Goal: Task Accomplishment & Management: Manage account settings

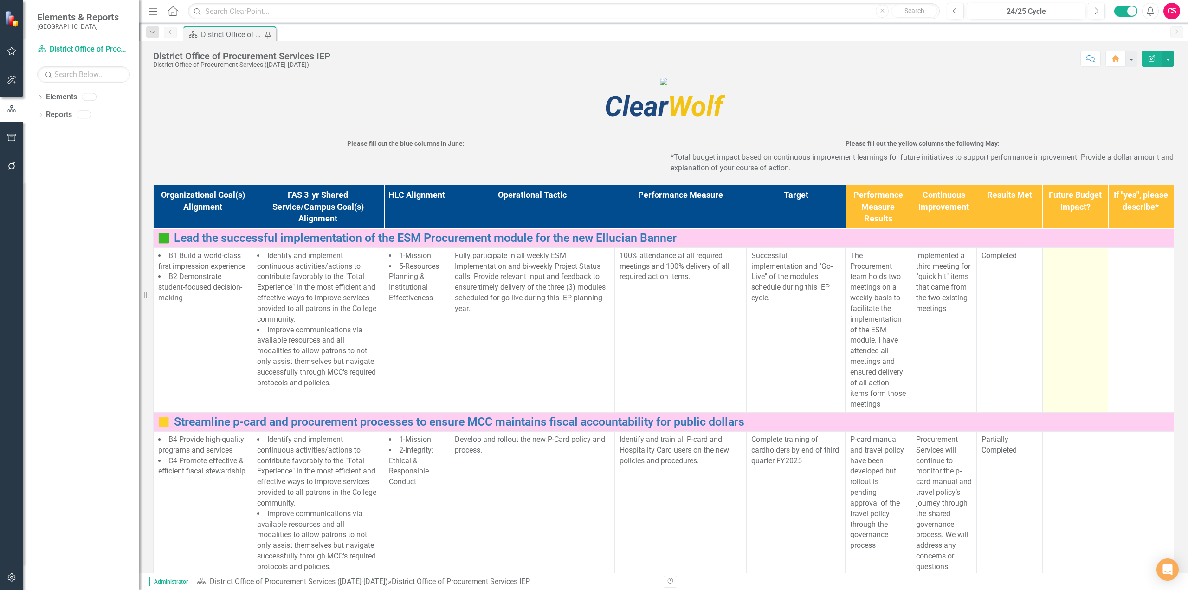
click at [1057, 352] on td at bounding box center [1075, 329] width 66 height 165
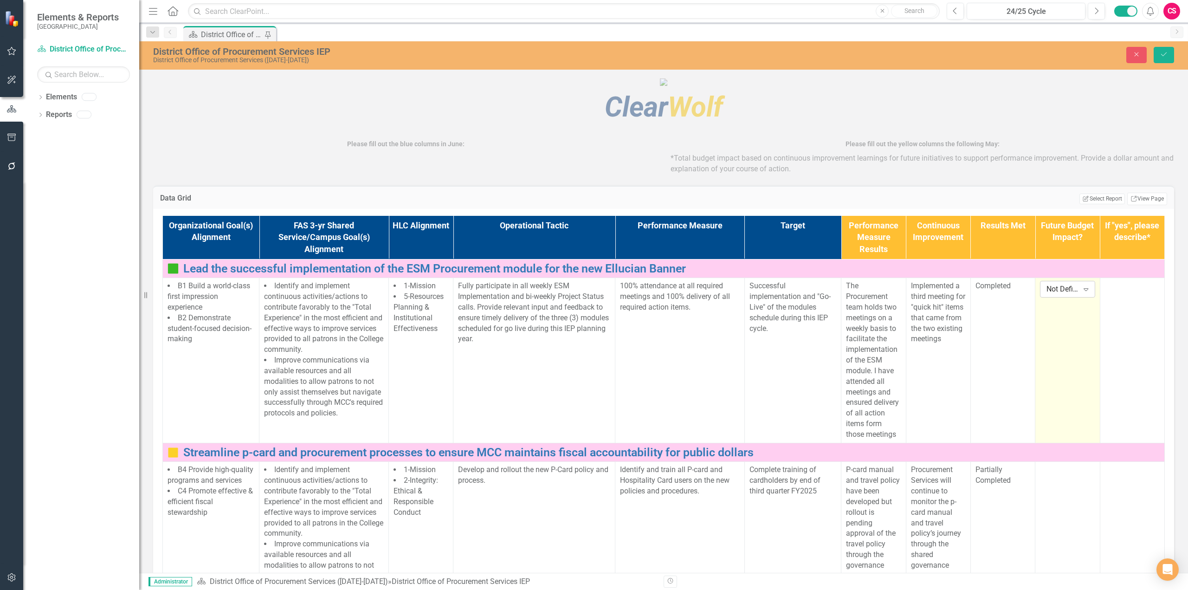
click at [1046, 295] on div "Not Defined" at bounding box center [1062, 289] width 32 height 11
click at [1053, 409] on div "Yes - Request will be accounted for with existing budget" at bounding box center [1066, 426] width 59 height 42
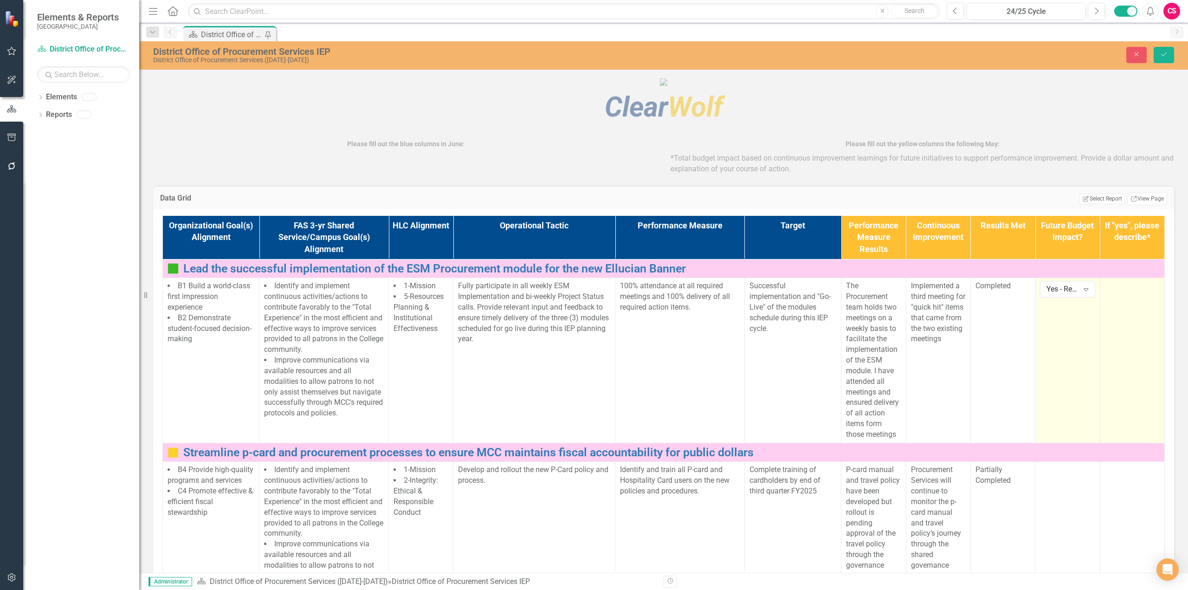
click at [1113, 395] on td at bounding box center [1132, 360] width 64 height 165
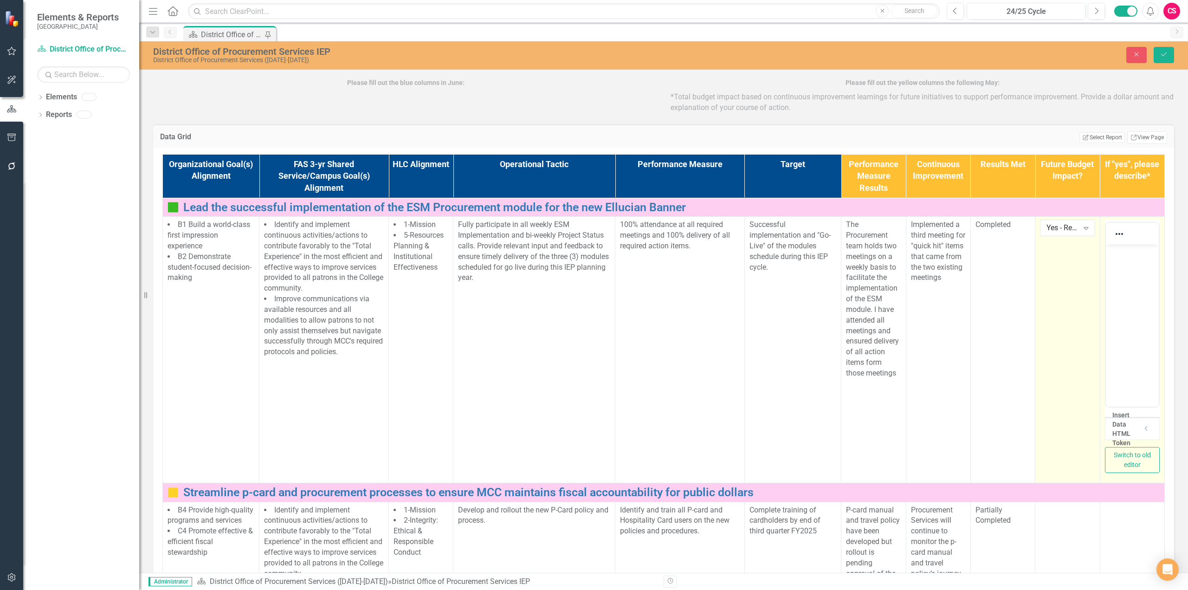
scroll to position [232, 0]
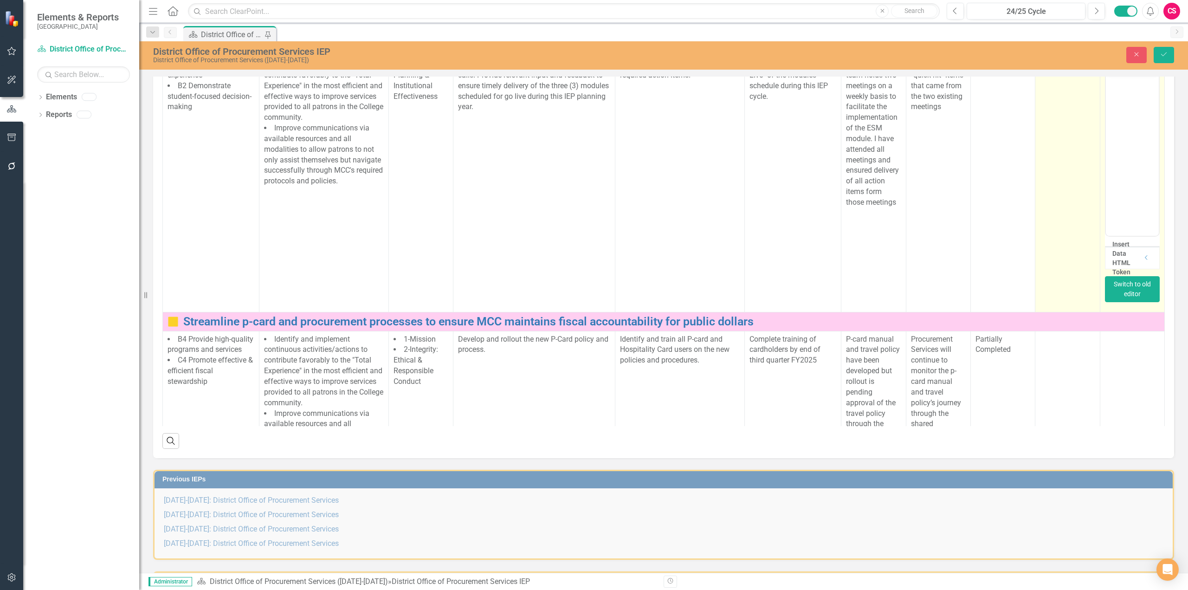
click at [1115, 302] on button "Switch to old editor" at bounding box center [1132, 289] width 55 height 26
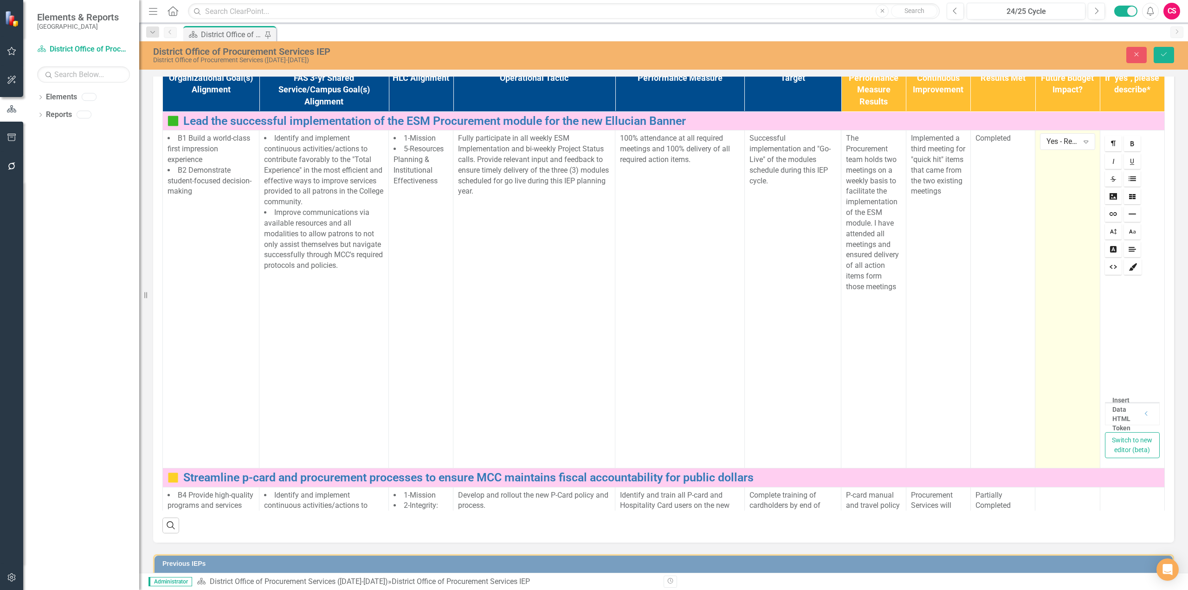
scroll to position [140, 0]
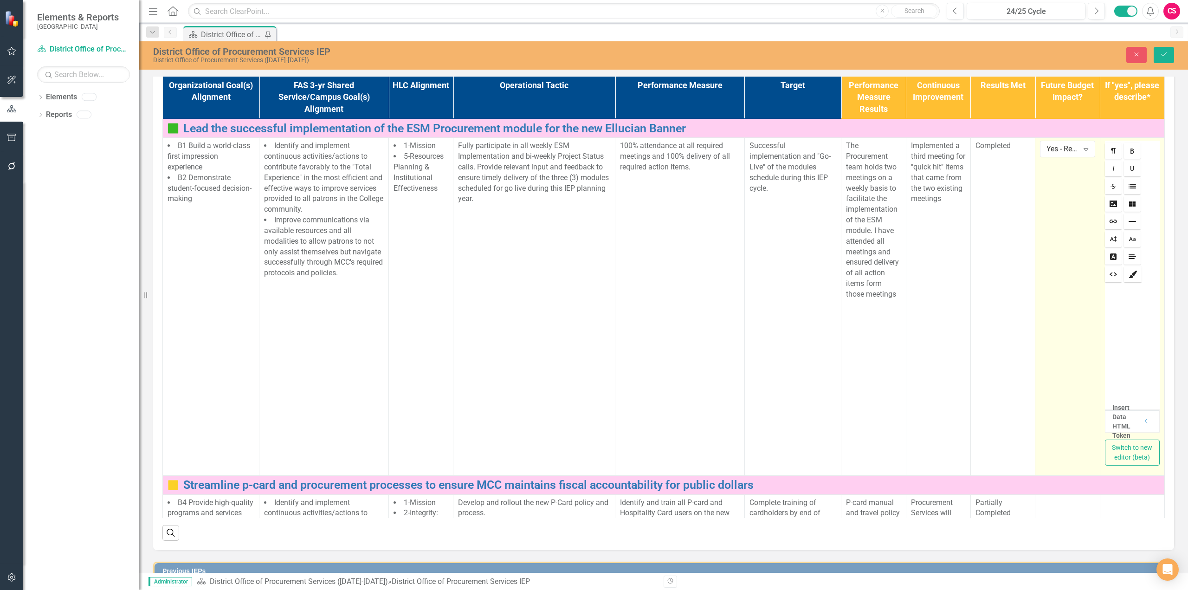
click at [1113, 400] on div at bounding box center [1132, 342] width 55 height 116
click at [1115, 465] on button "Switch to new editor (beta)" at bounding box center [1132, 452] width 55 height 26
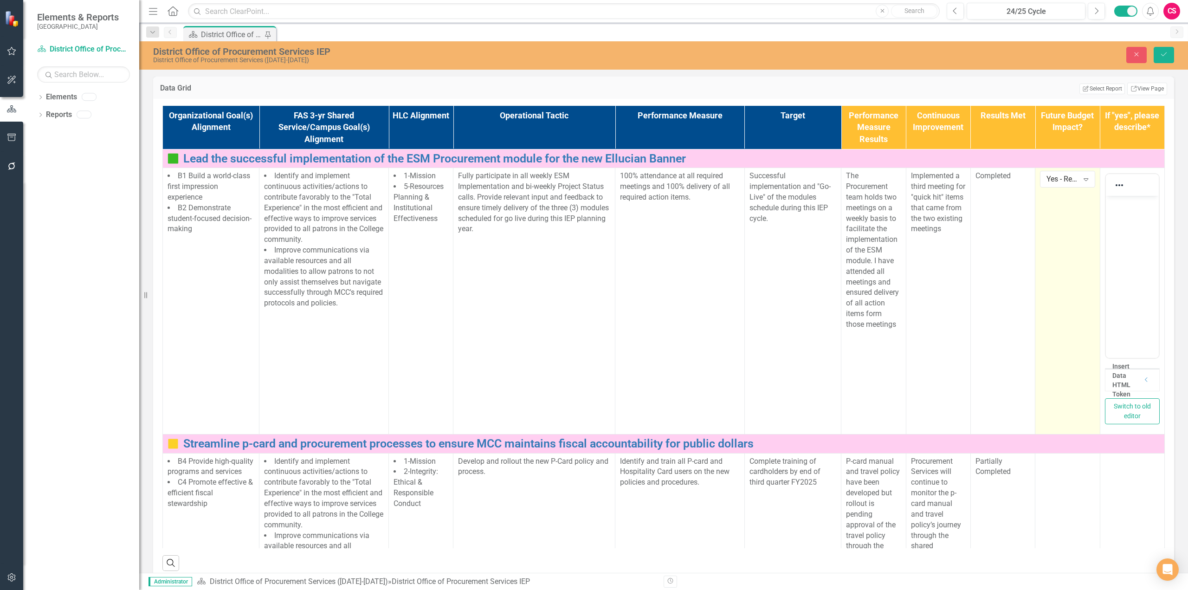
scroll to position [94, 0]
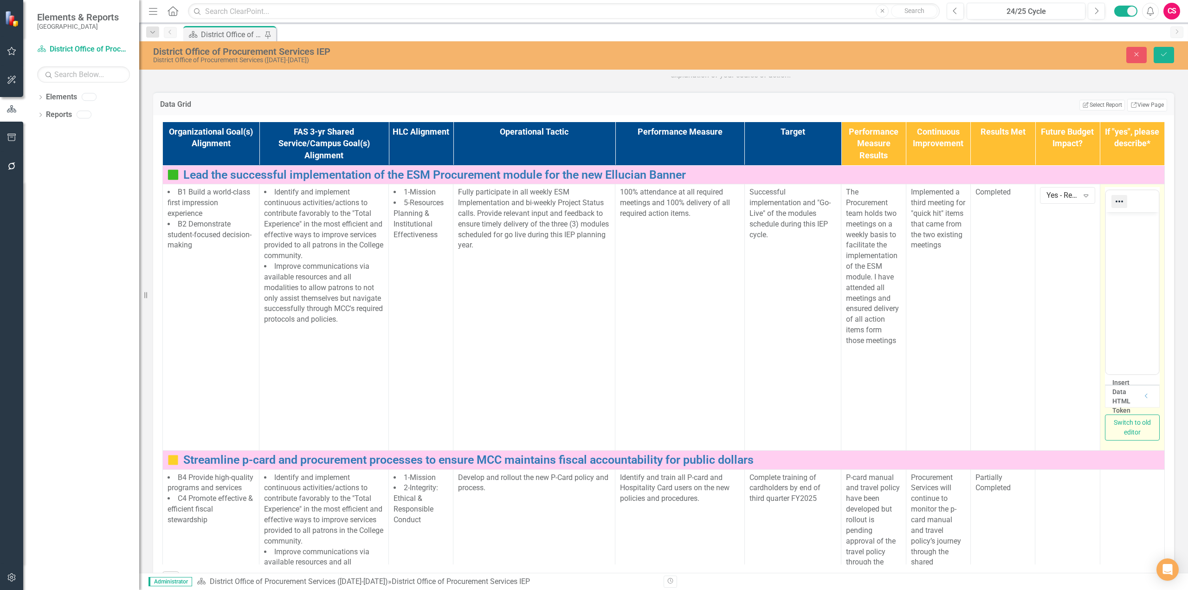
click at [1113, 207] on icon "Reveal or hide additional toolbar items" at bounding box center [1118, 201] width 11 height 11
click at [156, 7] on icon "Menu" at bounding box center [153, 11] width 12 height 10
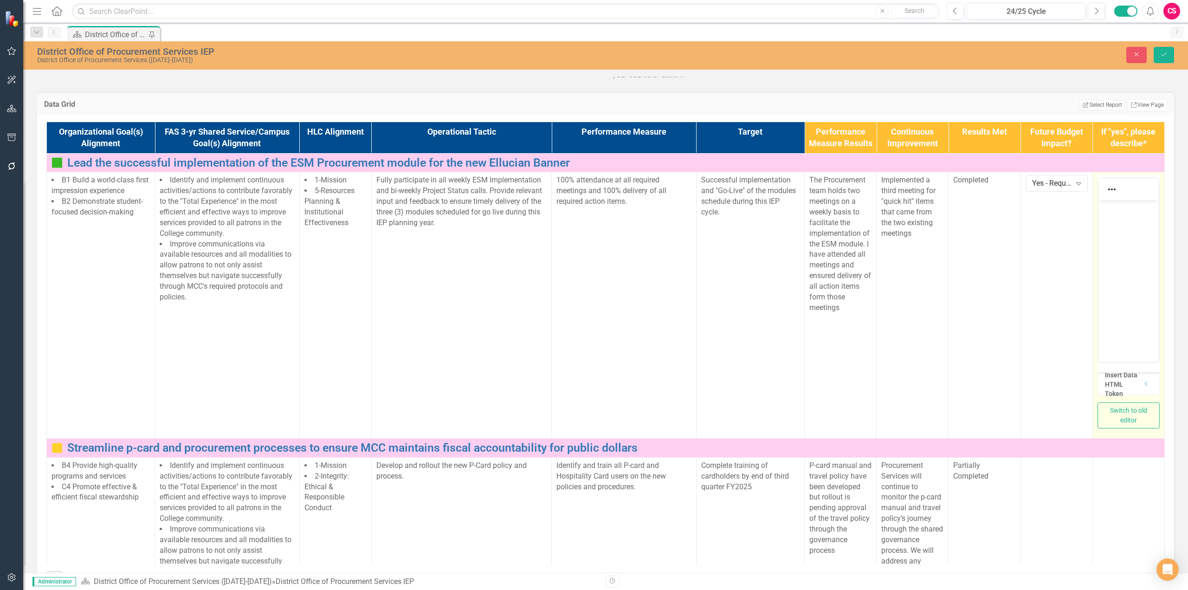
click at [1105, 398] on div "Insert Data HTML Token" at bounding box center [1121, 384] width 33 height 28
click at [1128, 398] on div "Insert Data HTML Token" at bounding box center [1124, 384] width 38 height 28
click at [1143, 388] on div "Dropdown" at bounding box center [1146, 384] width 7 height 8
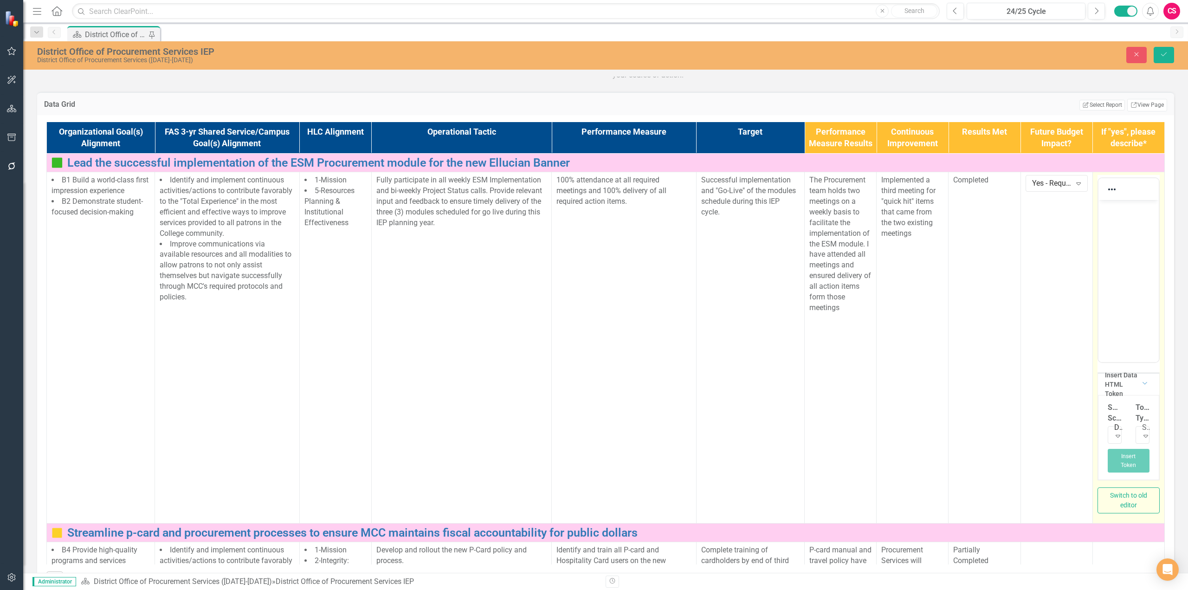
click at [1130, 395] on div "Insert Data HTML Token Dropdown" at bounding box center [1128, 384] width 61 height 22
click at [1162, 55] on icon "Save" at bounding box center [1163, 54] width 8 height 6
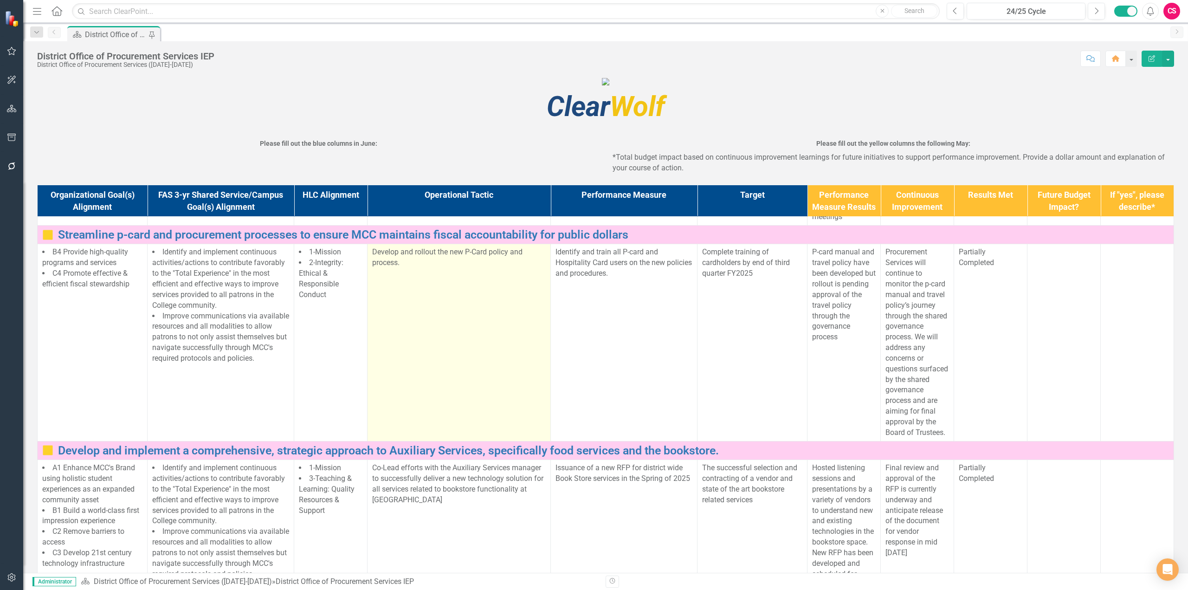
scroll to position [186, 0]
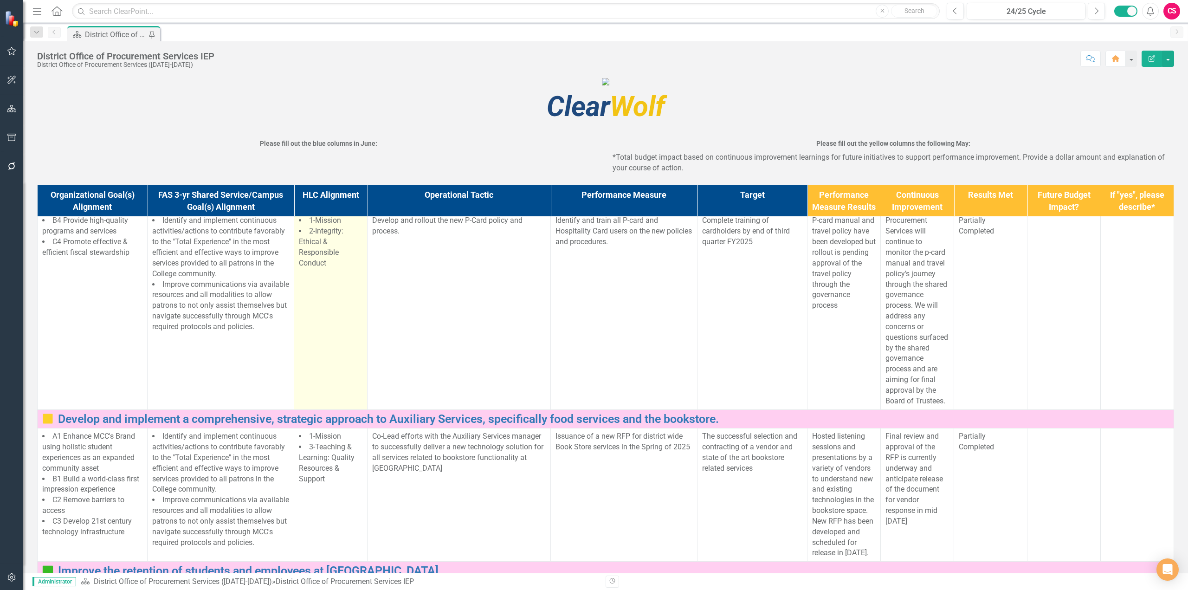
click at [335, 364] on td "1-Mission 2-Integrity: Ethical & Responsible Conduct" at bounding box center [330, 310] width 73 height 197
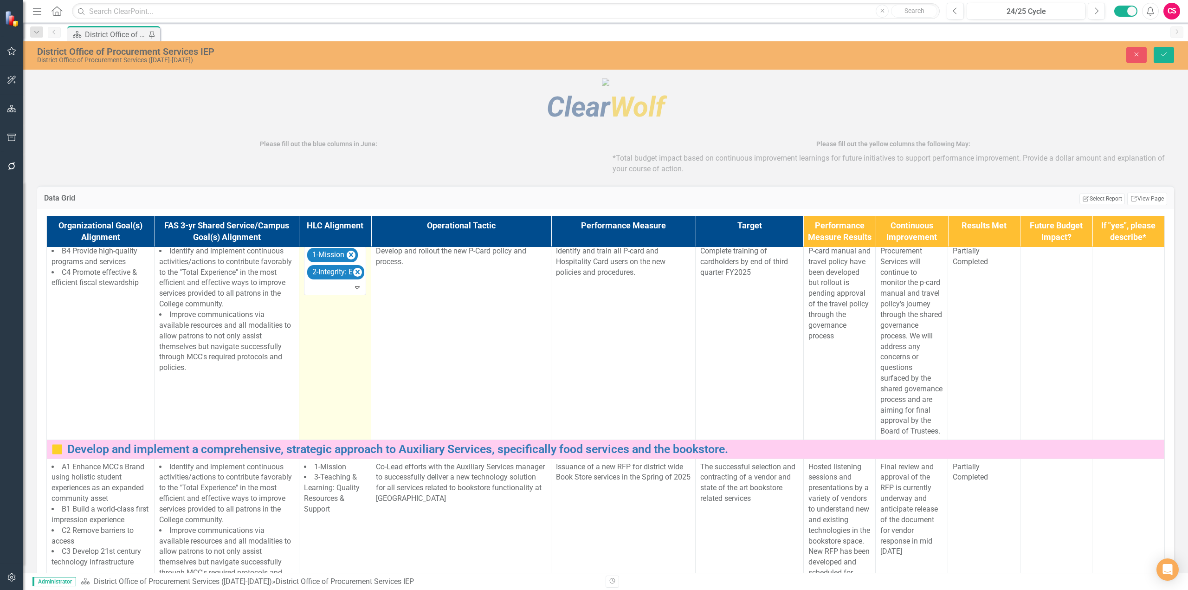
click at [334, 370] on td "1-Mission 2-Integrity: Ethical & Responsible Conduct Expand" at bounding box center [335, 341] width 72 height 197
click at [332, 294] on div at bounding box center [336, 288] width 58 height 13
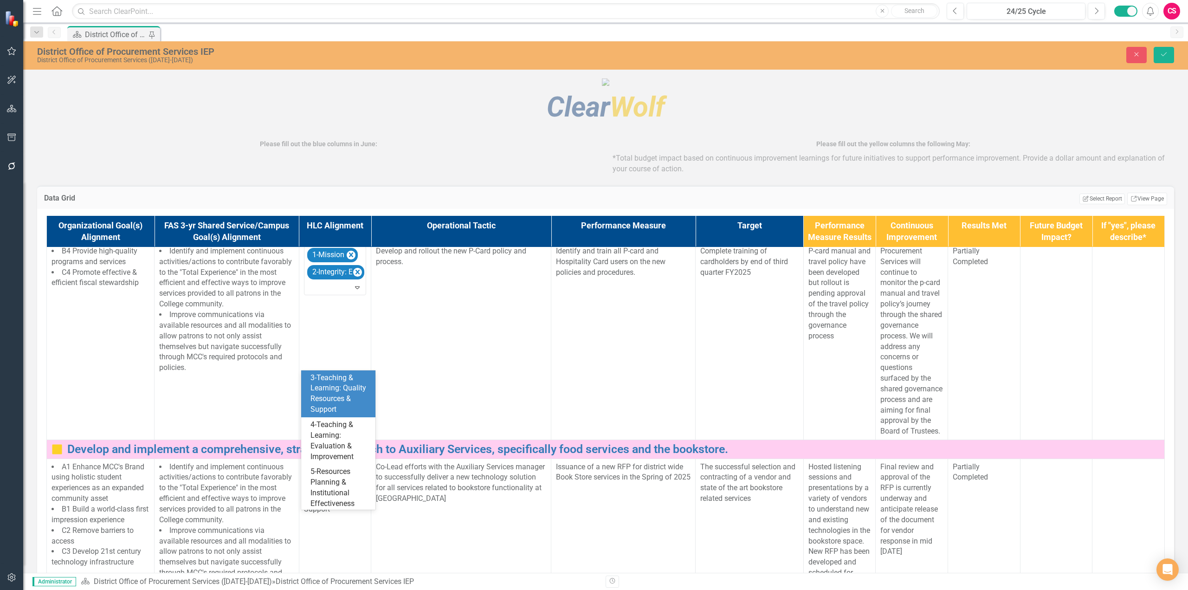
click at [336, 399] on div "3-Teaching & Learning: Quality Resources & Support" at bounding box center [339, 394] width 59 height 42
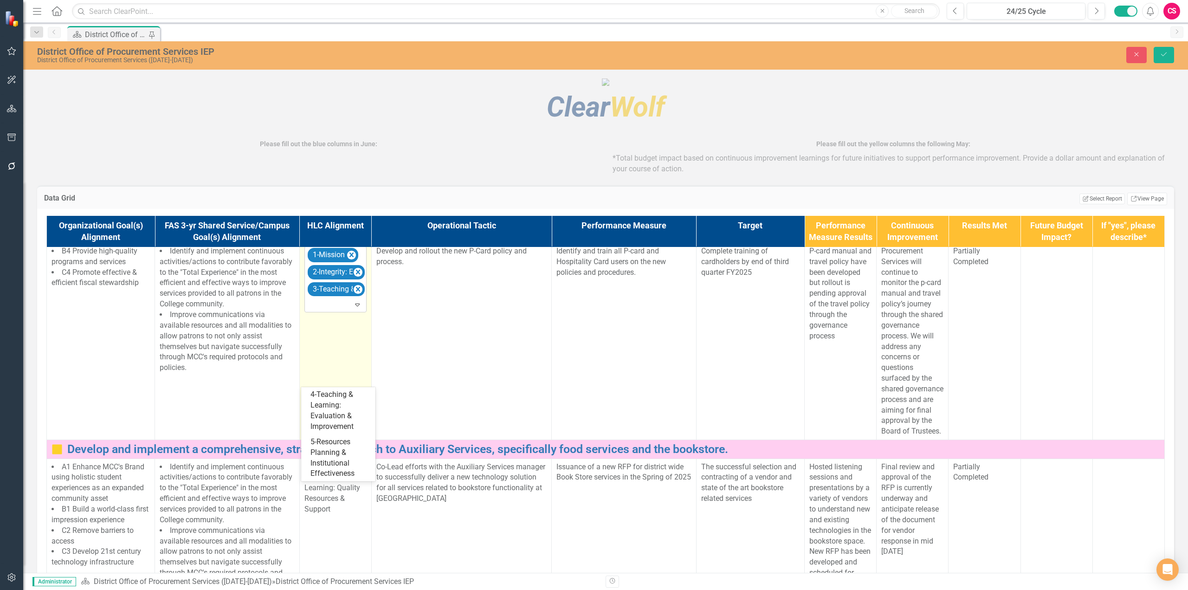
click at [337, 311] on div at bounding box center [336, 304] width 58 height 13
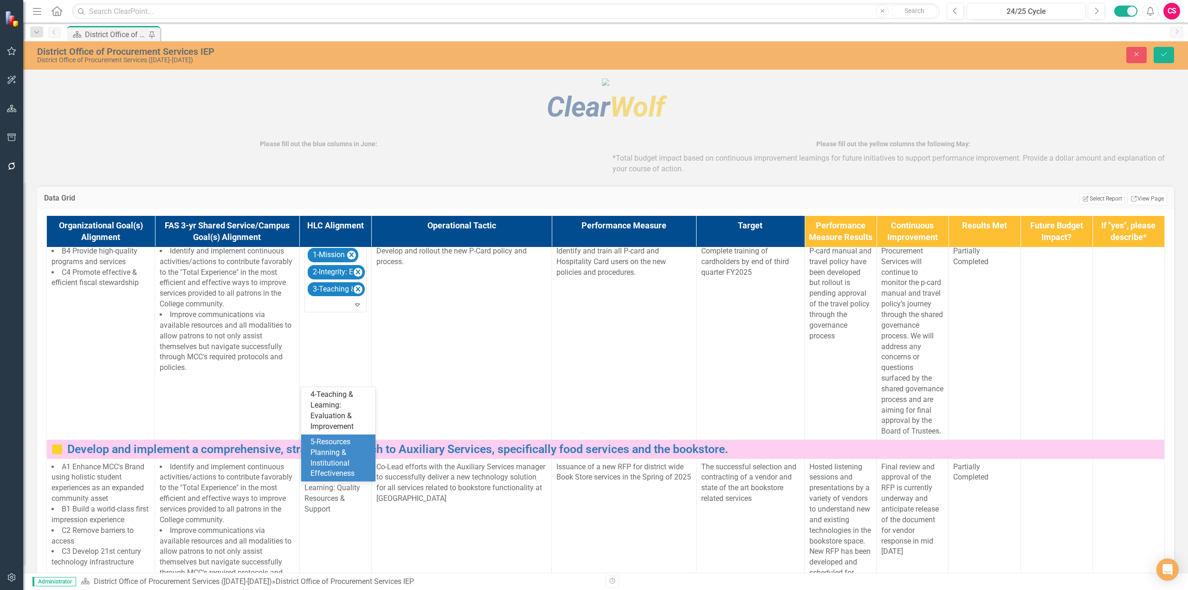
click at [345, 458] on div "5-Resources Planning & Institutional Effectiveness" at bounding box center [339, 458] width 59 height 42
click at [1134, 57] on icon "Close" at bounding box center [1136, 54] width 8 height 6
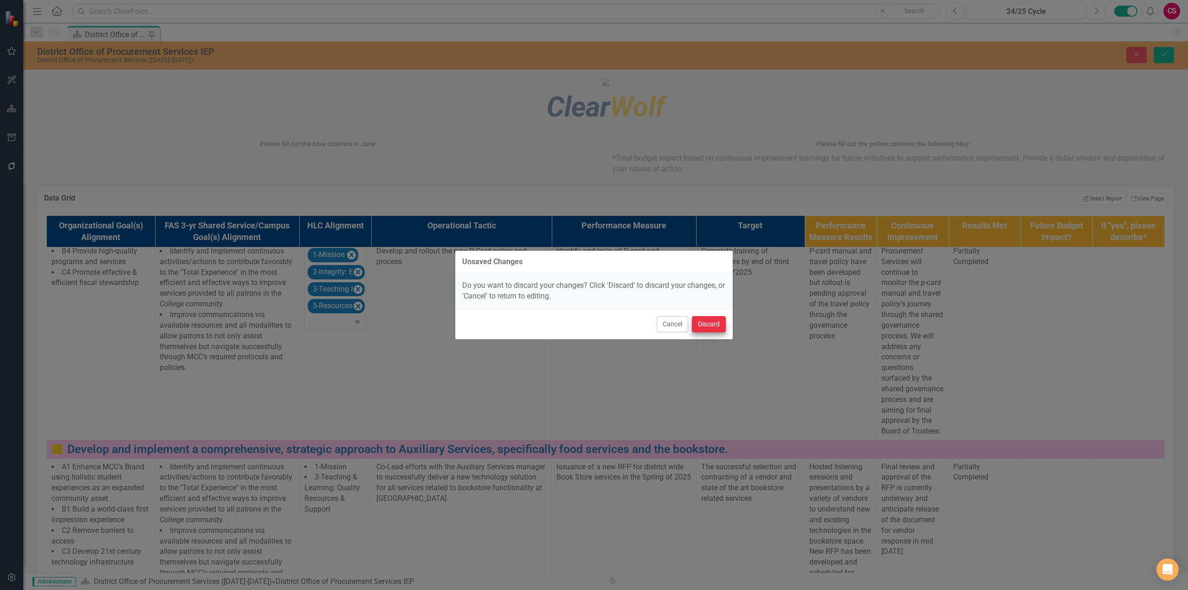
drag, startPoint x: 727, startPoint y: 329, endPoint x: 718, endPoint y: 328, distance: 9.3
click at [724, 328] on div "Cancel Discard" at bounding box center [593, 324] width 277 height 31
click at [718, 328] on button "Discard" at bounding box center [709, 324] width 34 height 16
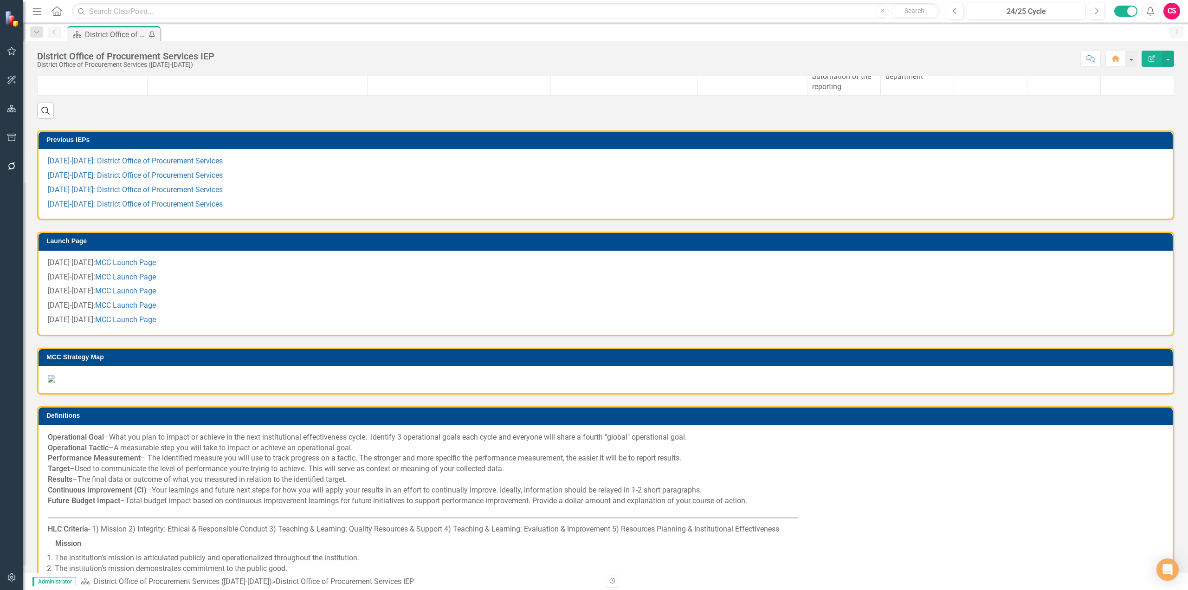
scroll to position [557, 0]
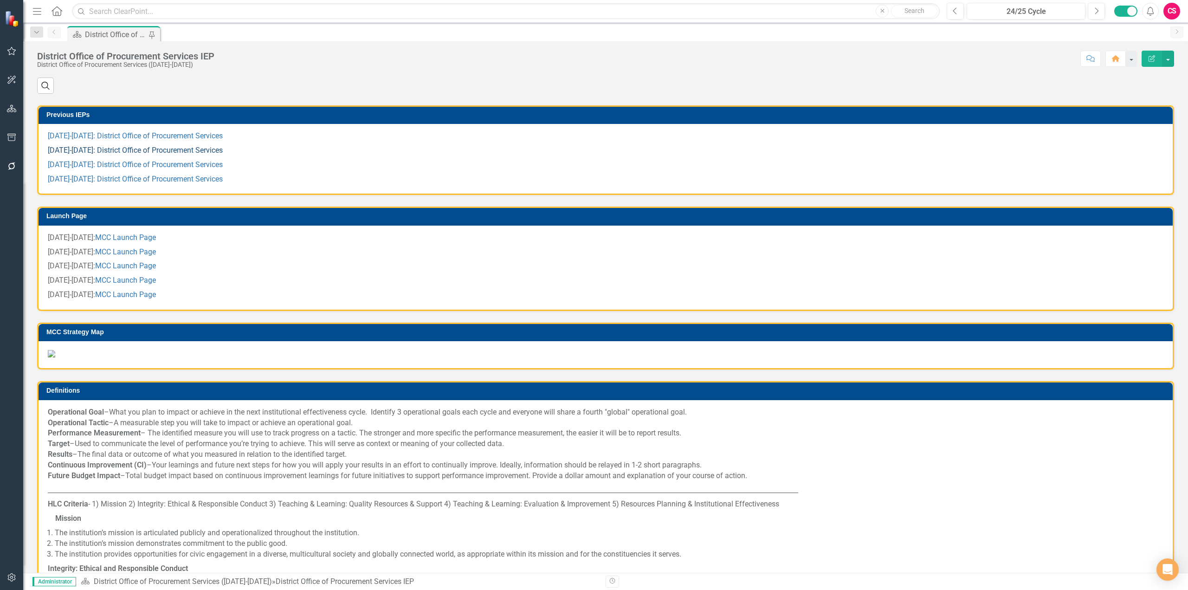
click at [144, 154] on link "2021-2022: District Office of Procurement Services" at bounding box center [135, 150] width 175 height 9
click at [133, 169] on link "2022-2023: District Office of Procurement Services" at bounding box center [135, 164] width 175 height 9
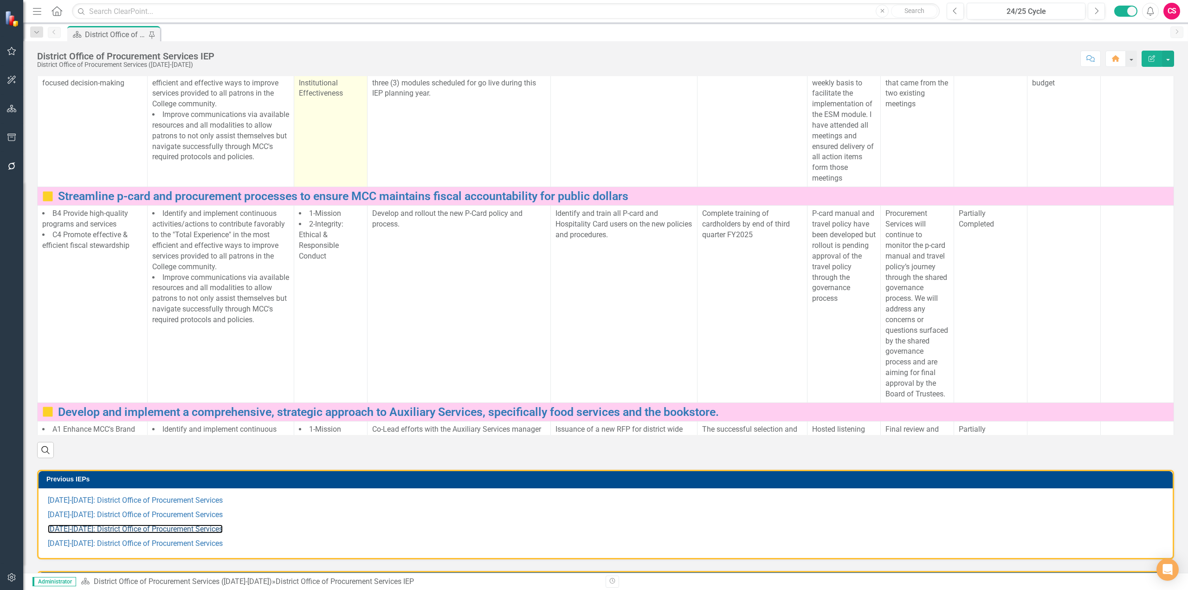
scroll to position [139, 0]
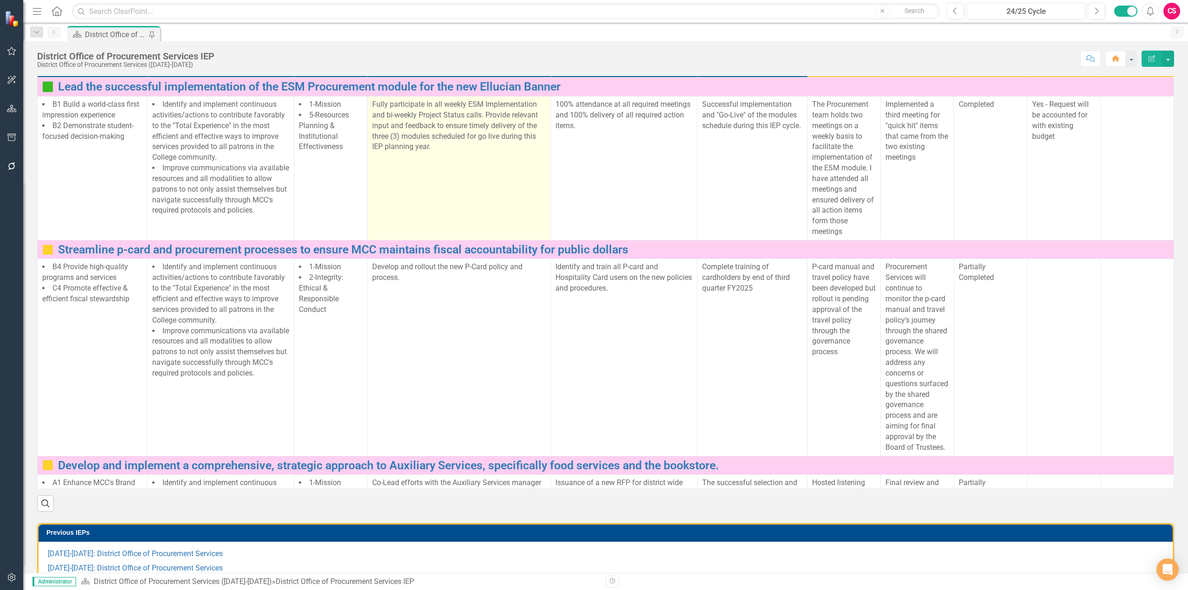
click at [429, 234] on td "Fully participate in all weekly ESM Implementation and bi-weekly Project Status…" at bounding box center [458, 168] width 183 height 144
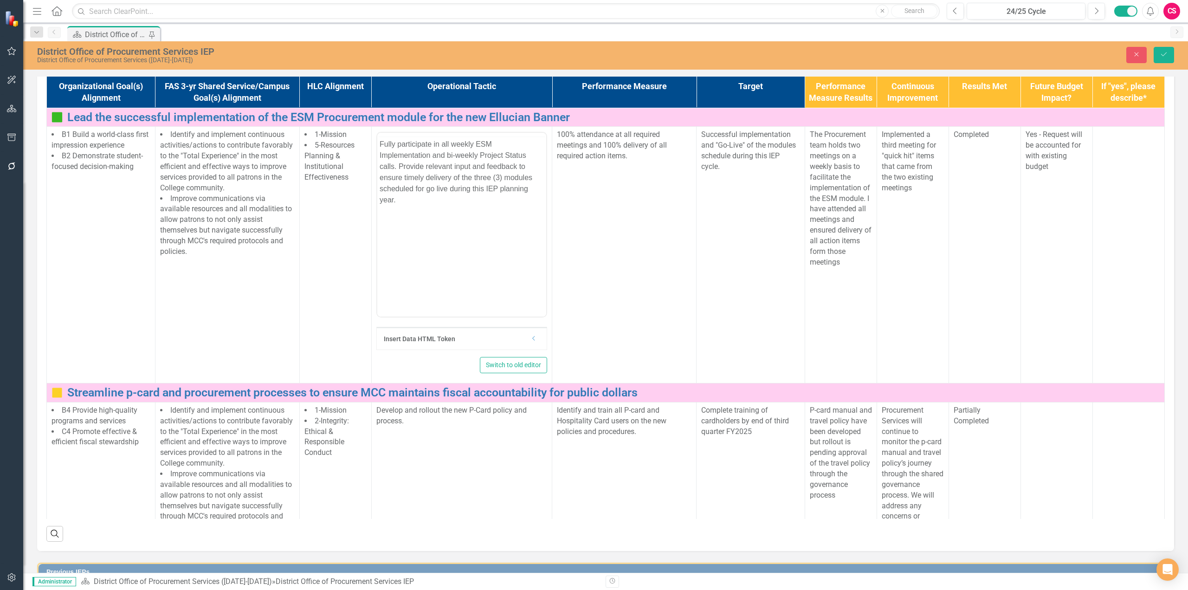
scroll to position [0, 0]
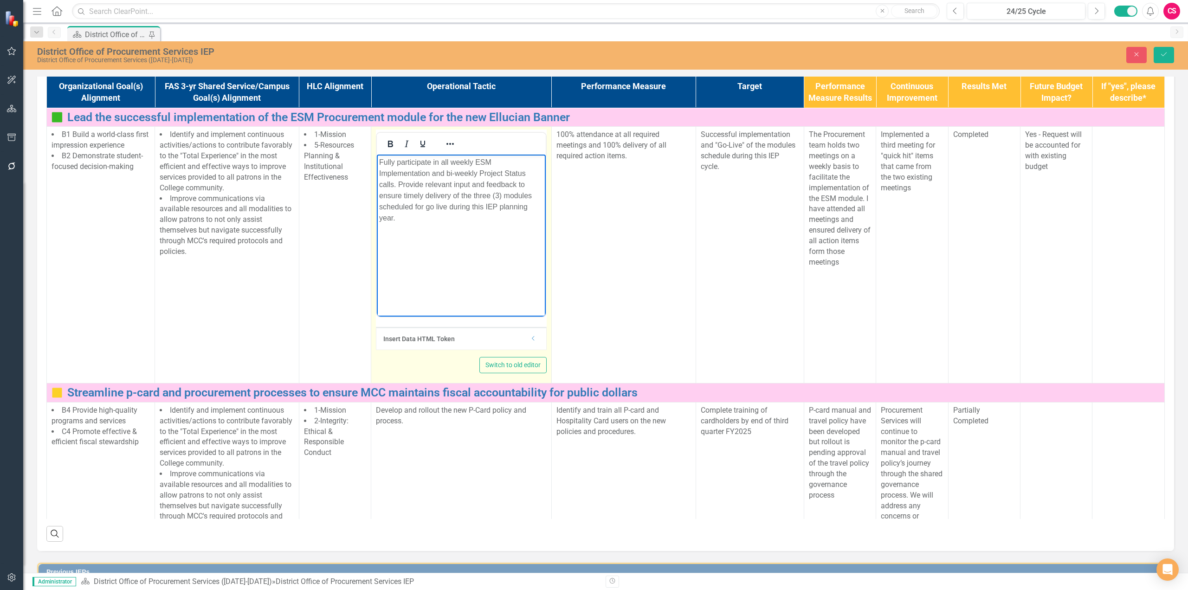
click at [457, 225] on body "Fully participate in all weekly ESM Implementation and bi-weekly Project Status…" at bounding box center [461, 223] width 169 height 139
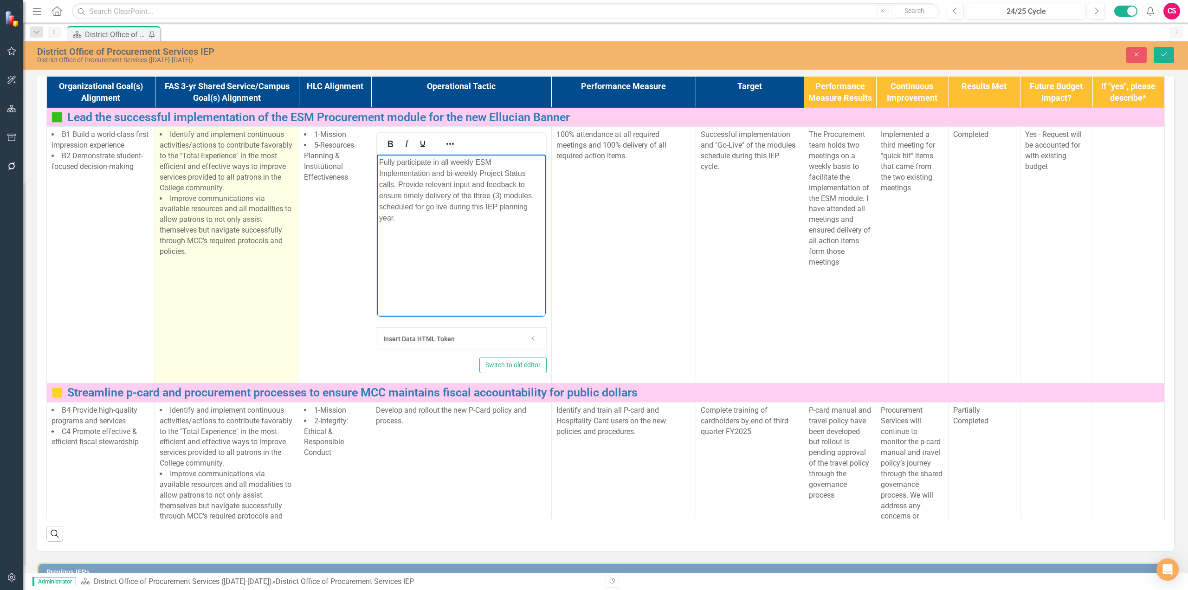
click at [276, 256] on span "Improve communications via available resources and all modalities to allow patr…" at bounding box center [226, 225] width 132 height 62
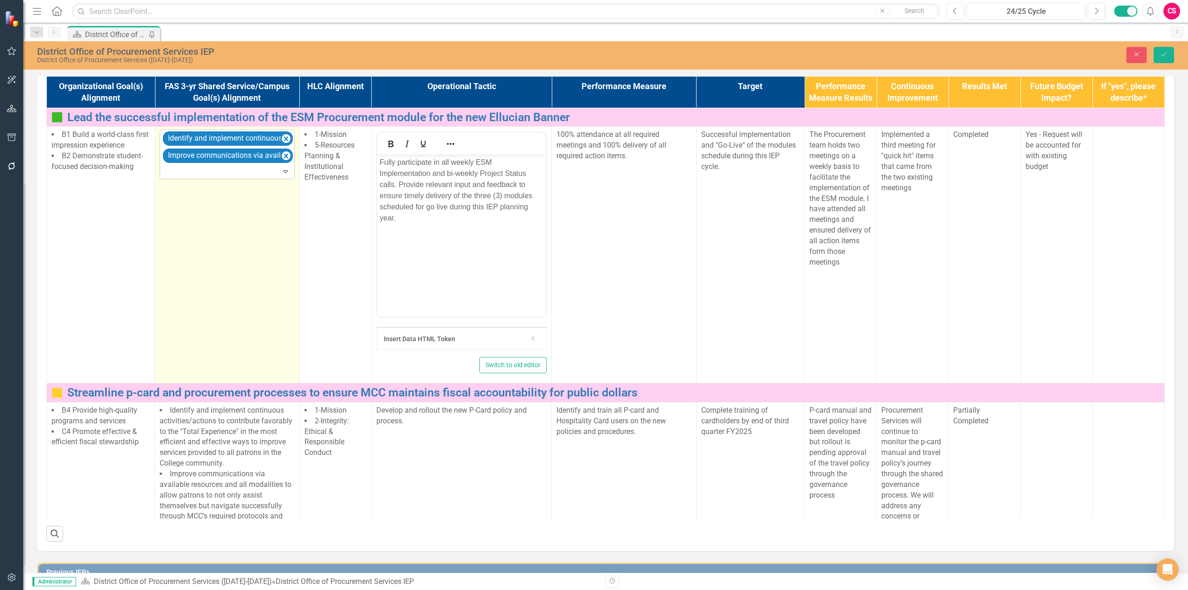
click at [257, 178] on div at bounding box center [227, 171] width 130 height 13
click at [245, 275] on div "Participate in professional development by attending regional conferences/works…" at bounding box center [226, 272] width 118 height 32
click at [286, 179] on icon "Remove Participate in professional development by attending regional conference…" at bounding box center [286, 173] width 9 height 12
click at [1166, 57] on icon "Save" at bounding box center [1163, 54] width 8 height 6
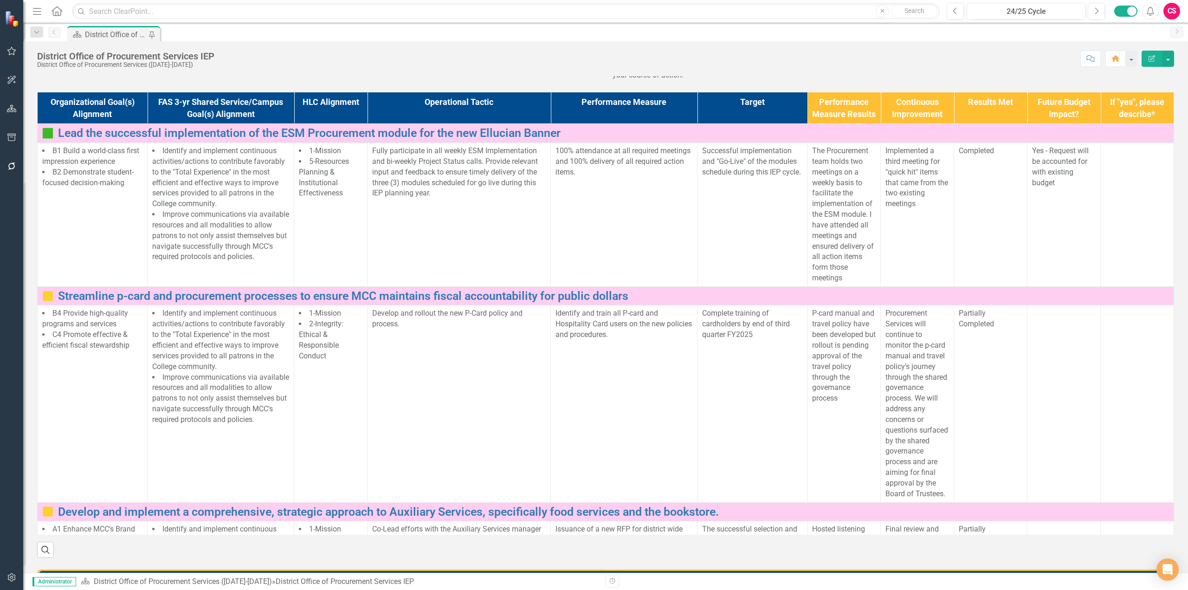
click at [8, 144] on button "button" at bounding box center [11, 137] width 21 height 19
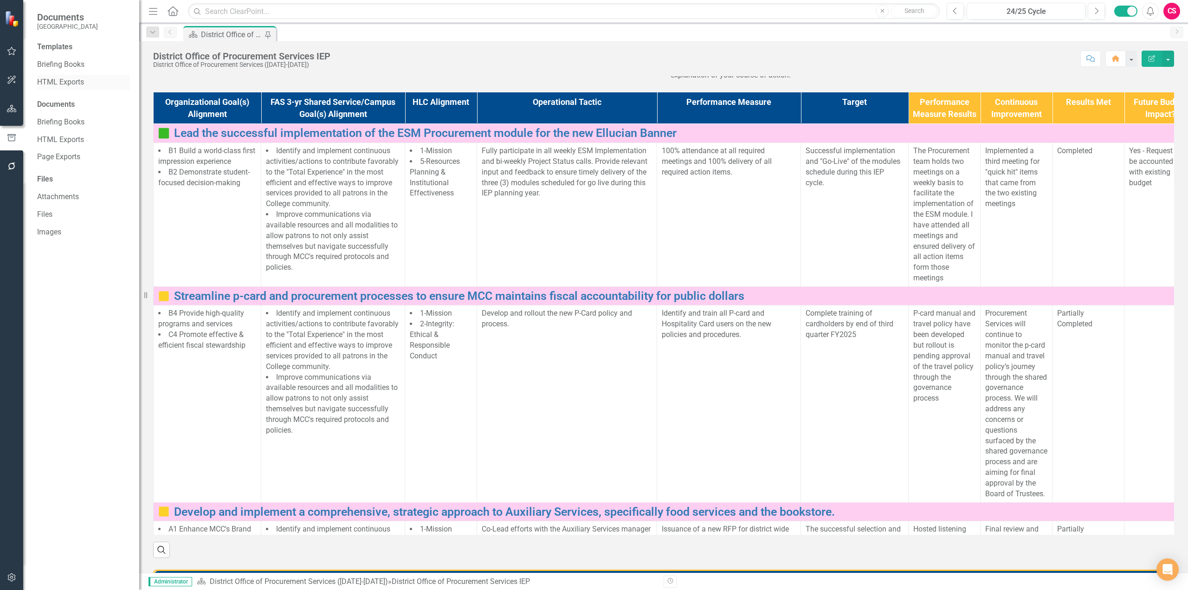
click at [66, 83] on link "HTML Exports" at bounding box center [83, 82] width 93 height 11
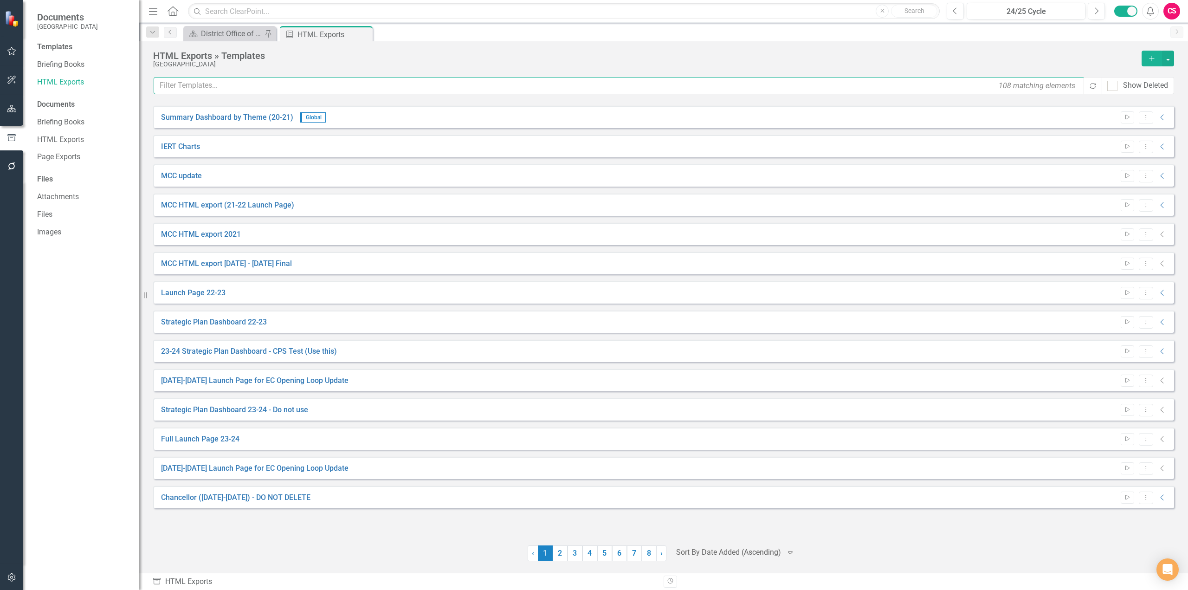
click at [417, 84] on input "text" at bounding box center [619, 85] width 931 height 17
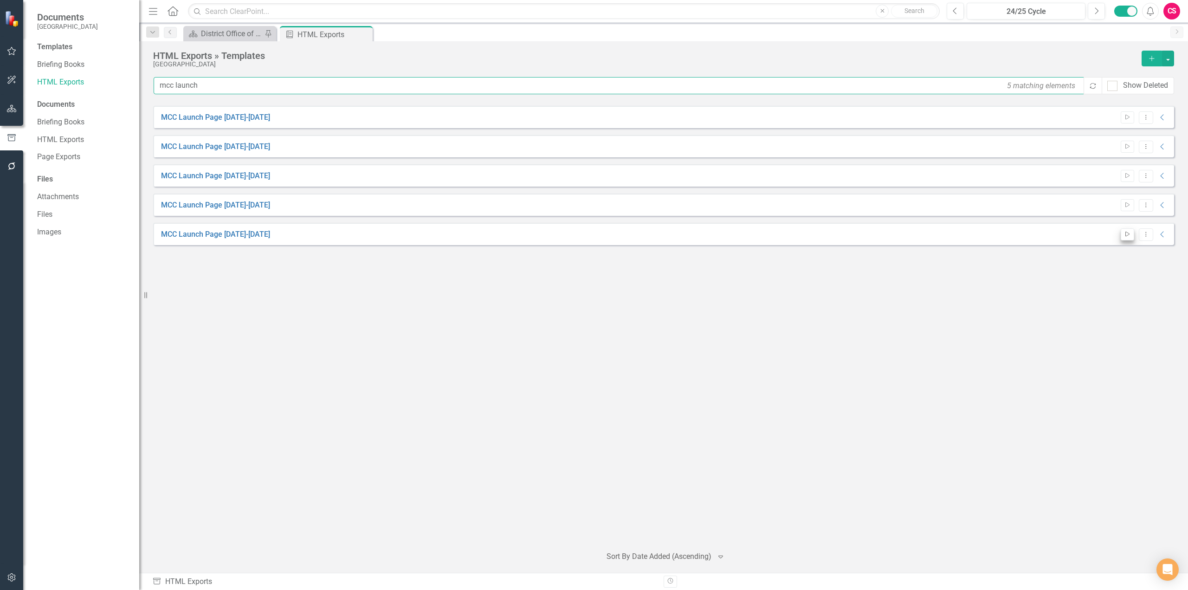
type input "mcc launch"
click at [1131, 232] on button "Start" at bounding box center [1126, 234] width 13 height 12
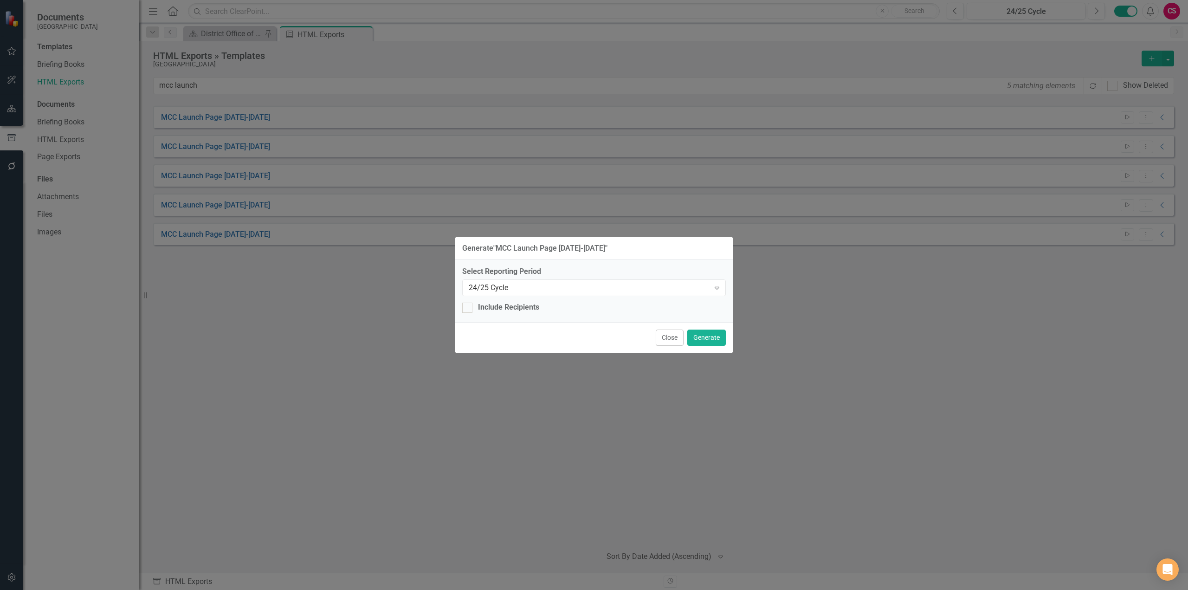
drag, startPoint x: 670, startPoint y: 341, endPoint x: 913, endPoint y: 307, distance: 245.0
click at [671, 340] on button "Close" at bounding box center [670, 337] width 28 height 16
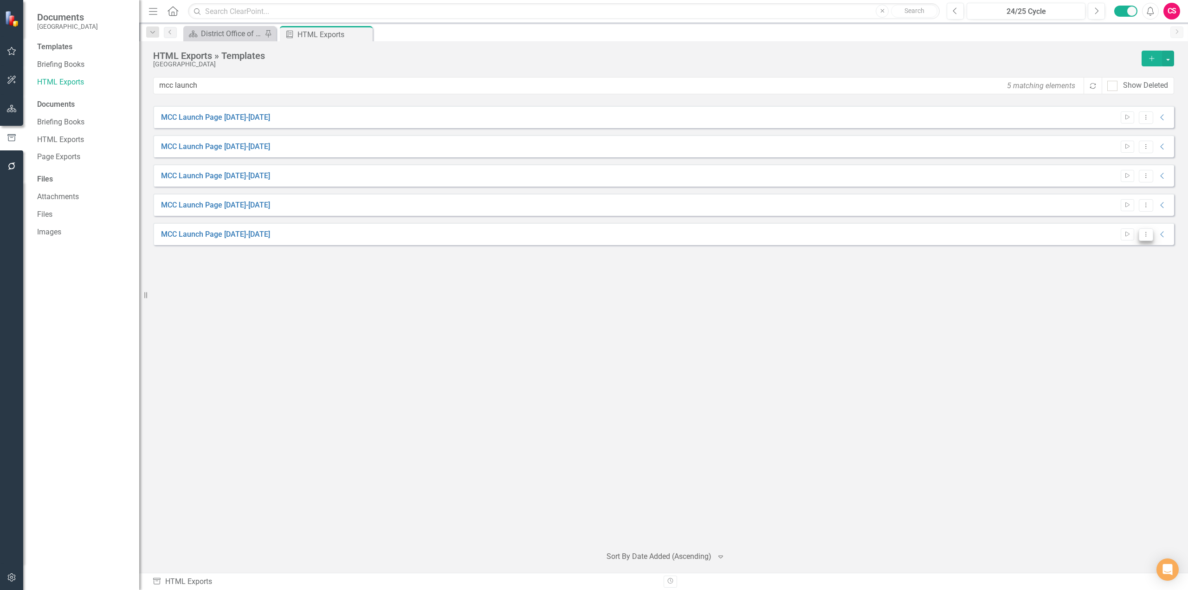
drag, startPoint x: 1152, startPoint y: 236, endPoint x: 1145, endPoint y: 240, distance: 7.7
click at [1146, 238] on button "Dropdown Menu" at bounding box center [1146, 234] width 14 height 13
click at [1115, 282] on link "Edit Edit Template" at bounding box center [1110, 284] width 86 height 17
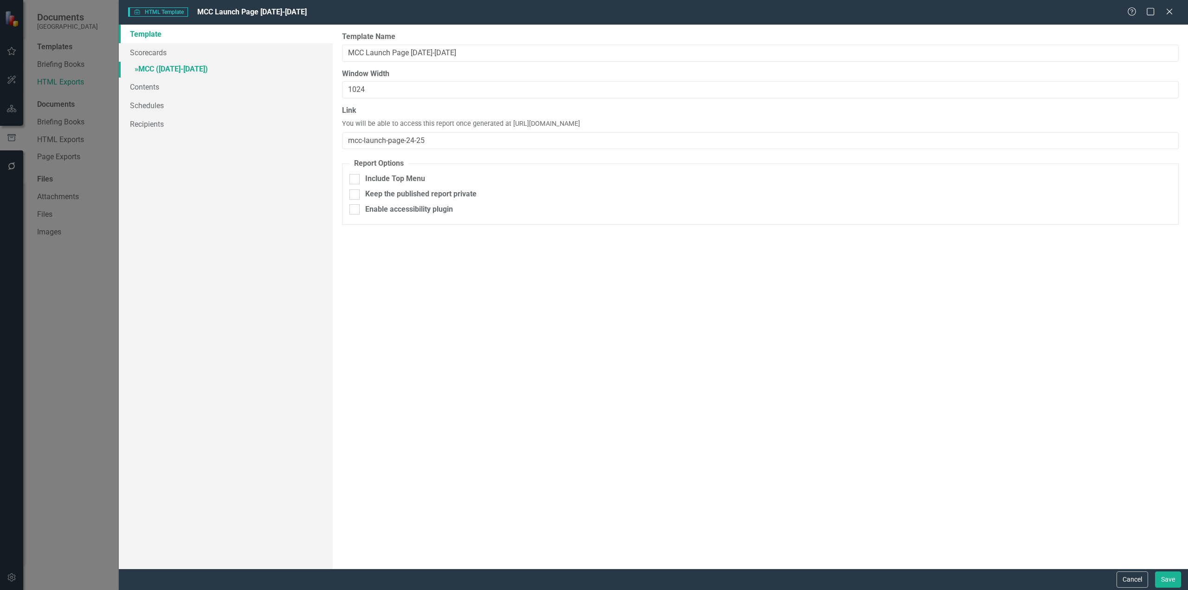
click at [191, 67] on link "» MCC (2024-2025)" at bounding box center [226, 70] width 214 height 16
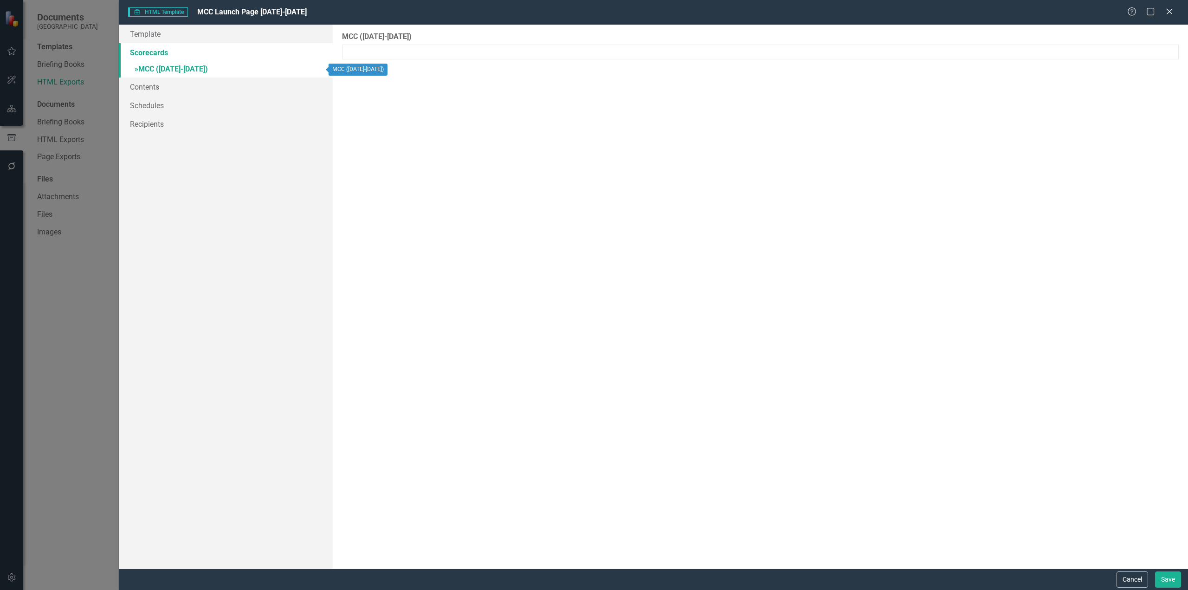
click at [243, 71] on link "» MCC (2024-2025)" at bounding box center [226, 70] width 214 height 16
click at [232, 49] on link "Scorecards" at bounding box center [226, 52] width 214 height 19
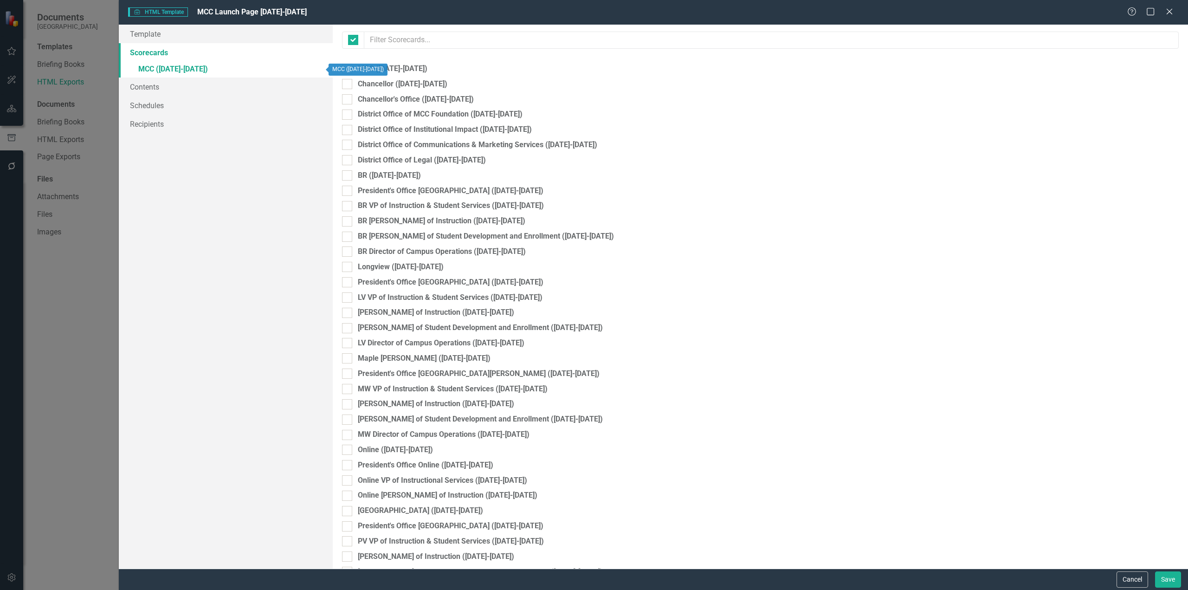
checkbox input "false"
click at [225, 75] on link "» MCC (2024-2025)" at bounding box center [226, 70] width 214 height 16
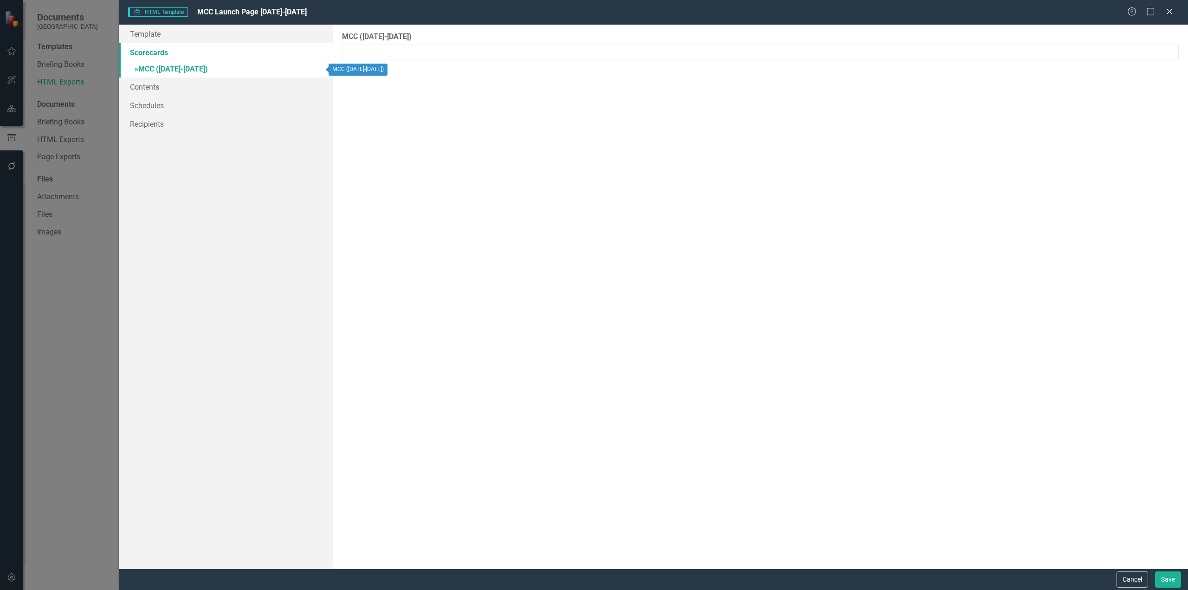
click at [187, 70] on link "» MCC (2024-2025)" at bounding box center [226, 70] width 214 height 16
click at [178, 47] on link "Scorecards" at bounding box center [226, 52] width 214 height 19
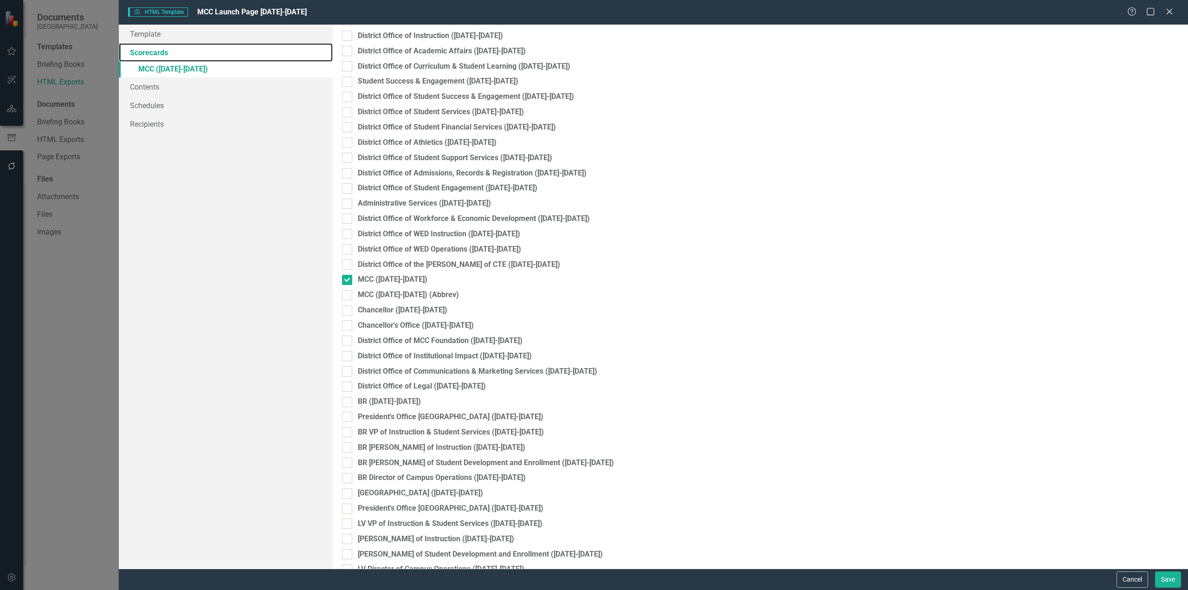
scroll to position [1067, 0]
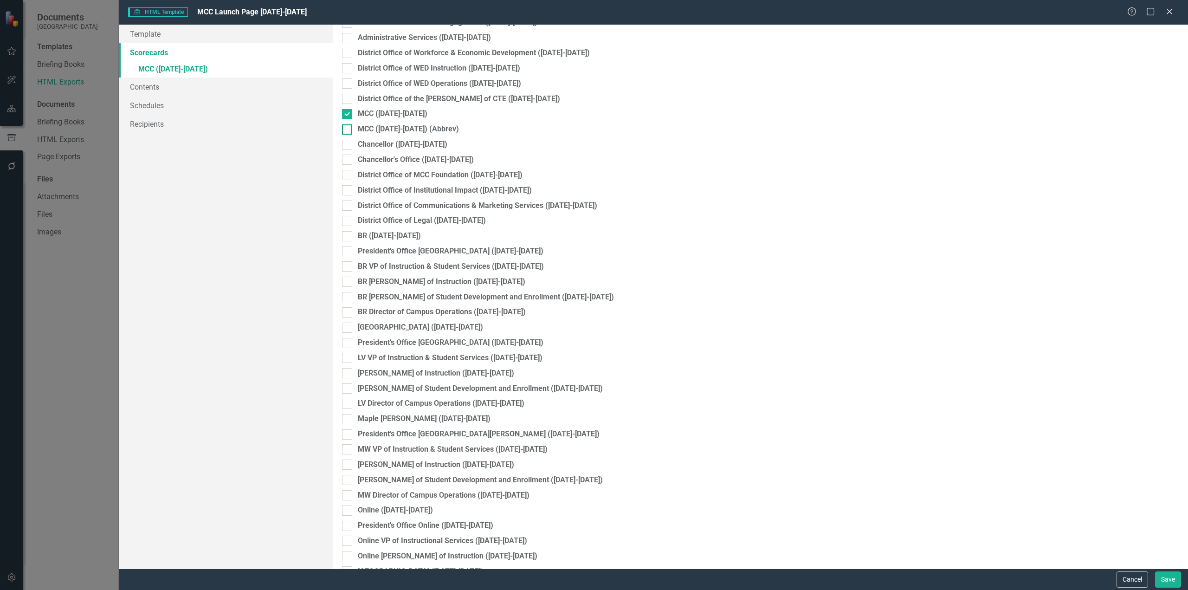
click at [352, 133] on div "MCC (2024-2025) (Abbrev)" at bounding box center [760, 129] width 837 height 11
click at [348, 130] on input "MCC (2024-2025) (Abbrev)" at bounding box center [345, 127] width 6 height 6
checkbox input "true"
click at [232, 83] on link "» MCC (2024-2025) (Abbrev)" at bounding box center [226, 85] width 214 height 16
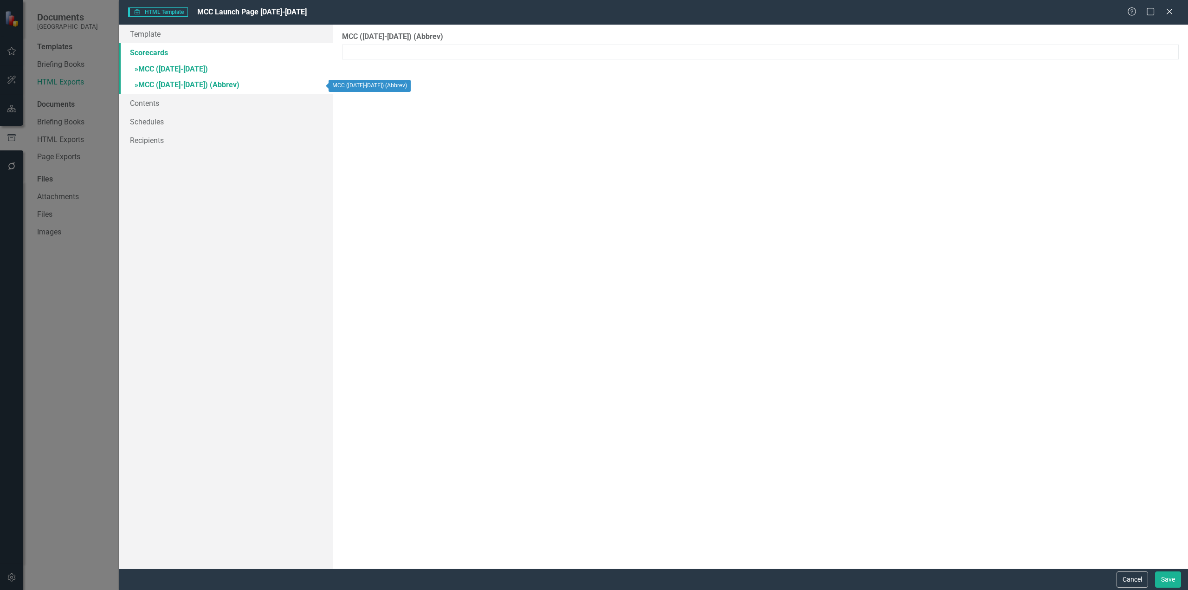
click at [235, 72] on link "» MCC (2024-2025)" at bounding box center [226, 70] width 214 height 16
click at [1122, 579] on button "Cancel" at bounding box center [1132, 579] width 32 height 16
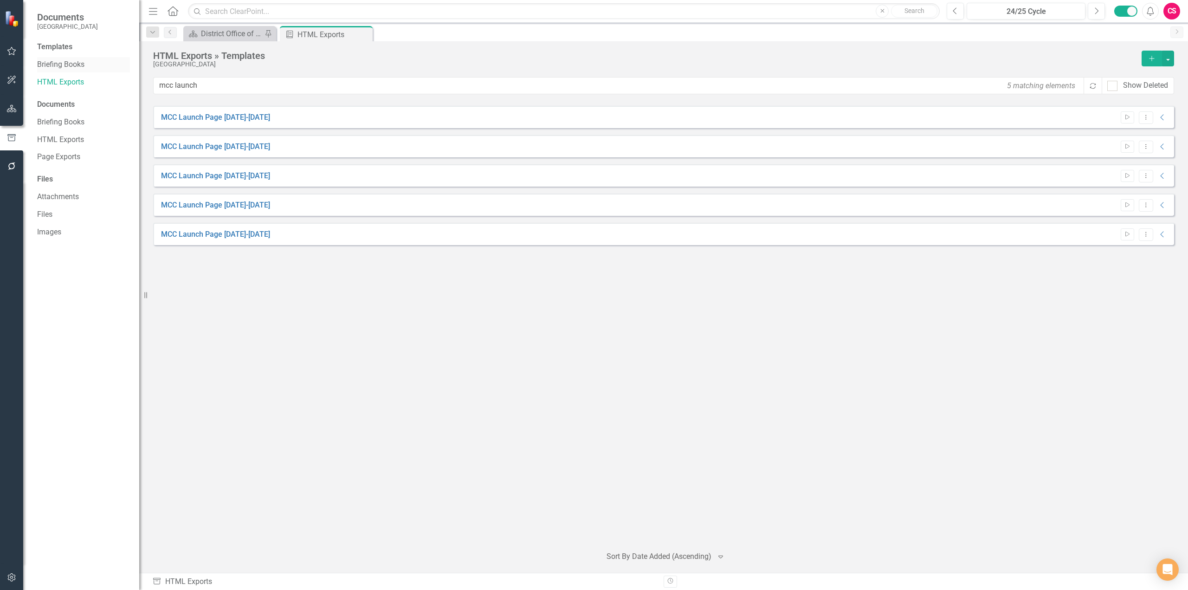
click at [71, 63] on link "Briefing Books" at bounding box center [83, 64] width 93 height 11
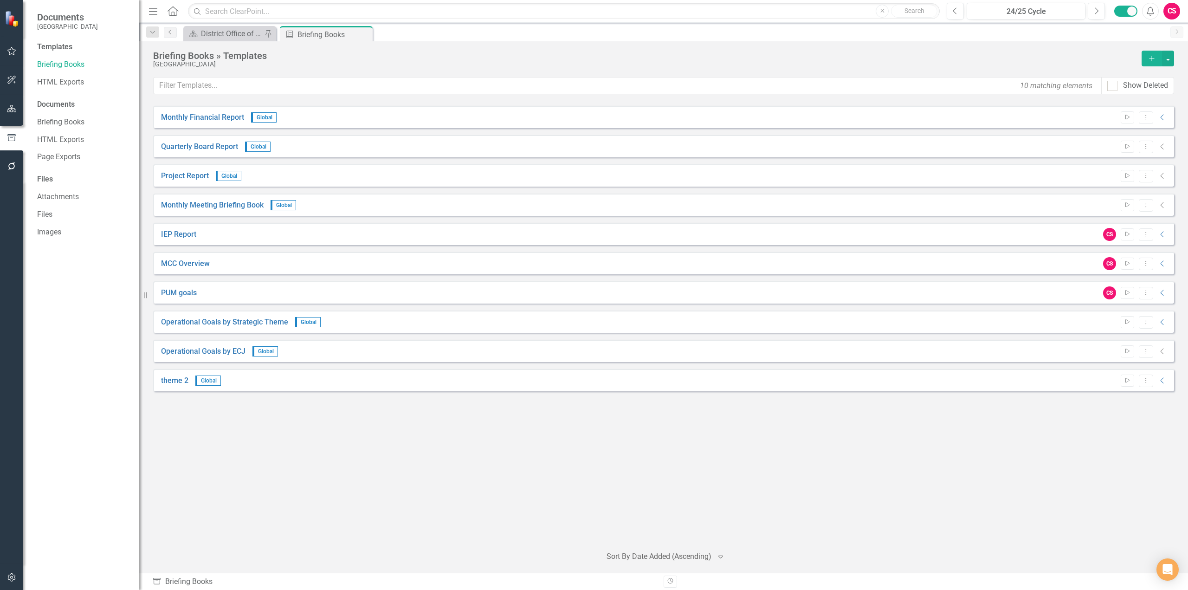
click at [1137, 113] on div "Start Dropdown Menu Collapse" at bounding box center [1141, 117] width 51 height 13
click at [1145, 115] on icon "Dropdown Menu" at bounding box center [1146, 117] width 8 height 6
click at [1121, 167] on link "Edit Edit Template" at bounding box center [1110, 167] width 86 height 17
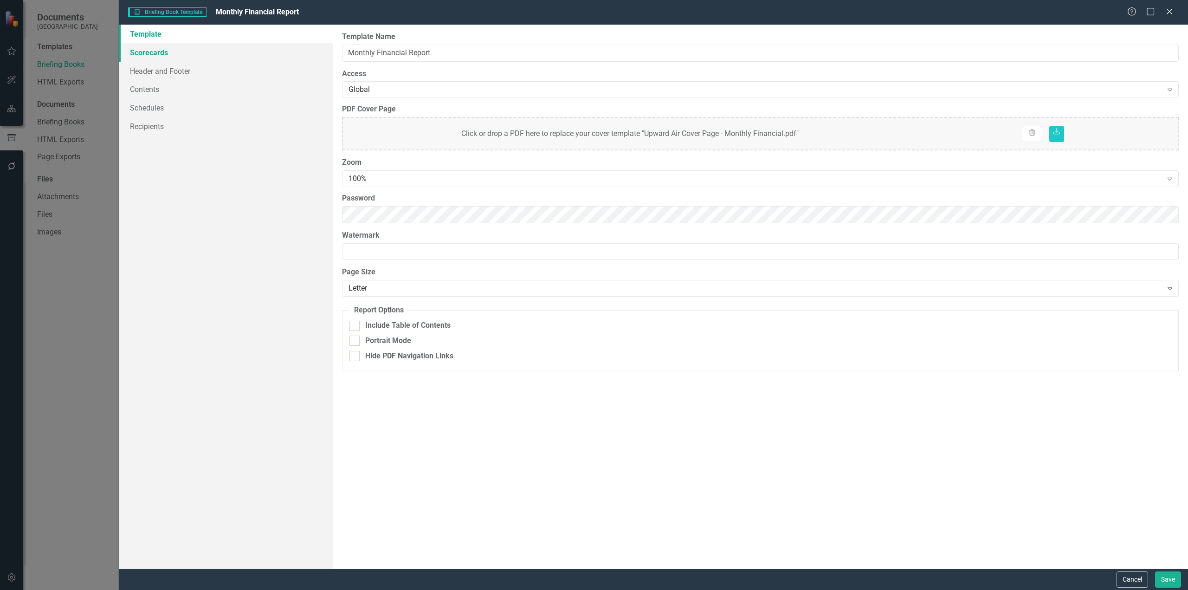
click at [177, 53] on link "Scorecards" at bounding box center [226, 52] width 214 height 19
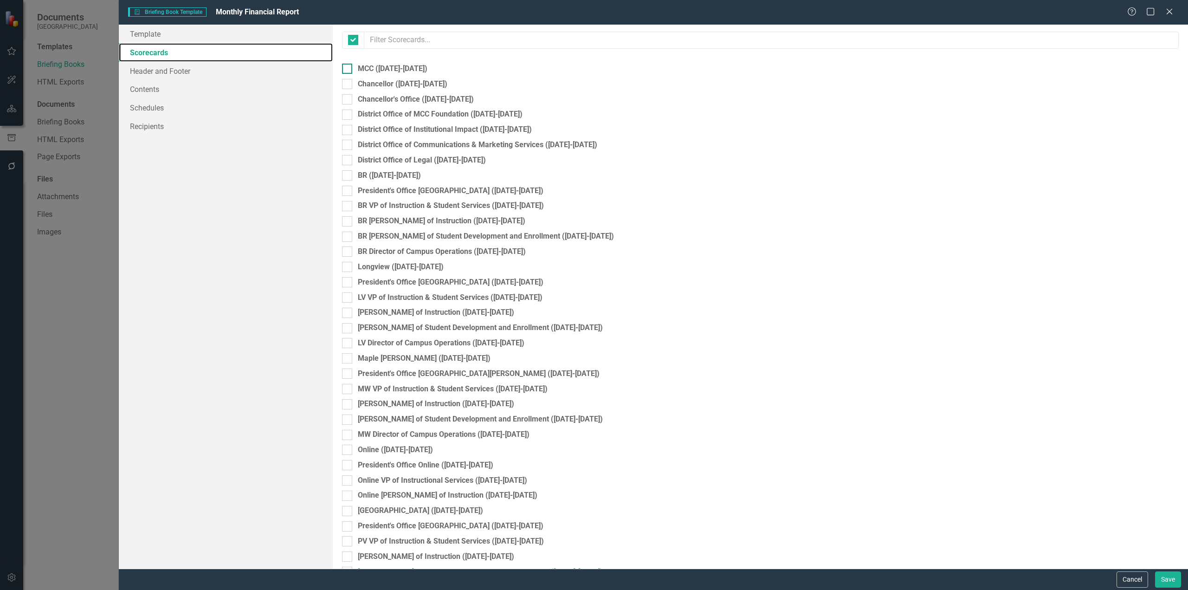
checkbox input "false"
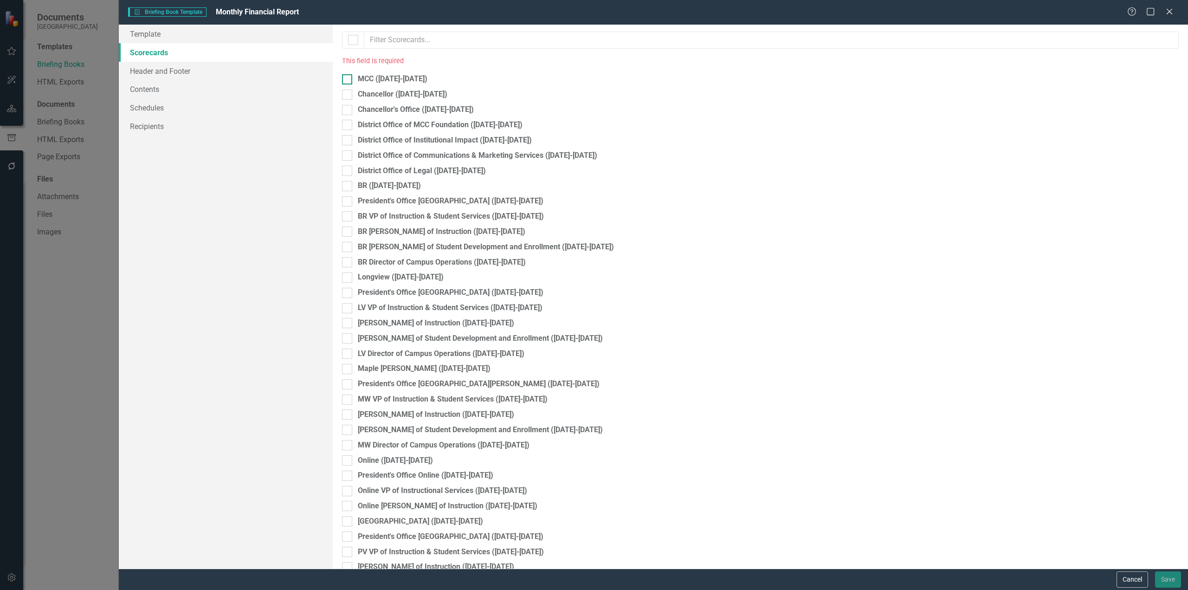
click at [367, 78] on div "MCC (2025-2026)" at bounding box center [393, 79] width 70 height 11
click at [348, 78] on input "MCC (2025-2026)" at bounding box center [345, 77] width 6 height 6
checkbox input "true"
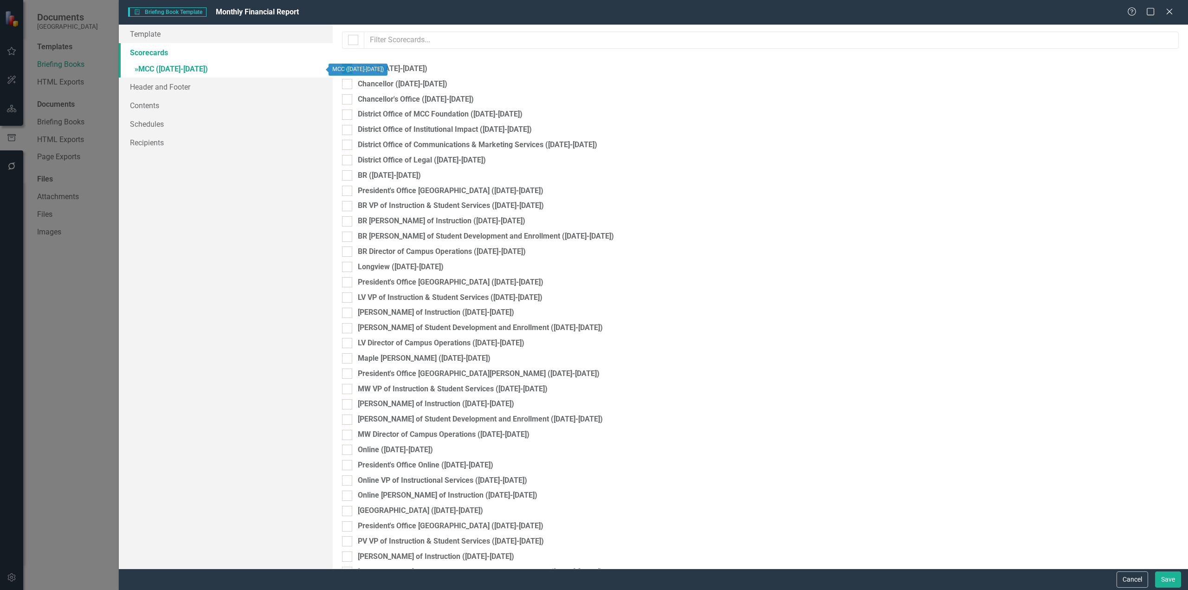
click at [250, 69] on link "» MCC (2025-2026)" at bounding box center [226, 70] width 214 height 16
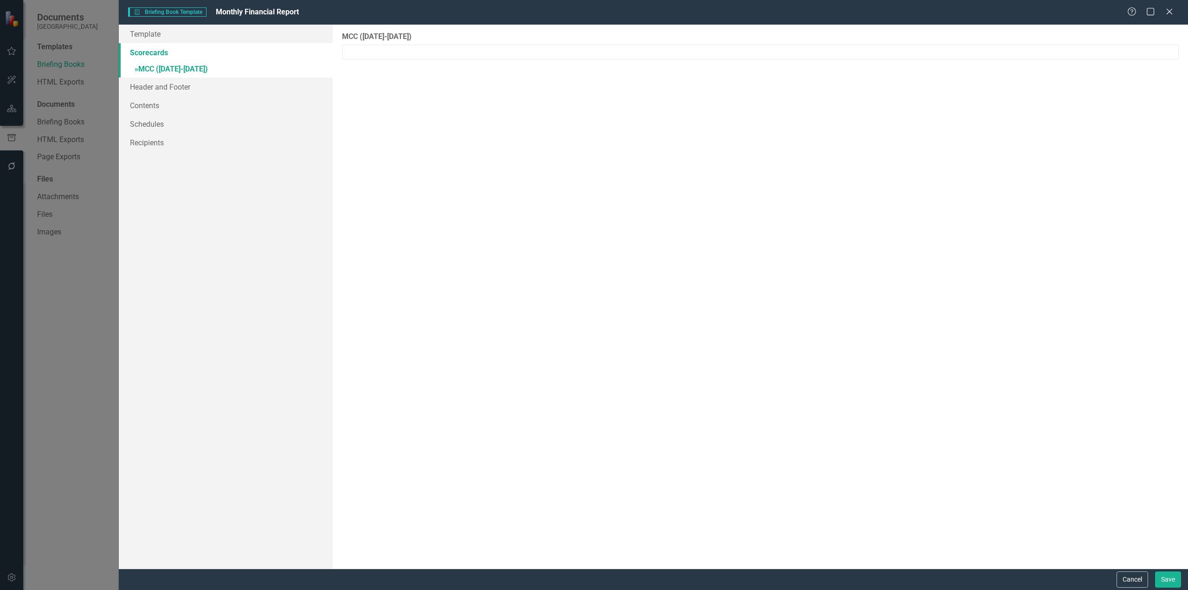
click at [502, 53] on div at bounding box center [760, 52] width 837 height 15
click at [464, 53] on div at bounding box center [760, 52] width 837 height 15
drag, startPoint x: 442, startPoint y: 114, endPoint x: 382, endPoint y: 70, distance: 74.3
click at [430, 100] on div "MCC (2025-2026) Please select the elements you would like included in this repo…" at bounding box center [760, 297] width 855 height 544
click at [349, 45] on div at bounding box center [760, 52] width 837 height 15
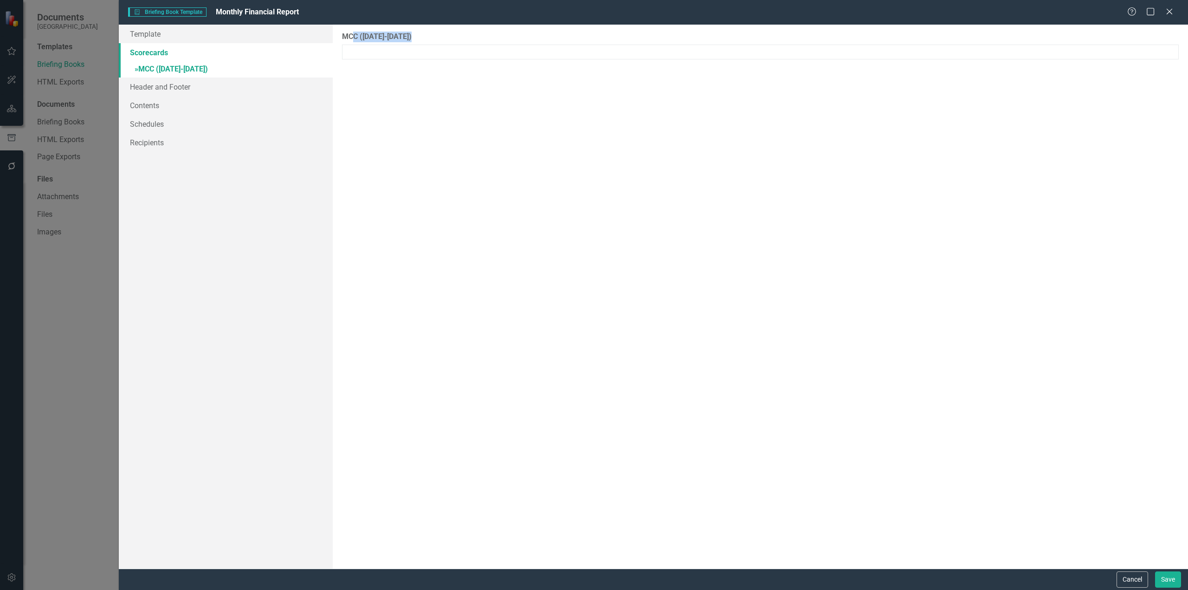
drag, startPoint x: 354, startPoint y: 41, endPoint x: 360, endPoint y: 86, distance: 45.0
click at [364, 79] on div "MCC (2025-2026) Please select the elements you would like included in this repo…" at bounding box center [760, 297] width 855 height 544
click at [223, 88] on link "Header and Footer" at bounding box center [226, 86] width 214 height 19
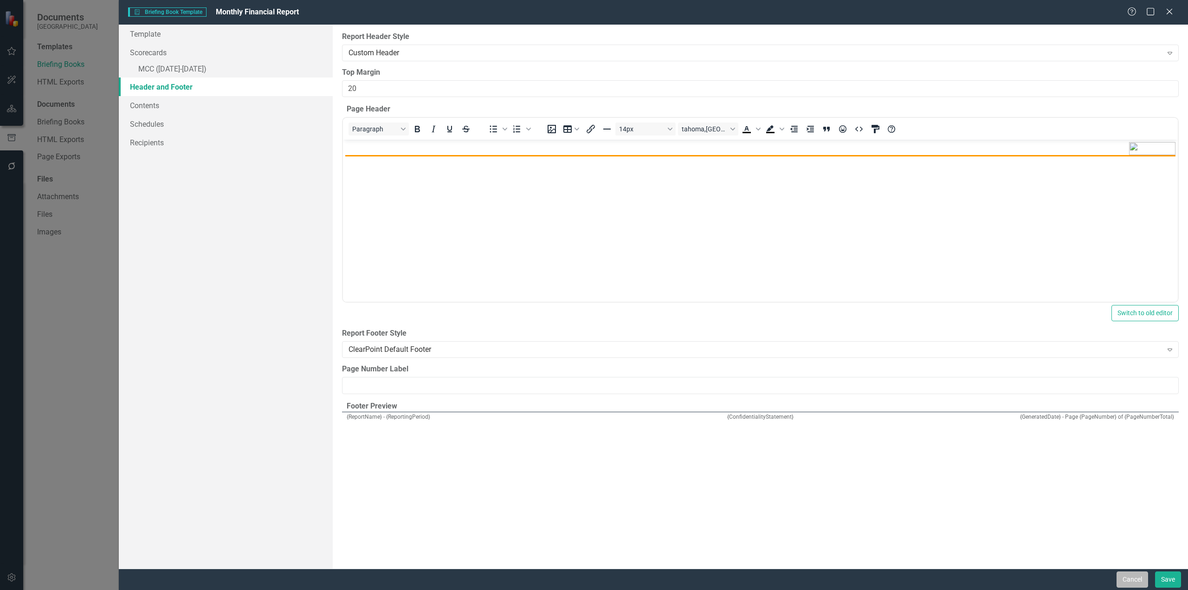
click at [1131, 585] on button "Cancel" at bounding box center [1132, 579] width 32 height 16
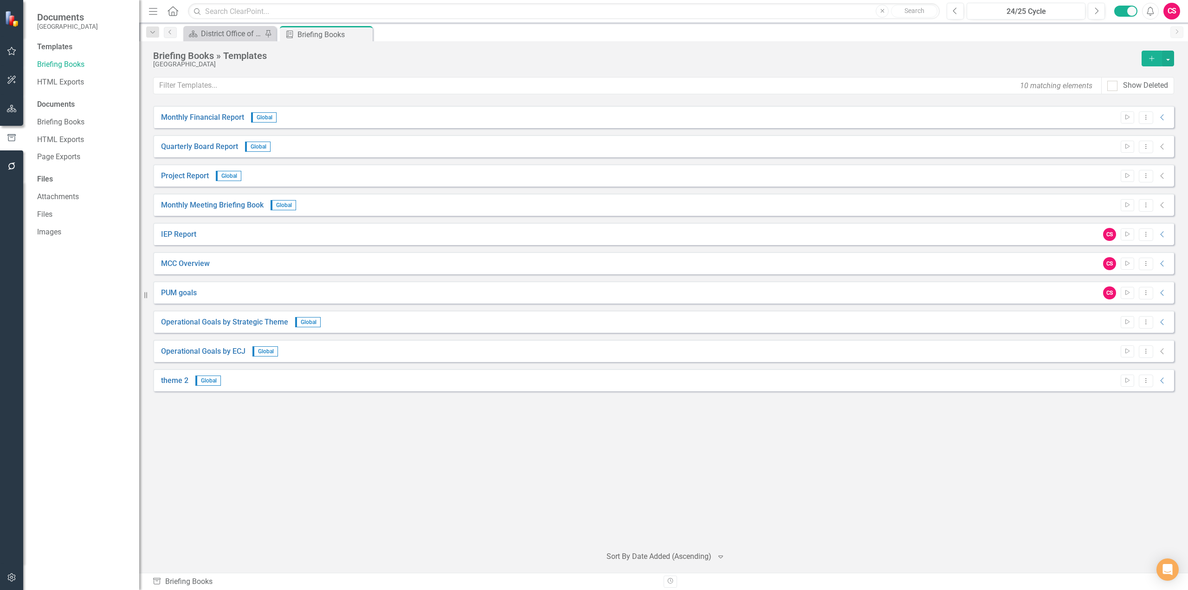
click at [12, 109] on icon "button" at bounding box center [12, 108] width 10 height 7
click at [13, 574] on icon "button" at bounding box center [11, 577] width 8 height 8
click at [69, 62] on link "Manage Users" at bounding box center [83, 64] width 93 height 11
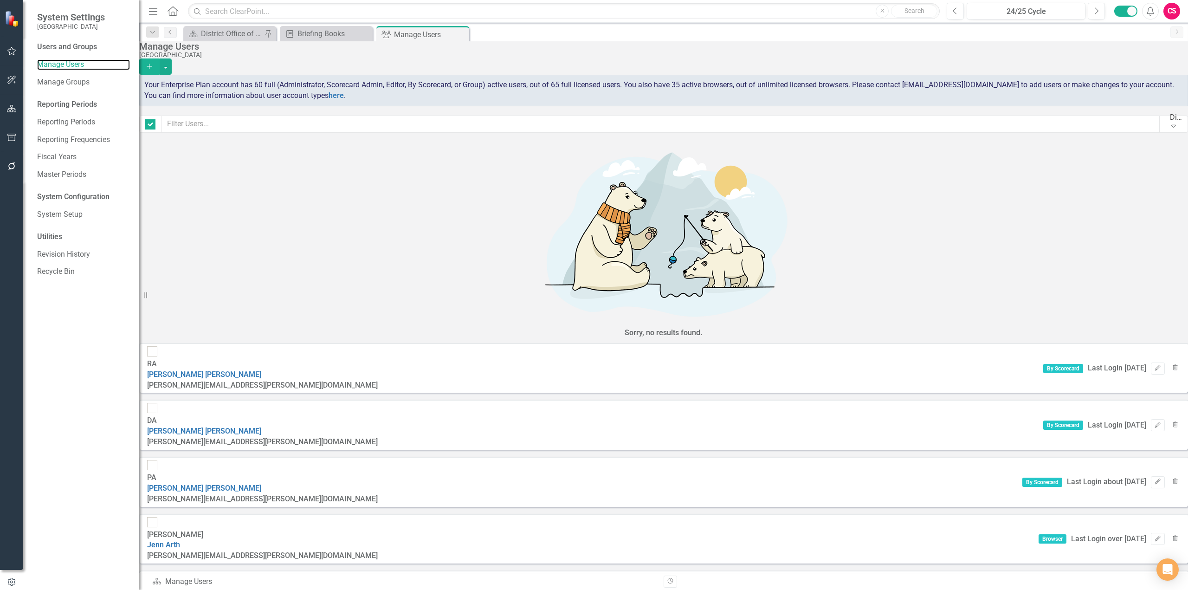
checkbox input "false"
click at [1154, 365] on icon "Edit" at bounding box center [1157, 368] width 7 height 6
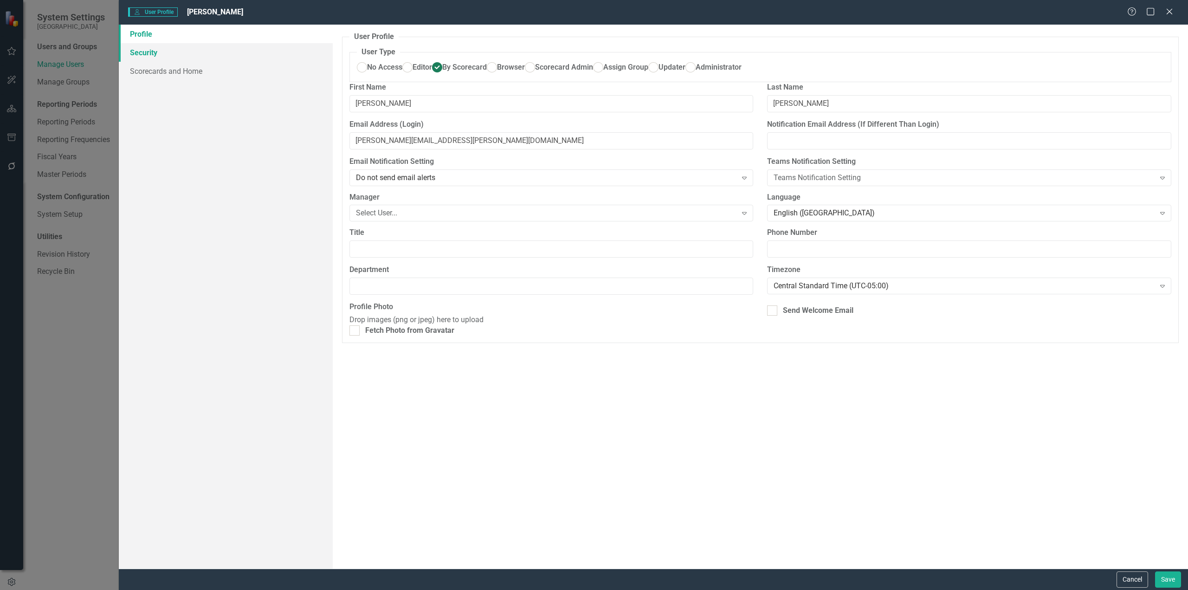
click at [245, 46] on link "Security" at bounding box center [226, 52] width 214 height 19
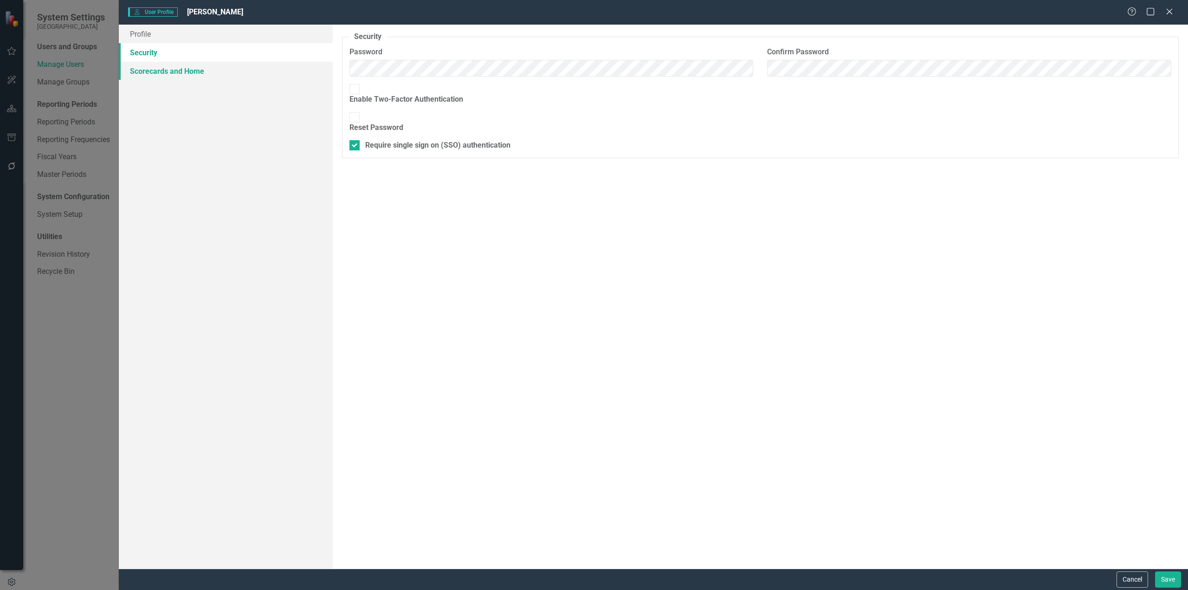
click at [229, 71] on link "Scorecards and Home" at bounding box center [226, 71] width 214 height 19
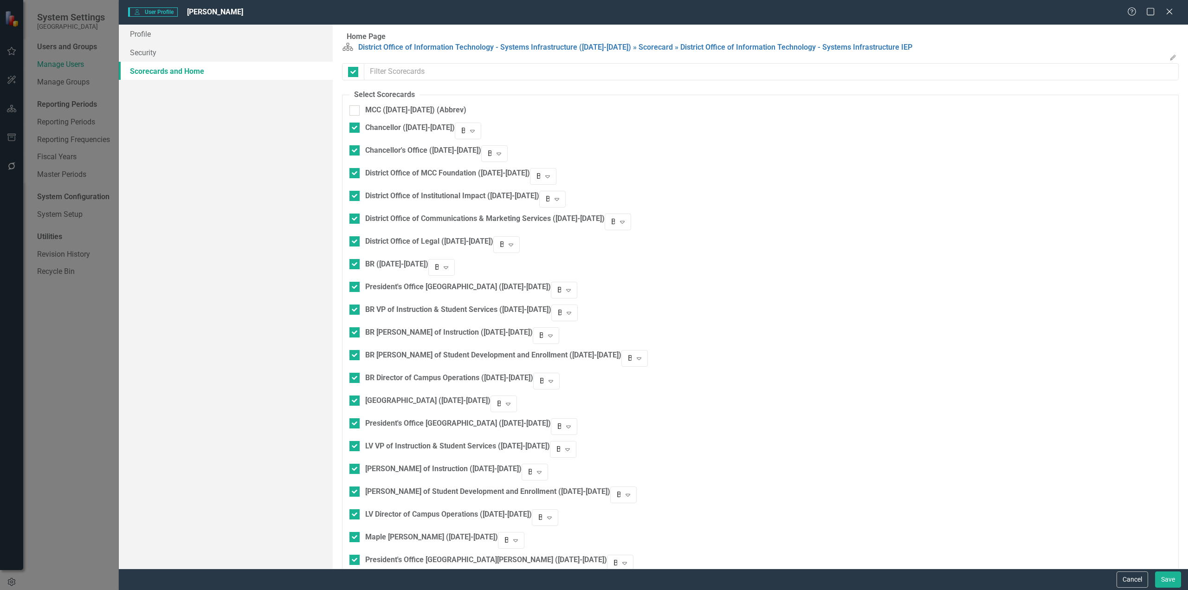
checkbox input "false"
click at [1141, 582] on button "Cancel" at bounding box center [1132, 579] width 32 height 16
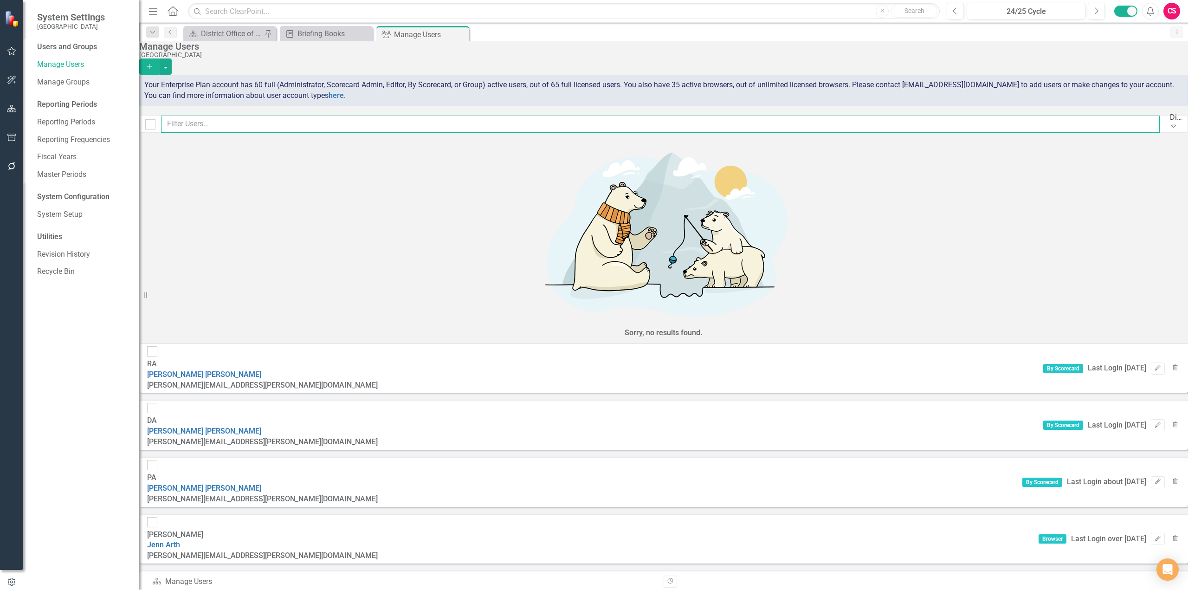
click at [317, 133] on input "text" at bounding box center [660, 124] width 998 height 17
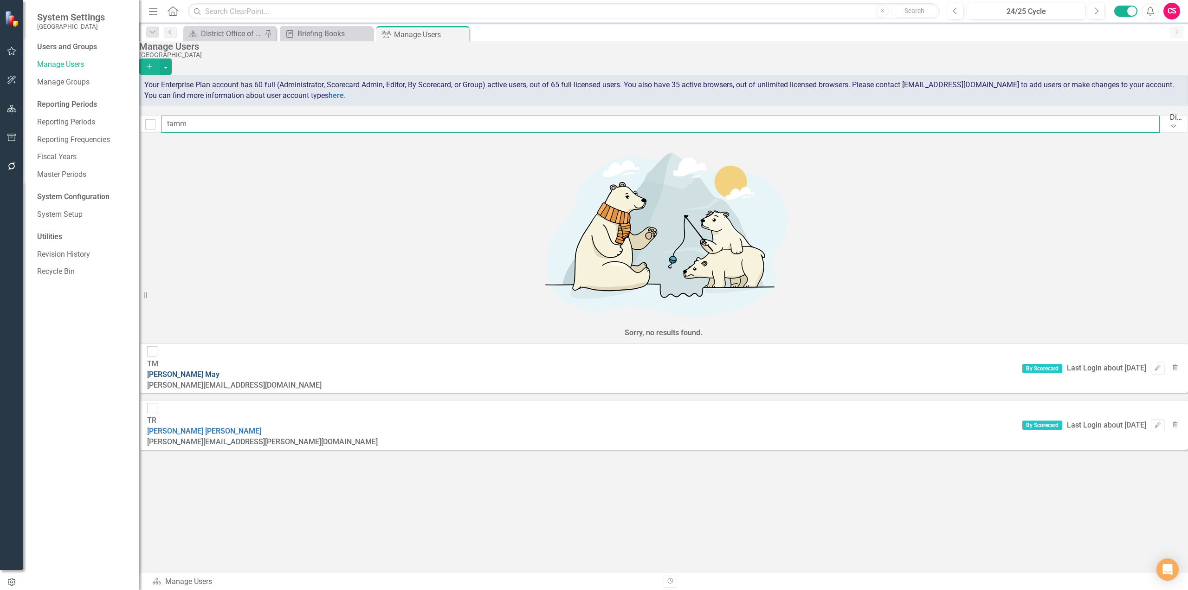
type input "tamm"
click at [219, 370] on link "Tammie May" at bounding box center [183, 374] width 72 height 9
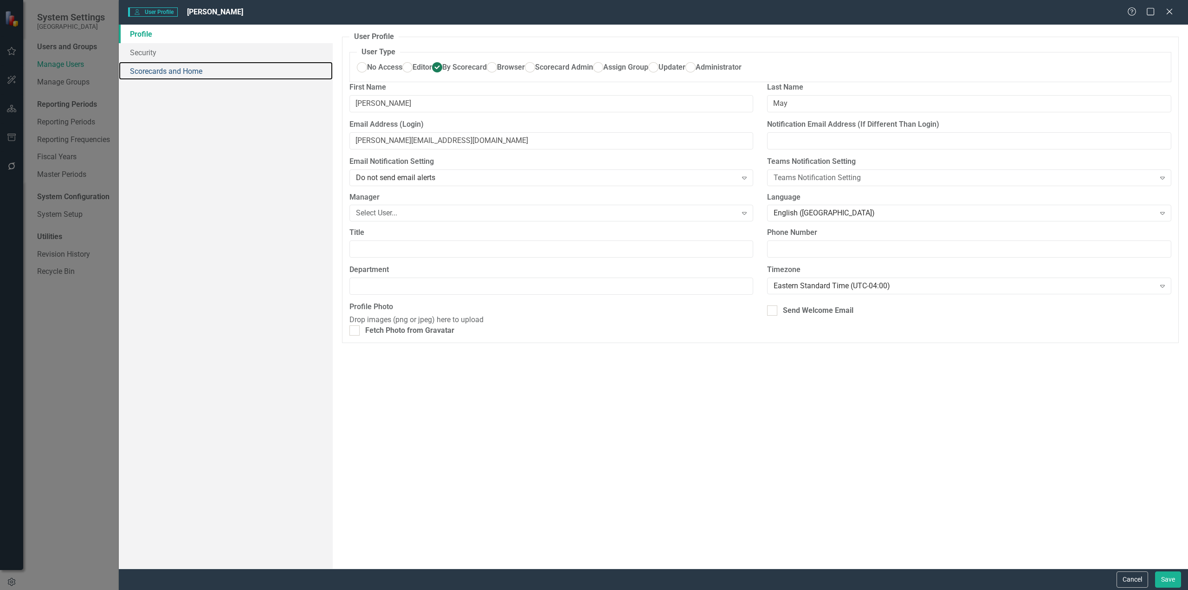
drag, startPoint x: 158, startPoint y: 68, endPoint x: 263, endPoint y: 91, distance: 107.8
click at [158, 68] on link "Scorecards and Home" at bounding box center [226, 71] width 214 height 19
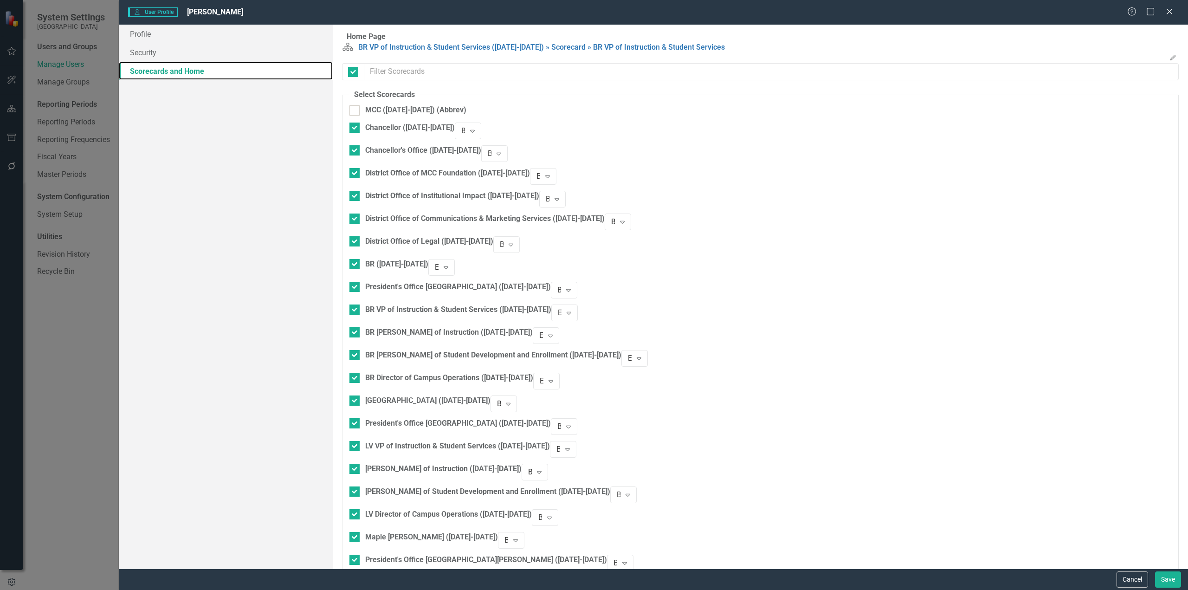
checkbox input "false"
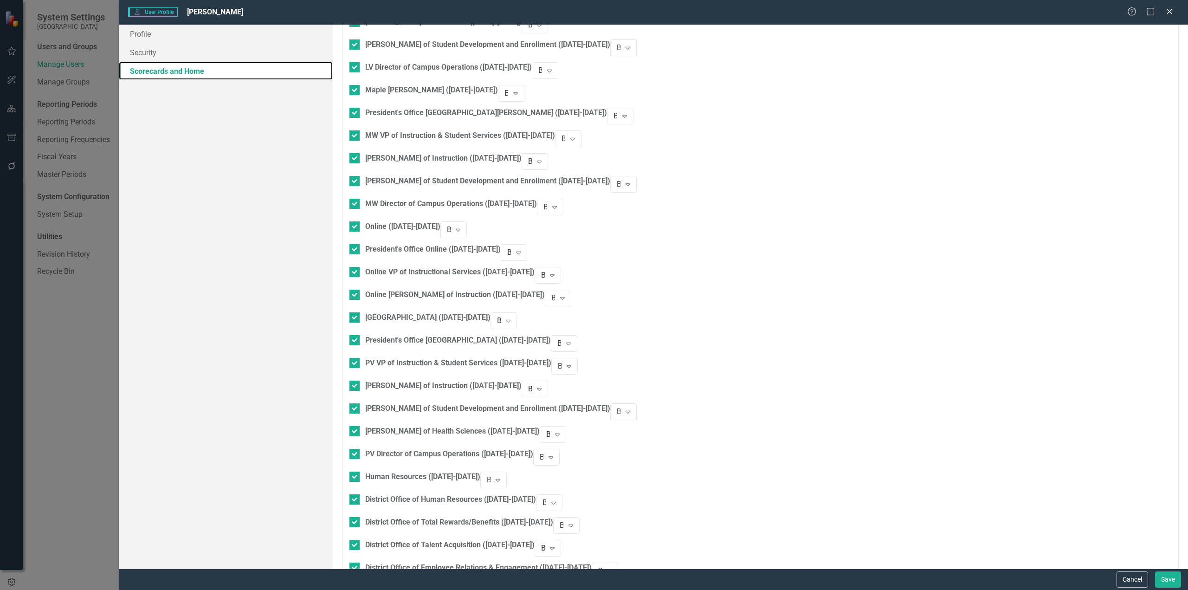
scroll to position [2215, 0]
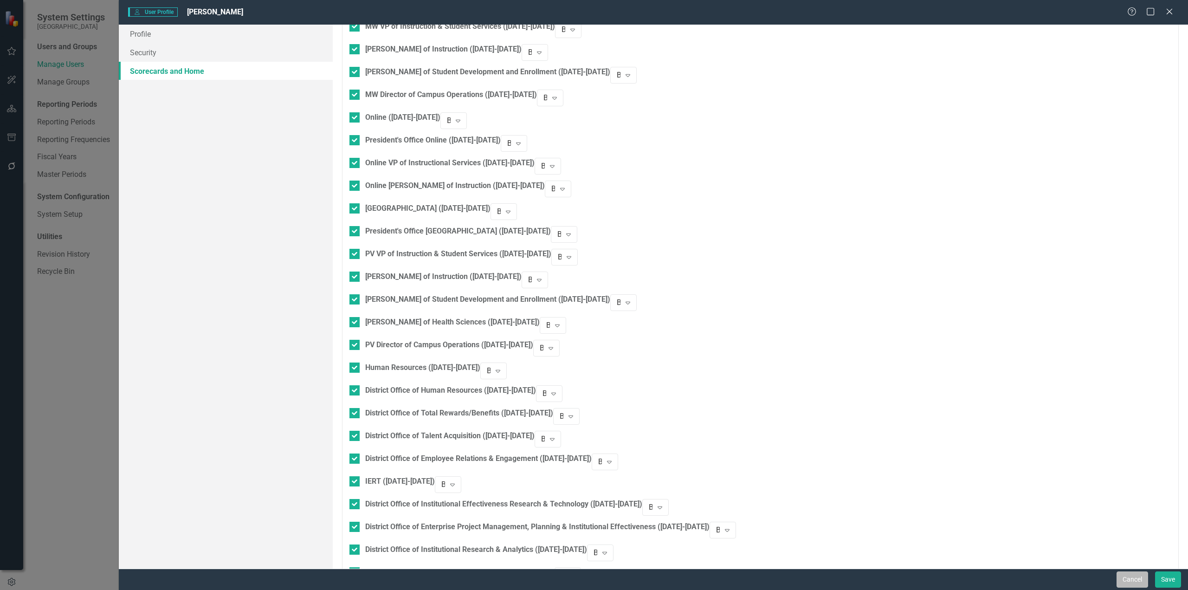
click at [1142, 582] on button "Cancel" at bounding box center [1132, 579] width 32 height 16
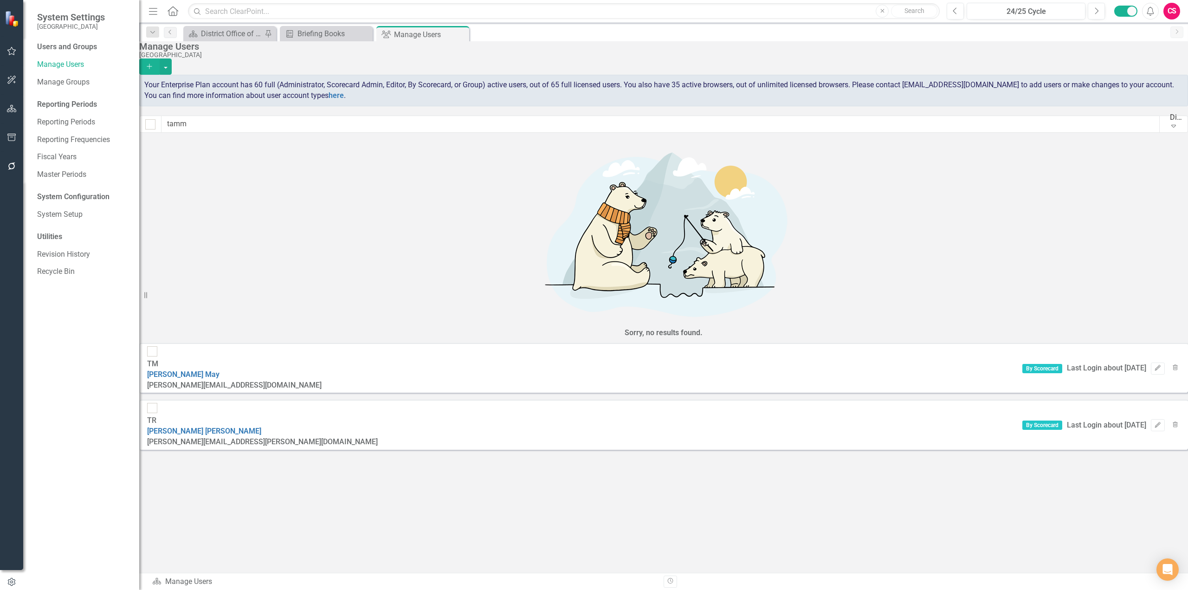
click at [1150, 343] on div "TM Tammie May Tammie.May@mcckc.edu By Scorecard Last Login about 2 months ago E…" at bounding box center [663, 368] width 1049 height 50
click at [1154, 365] on icon "Edit" at bounding box center [1157, 368] width 7 height 6
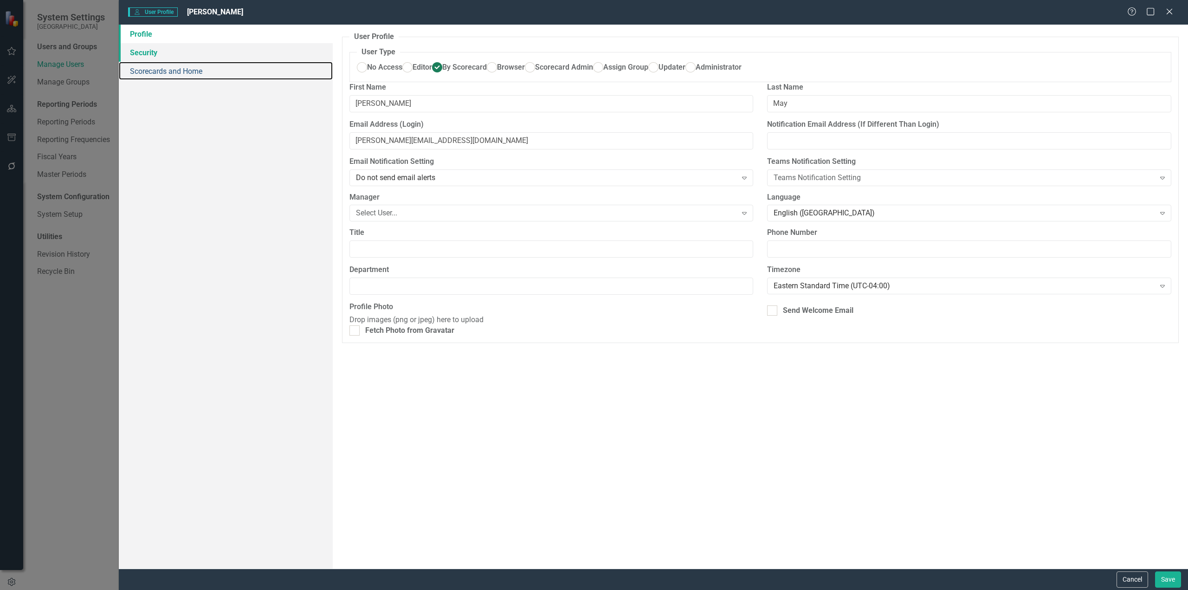
click at [193, 66] on link "Scorecards and Home" at bounding box center [226, 71] width 214 height 19
click at [187, 53] on link "Security" at bounding box center [226, 52] width 214 height 19
click at [232, 51] on link "Security" at bounding box center [226, 52] width 214 height 19
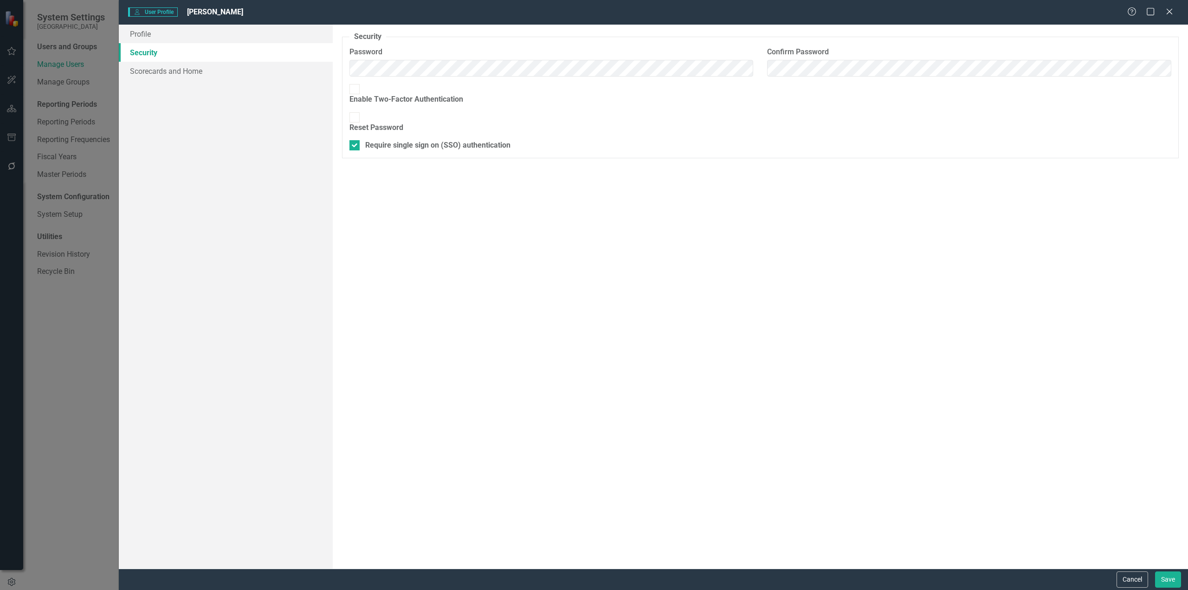
drag, startPoint x: 384, startPoint y: 124, endPoint x: 377, endPoint y: 96, distance: 29.1
click at [383, 140] on div "Require single sign on (SSO) authentication" at bounding box center [437, 145] width 145 height 11
click at [355, 140] on input "Require single sign on (SSO) authentication" at bounding box center [352, 143] width 6 height 6
checkbox input "false"
drag, startPoint x: 675, startPoint y: 339, endPoint x: 706, endPoint y: 277, distance: 69.9
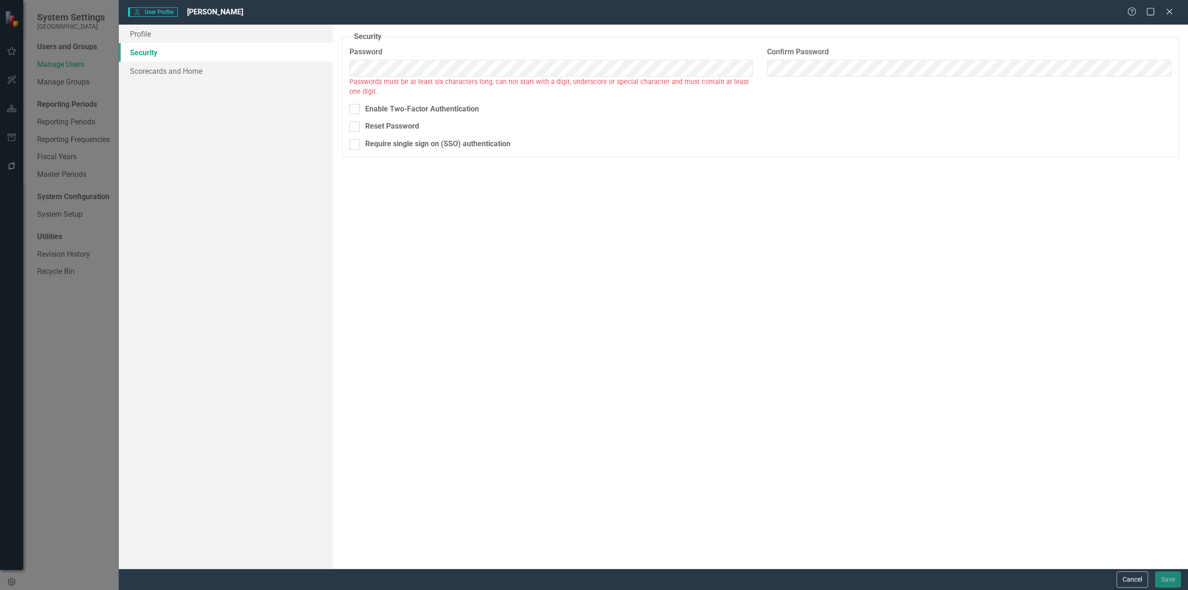
click at [679, 334] on div "Security As an administrator, you can use this page to set the user's password,…" at bounding box center [760, 297] width 855 height 544
click at [825, 299] on div "Security As an administrator, you can use this page to set the user's password,…" at bounding box center [760, 297] width 855 height 544
click at [227, 63] on div "Profile Security Scorecards and Home User Profile ClearPoint has a wealth of op…" at bounding box center [653, 297] width 1069 height 544
click at [678, 56] on div "Password Confirm Password Please ensure your passwords match" at bounding box center [760, 70] width 836 height 47
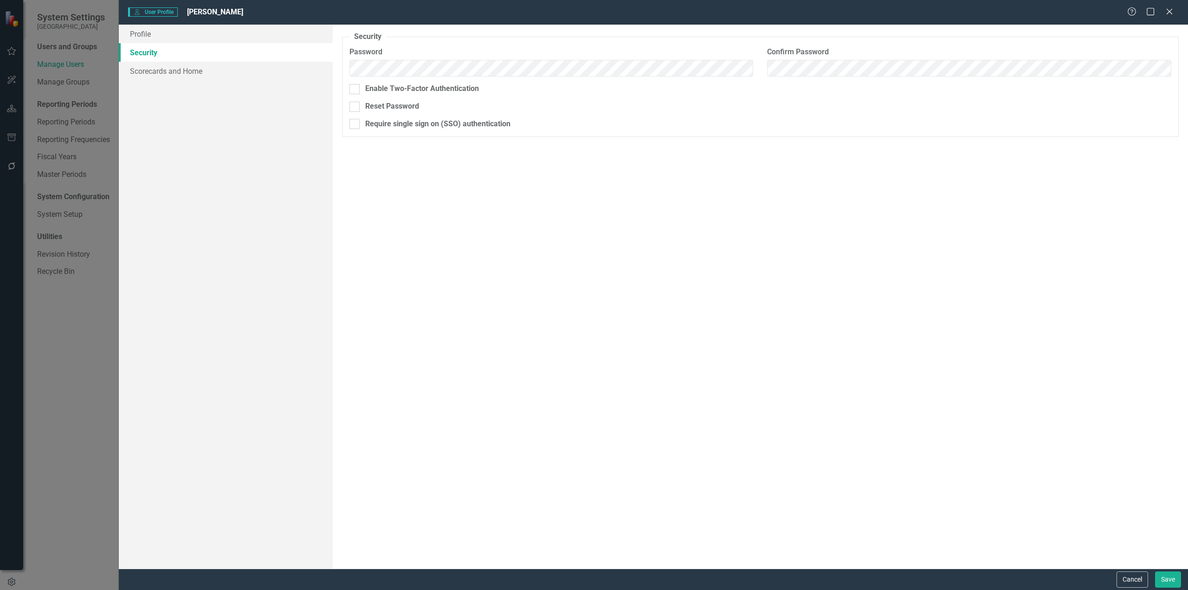
click at [705, 265] on div "Security As an administrator, you can use this page to set the user's password,…" at bounding box center [760, 297] width 855 height 544
click at [217, 36] on link "Profile" at bounding box center [226, 34] width 214 height 19
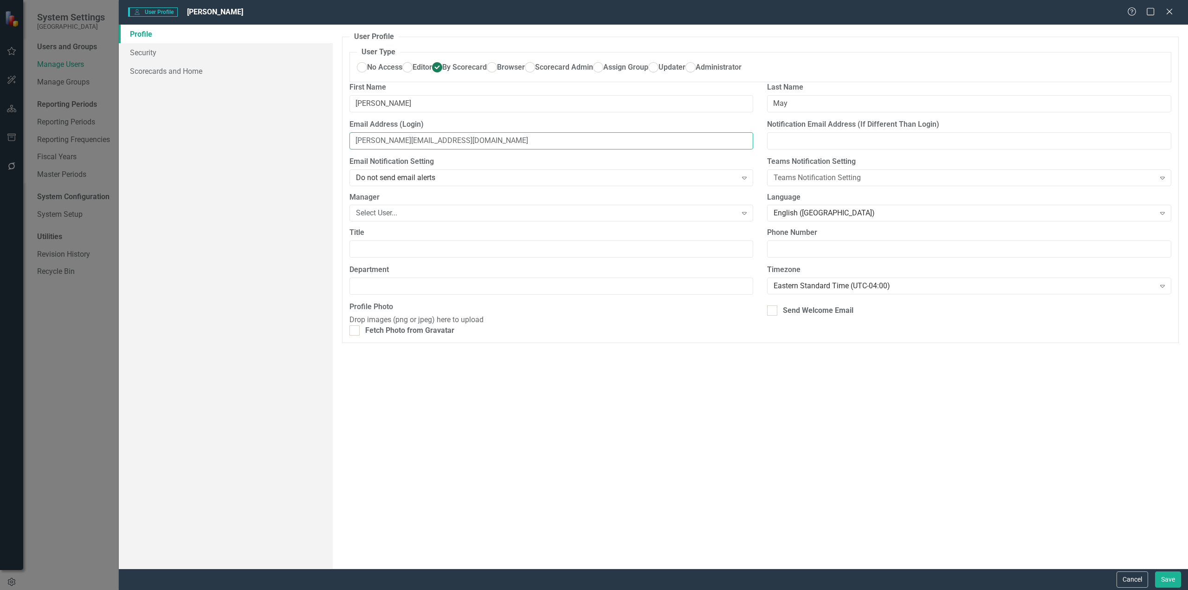
drag, startPoint x: 478, startPoint y: 175, endPoint x: 289, endPoint y: 161, distance: 190.3
click at [289, 161] on div "Profile Security Scorecards and Home User Profile ClearPoint has a wealth of op…" at bounding box center [653, 297] width 1069 height 544
click at [1133, 579] on button "Cancel" at bounding box center [1132, 579] width 32 height 16
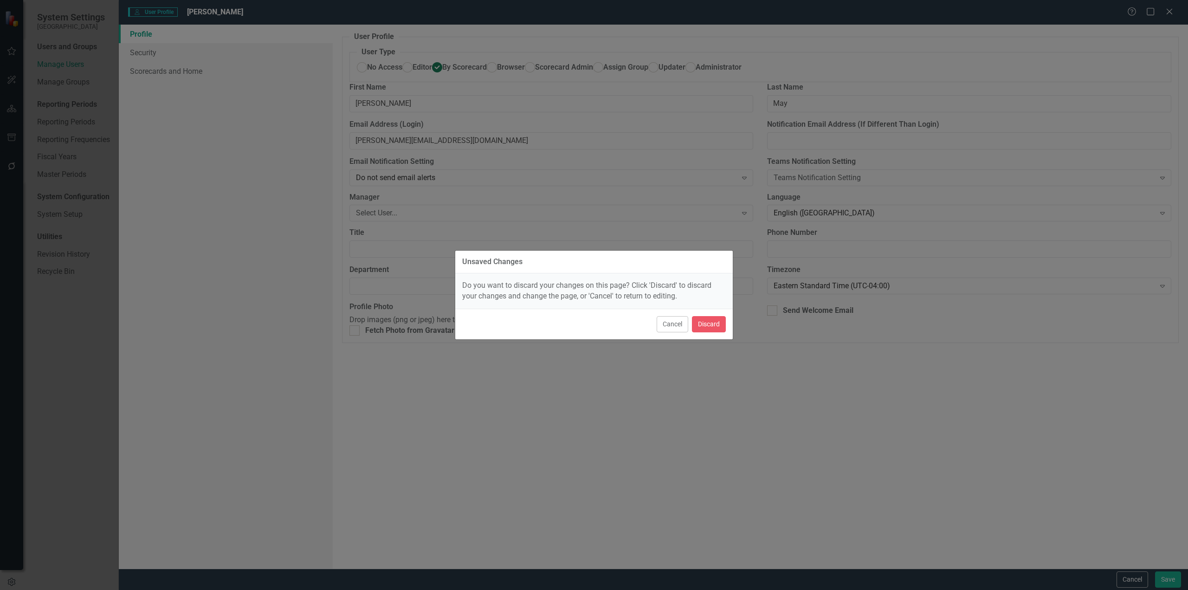
click at [708, 311] on div "Unsaved Changes Do you want to discard your changes on this page? Click 'Discar…" at bounding box center [594, 295] width 1188 height 590
click at [658, 324] on button "Cancel" at bounding box center [672, 324] width 32 height 16
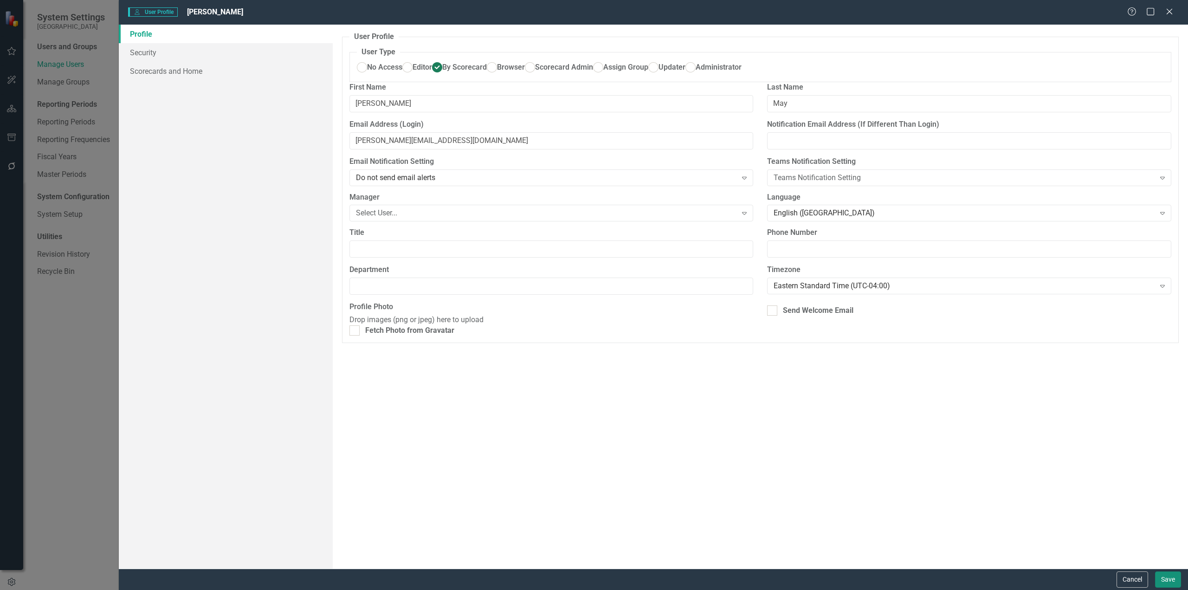
click at [1172, 582] on button "Save" at bounding box center [1168, 579] width 26 height 16
click at [1168, 9] on div "User User Profile Tammie May Help Maximize Close Profile Security Scorecards an…" at bounding box center [594, 295] width 1188 height 590
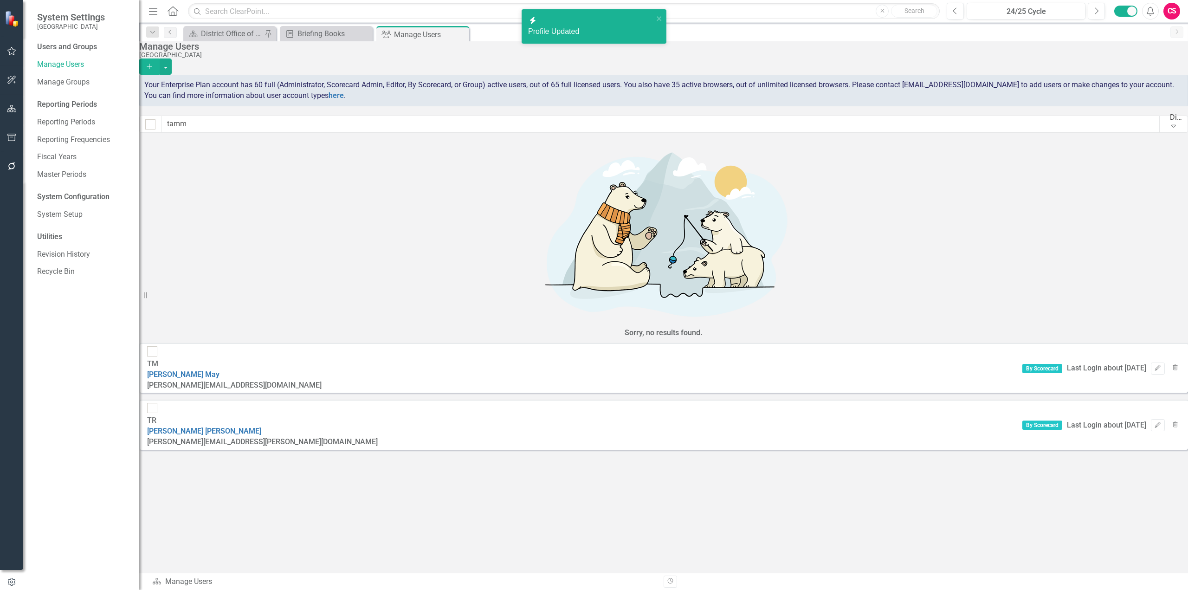
click at [1169, 10] on div "CS" at bounding box center [1171, 11] width 17 height 17
click at [1129, 133] on link "Logout Log Out" at bounding box center [1142, 134] width 73 height 17
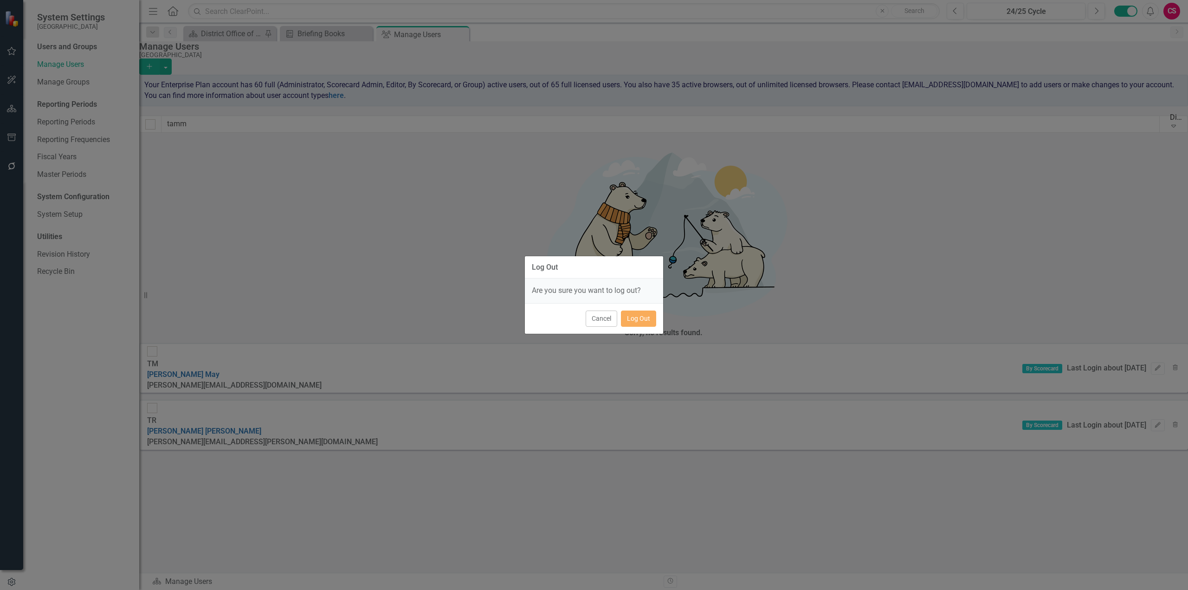
click at [632, 327] on div "Cancel Log Out" at bounding box center [594, 318] width 138 height 31
click at [631, 320] on button "Log Out" at bounding box center [638, 318] width 35 height 16
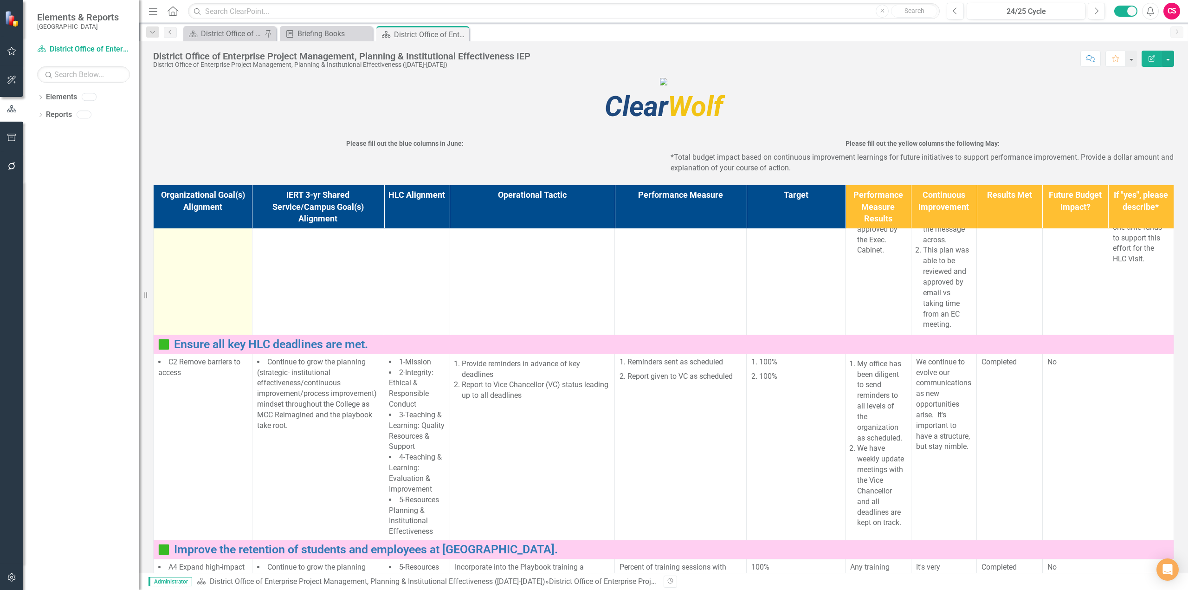
scroll to position [365, 0]
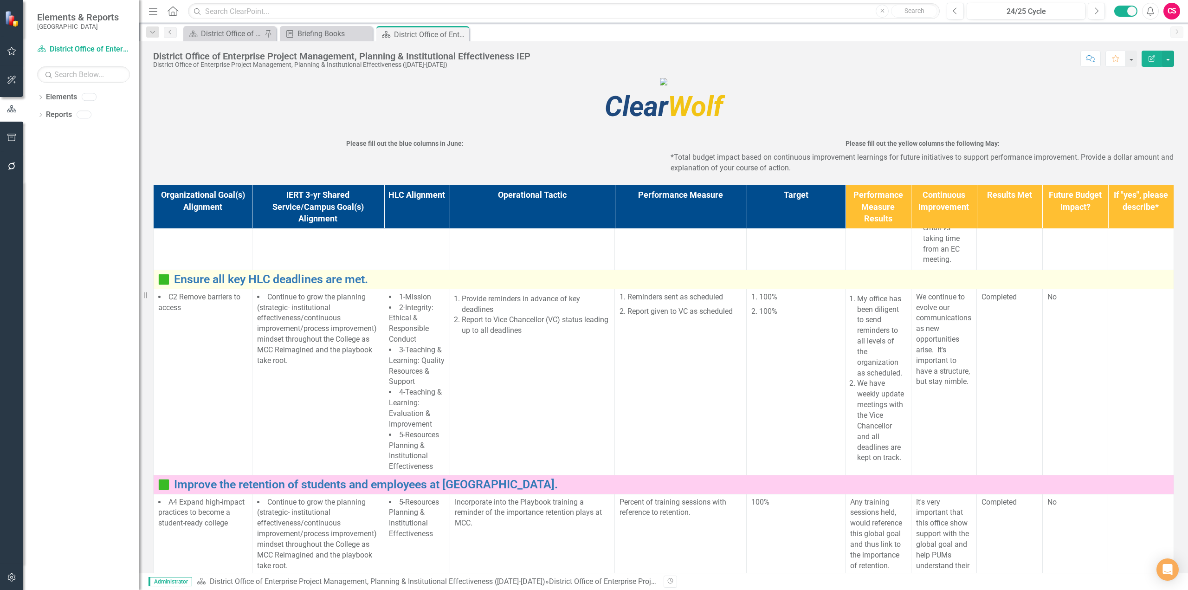
click at [157, 289] on td "Ensure all key HLC deadlines are met. Link Map View Link Map Edit Edit Operatio…" at bounding box center [664, 279] width 1020 height 19
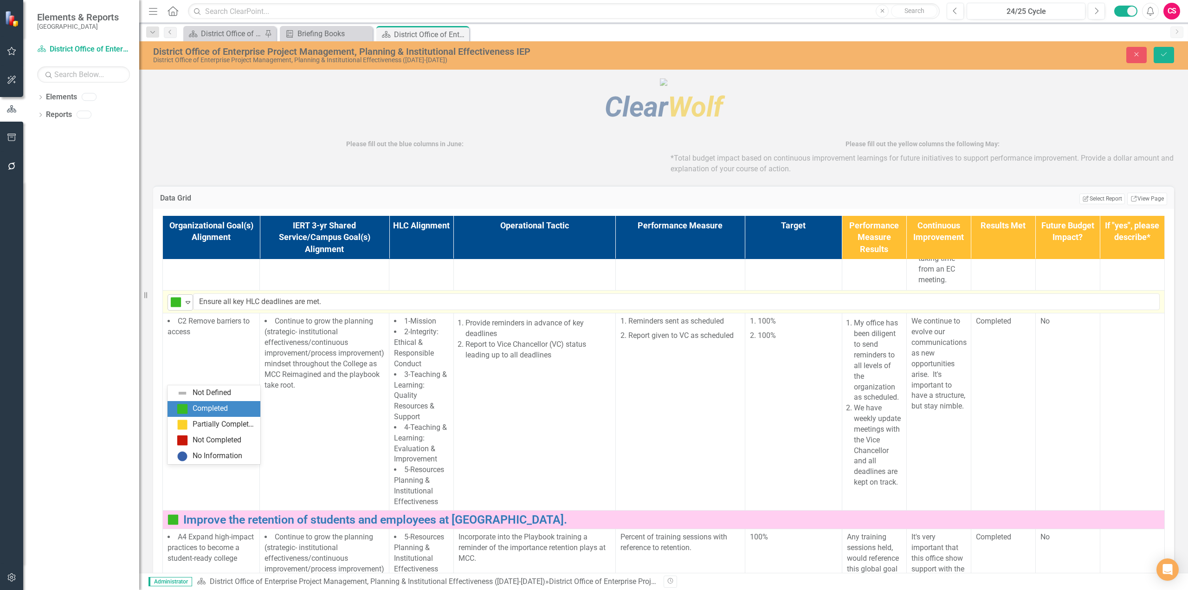
click at [178, 310] on div "Completed Expand" at bounding box center [180, 302] width 26 height 16
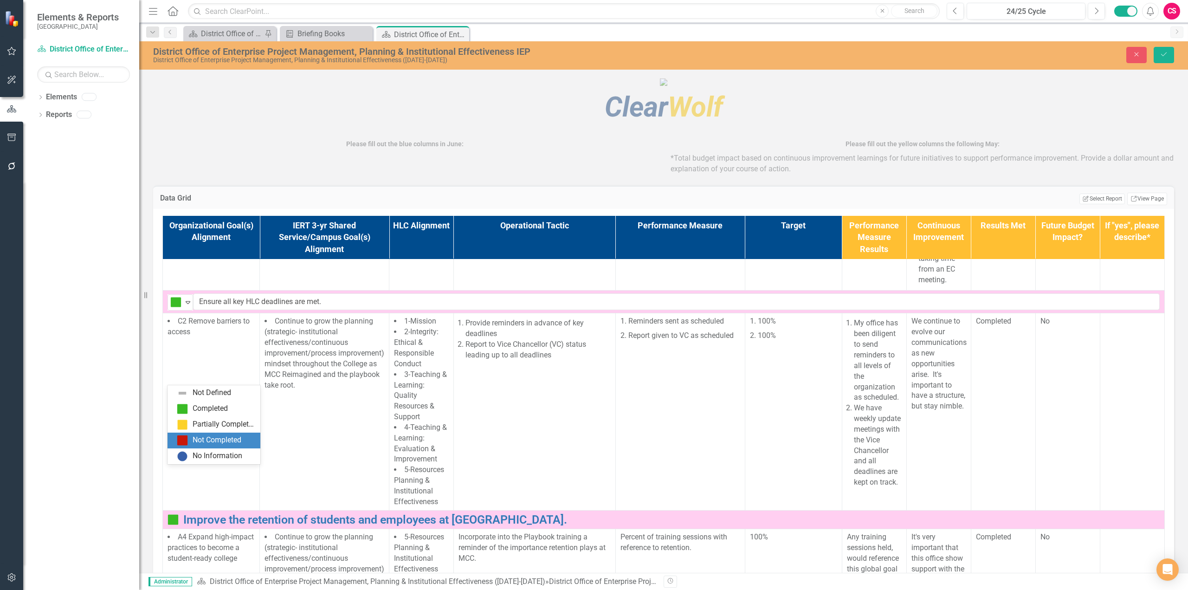
click at [185, 440] on img at bounding box center [182, 440] width 11 height 11
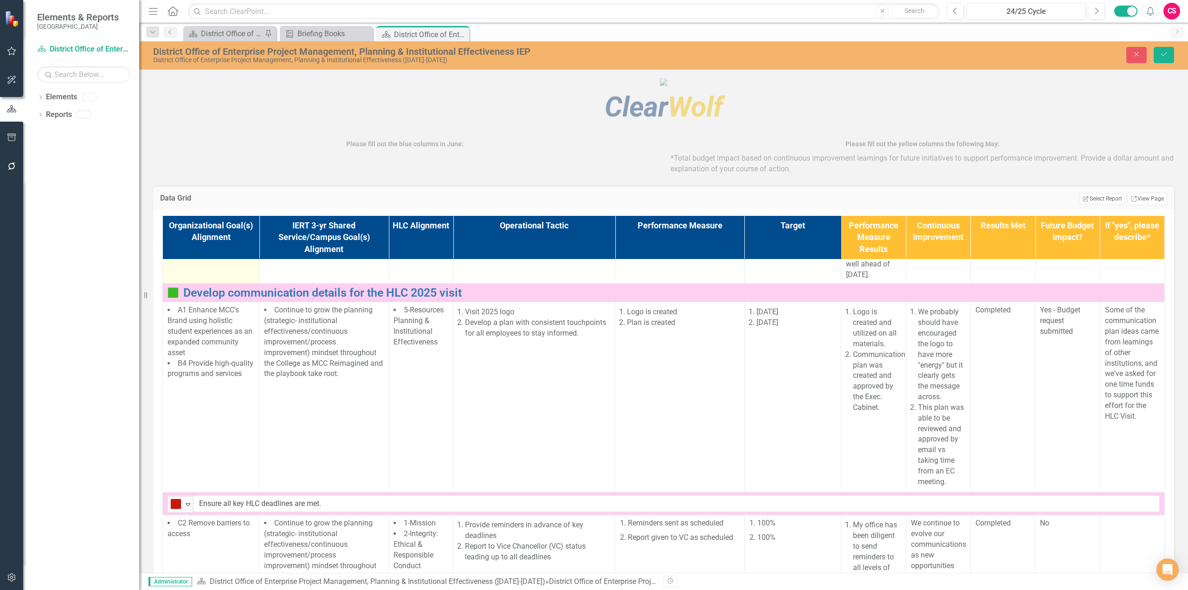
scroll to position [87, 0]
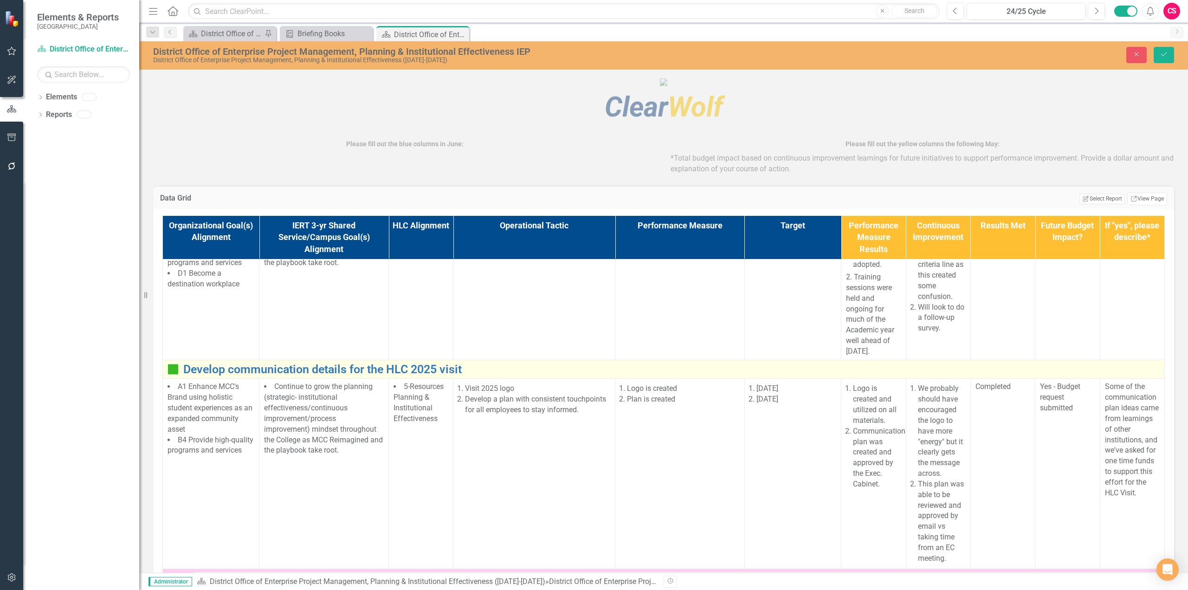
click at [168, 375] on img at bounding box center [172, 369] width 11 height 11
click at [169, 375] on img at bounding box center [172, 369] width 11 height 11
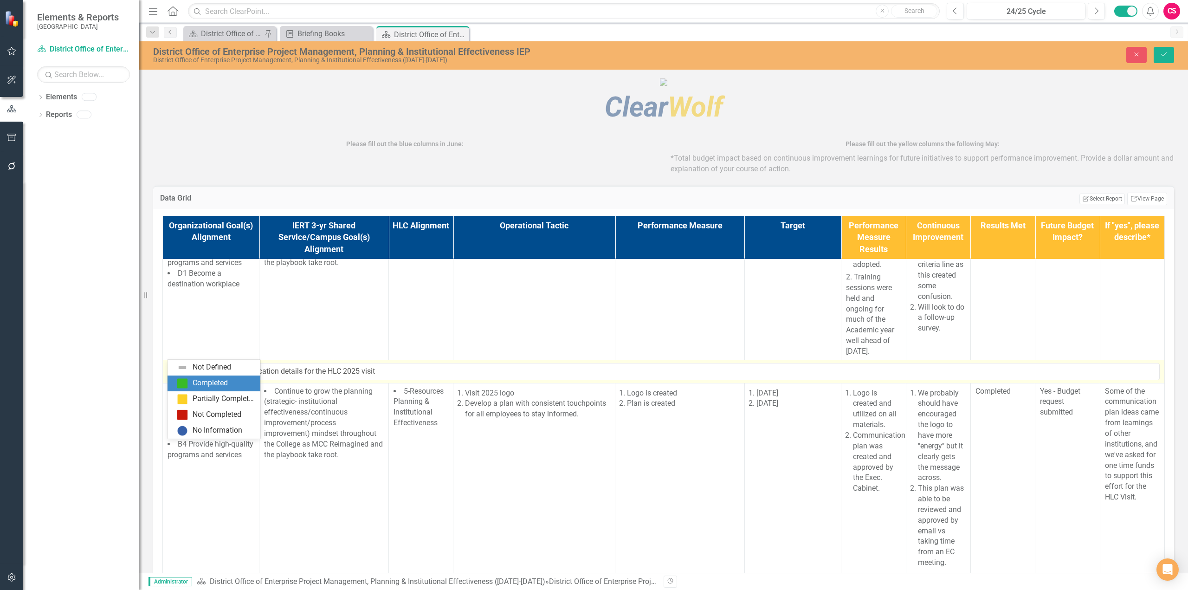
click at [176, 377] on img at bounding box center [175, 371] width 11 height 11
click at [189, 414] on div "Not Completed" at bounding box center [216, 414] width 78 height 11
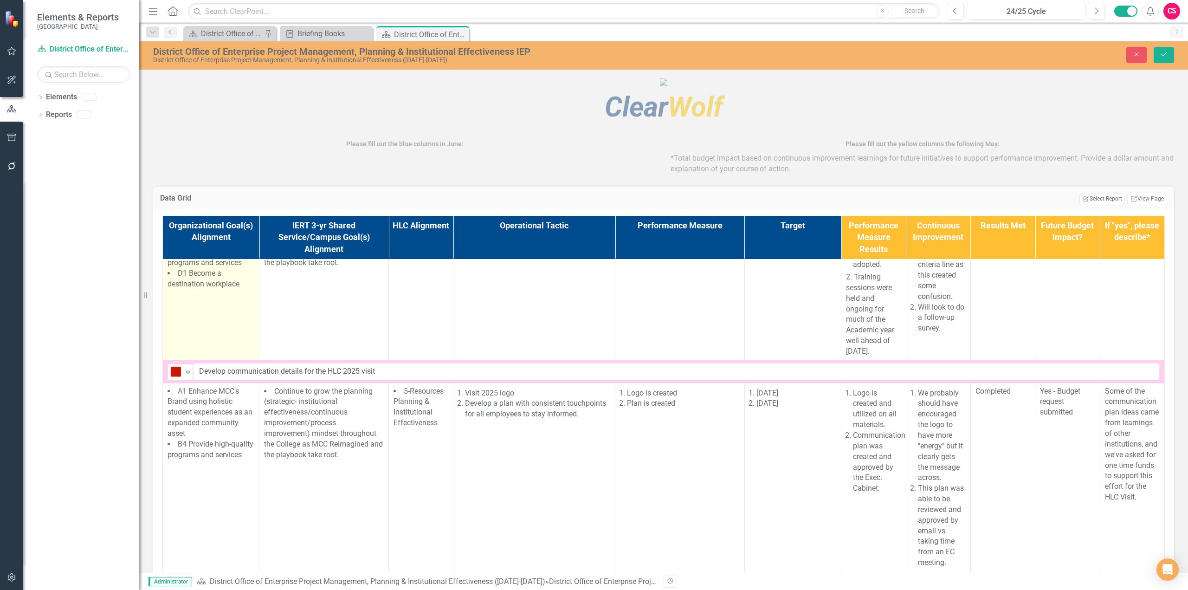
scroll to position [0, 0]
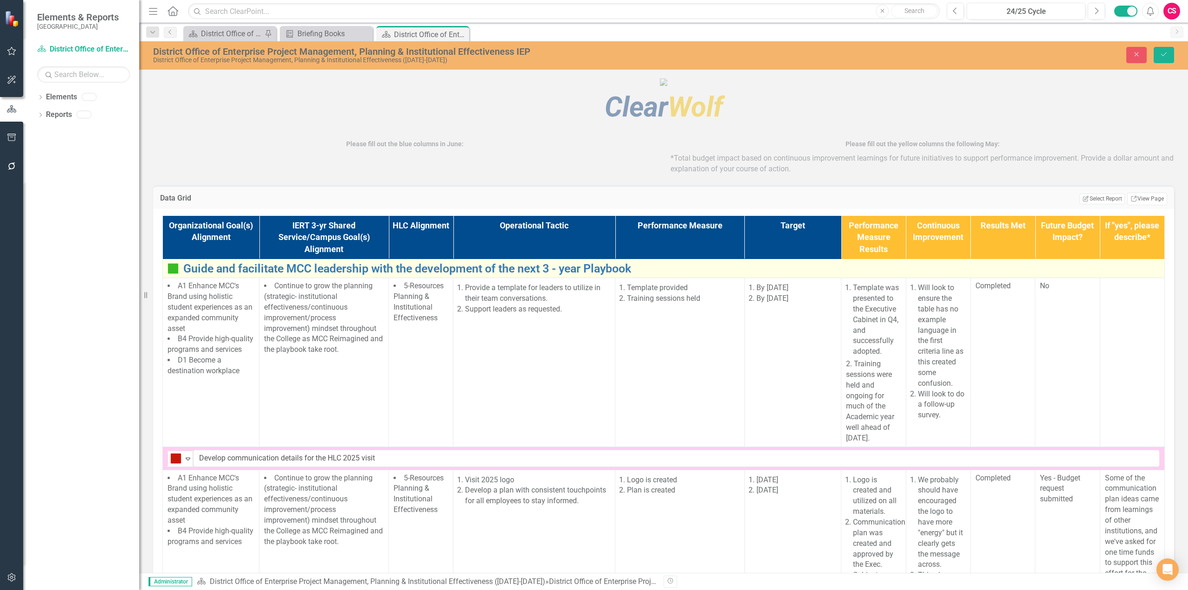
click at [176, 274] on img at bounding box center [172, 268] width 11 height 11
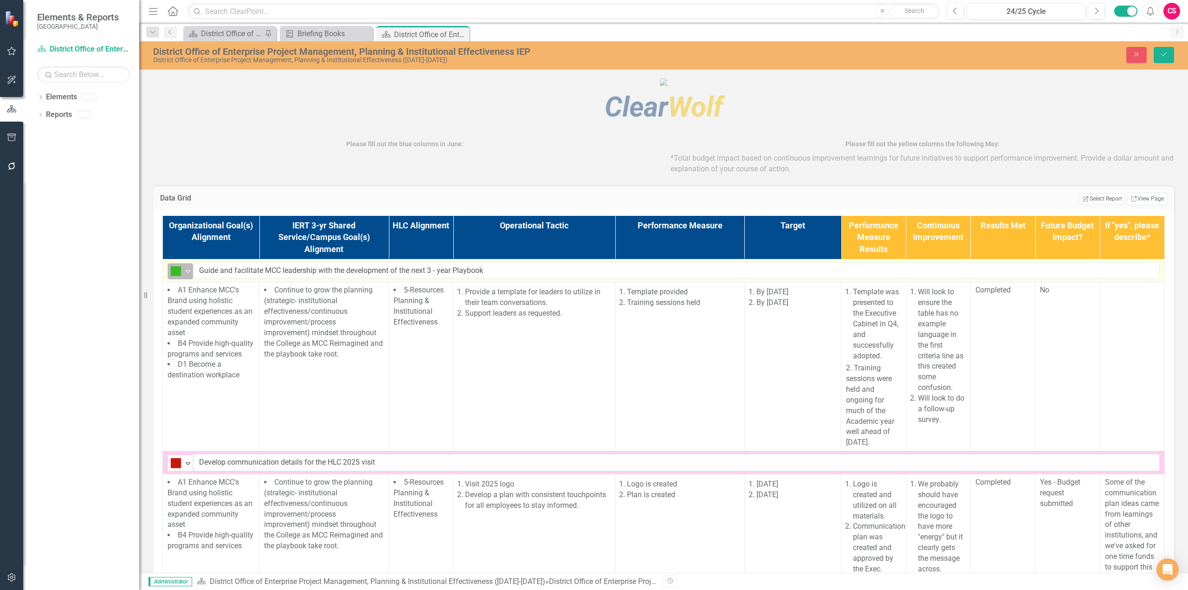
click at [185, 275] on icon "Expand" at bounding box center [187, 270] width 9 height 7
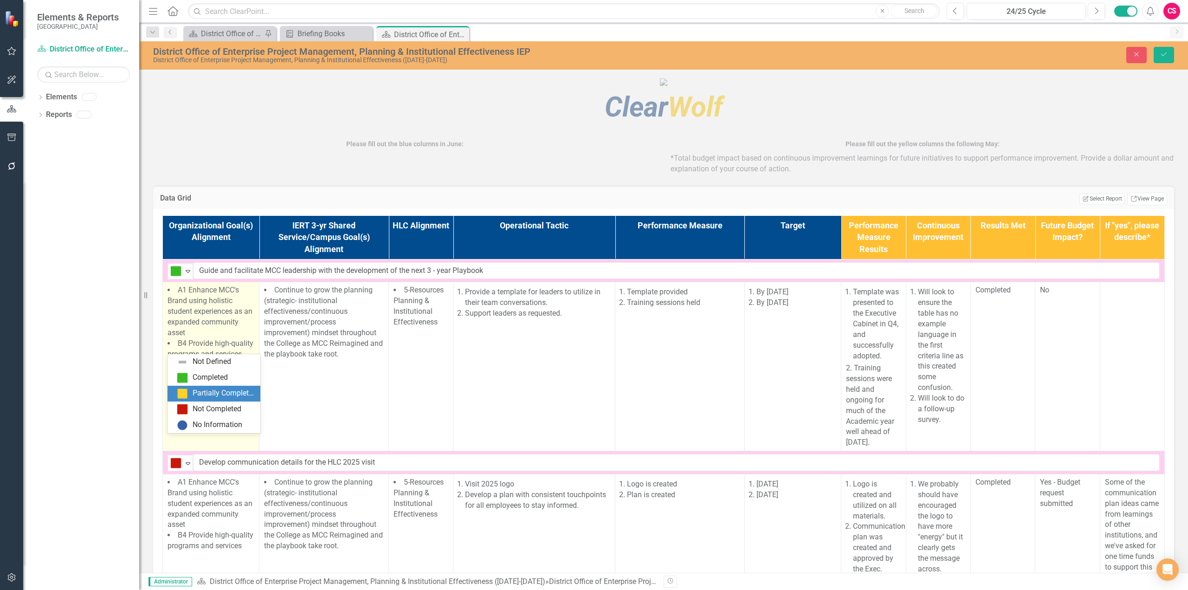
drag, startPoint x: 198, startPoint y: 393, endPoint x: 211, endPoint y: 390, distance: 13.5
click at [198, 394] on div "Partially Completed" at bounding box center [224, 393] width 62 height 11
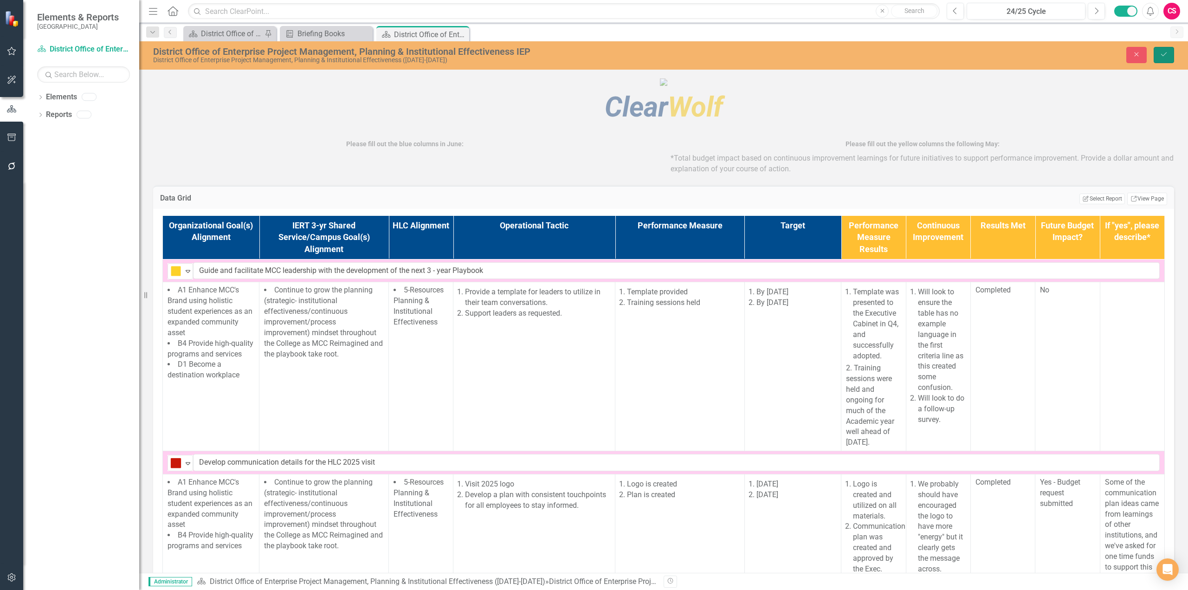
click at [1165, 56] on icon "Save" at bounding box center [1163, 54] width 8 height 6
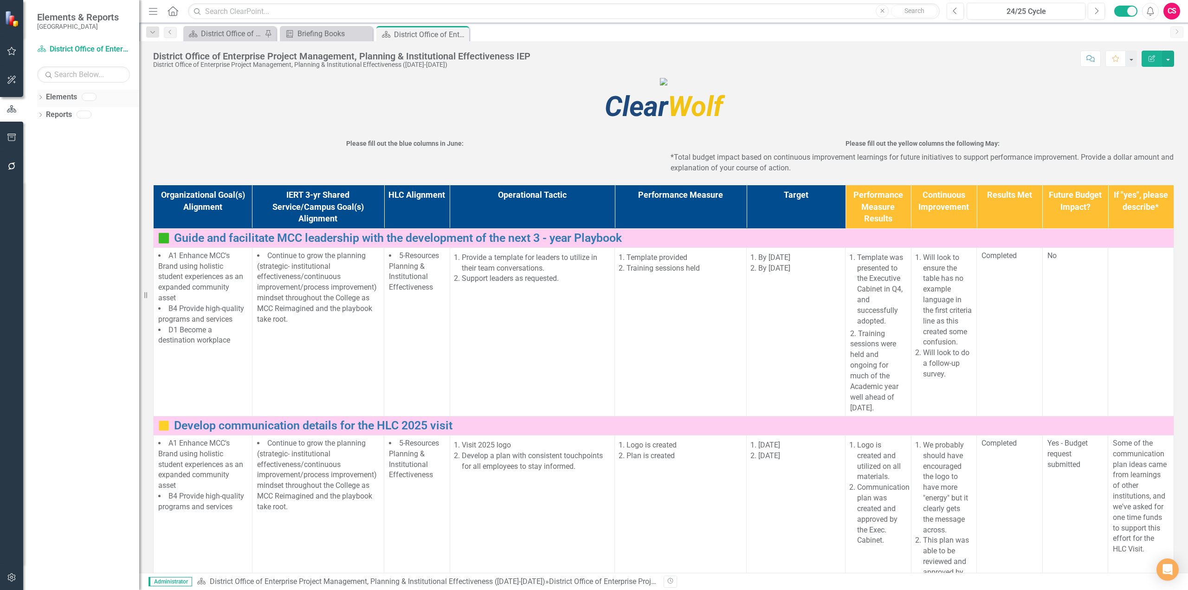
click at [79, 98] on div "Elements" at bounding box center [92, 99] width 93 height 18
click at [66, 96] on link "Elements" at bounding box center [61, 97] width 31 height 11
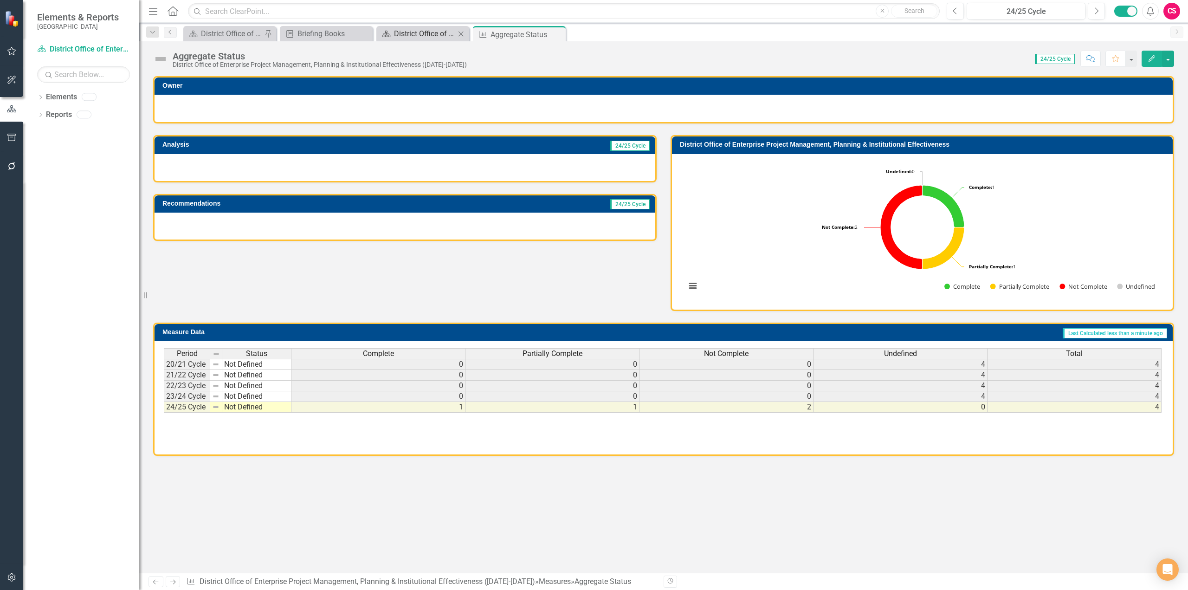
click at [387, 30] on div "Scorecard" at bounding box center [385, 34] width 12 height 12
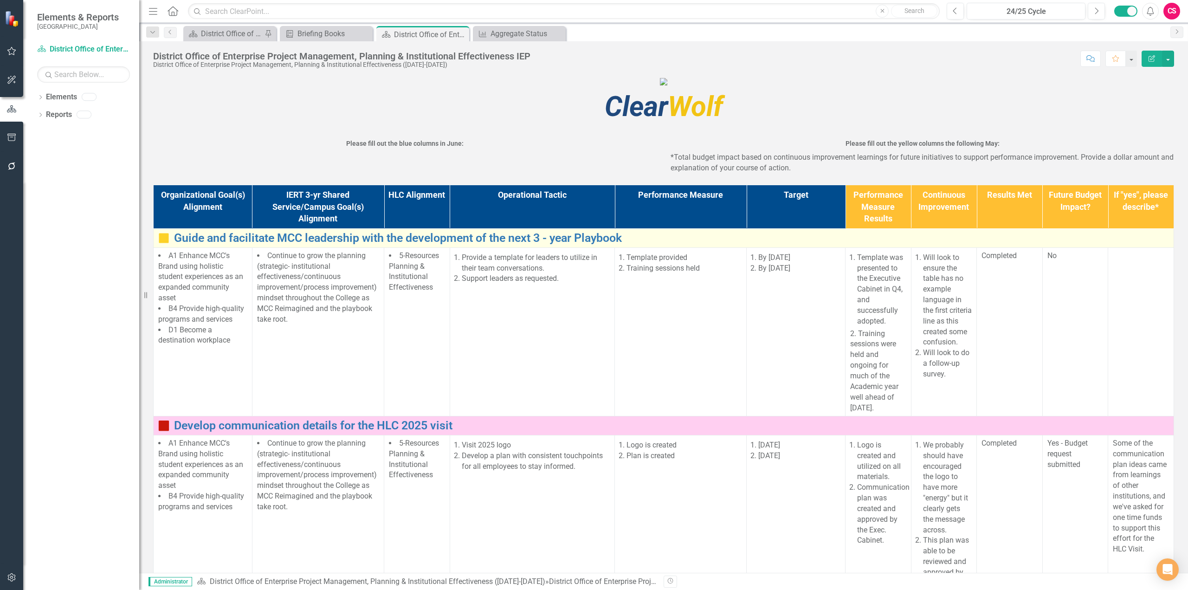
click at [163, 244] on img at bounding box center [163, 237] width 11 height 11
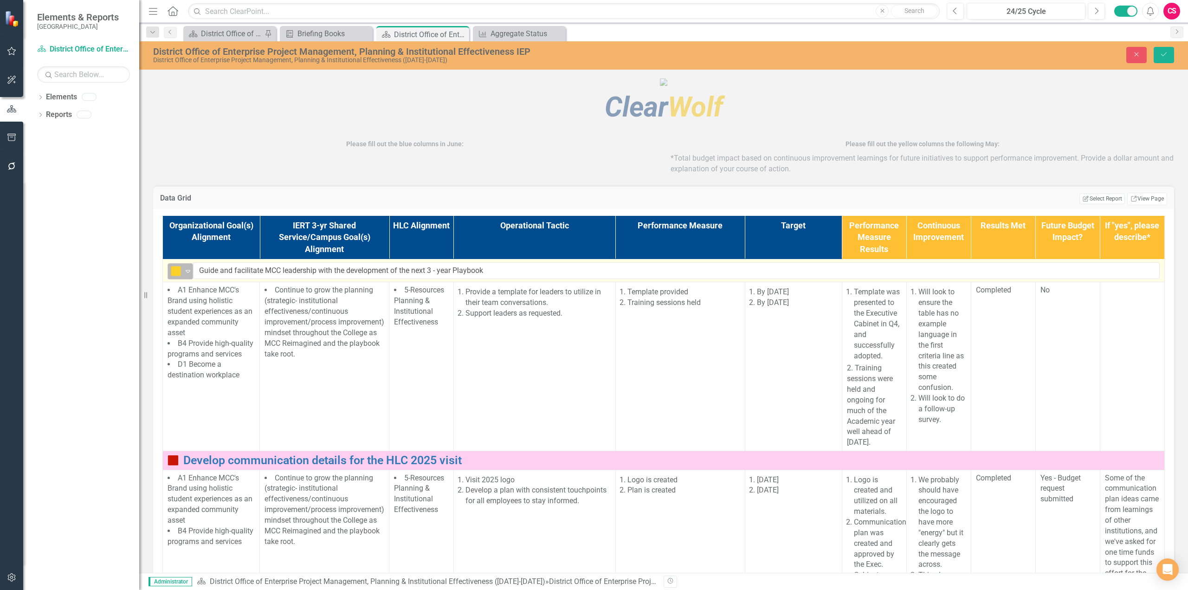
click at [180, 279] on div "Partially Completed Expand" at bounding box center [180, 271] width 26 height 16
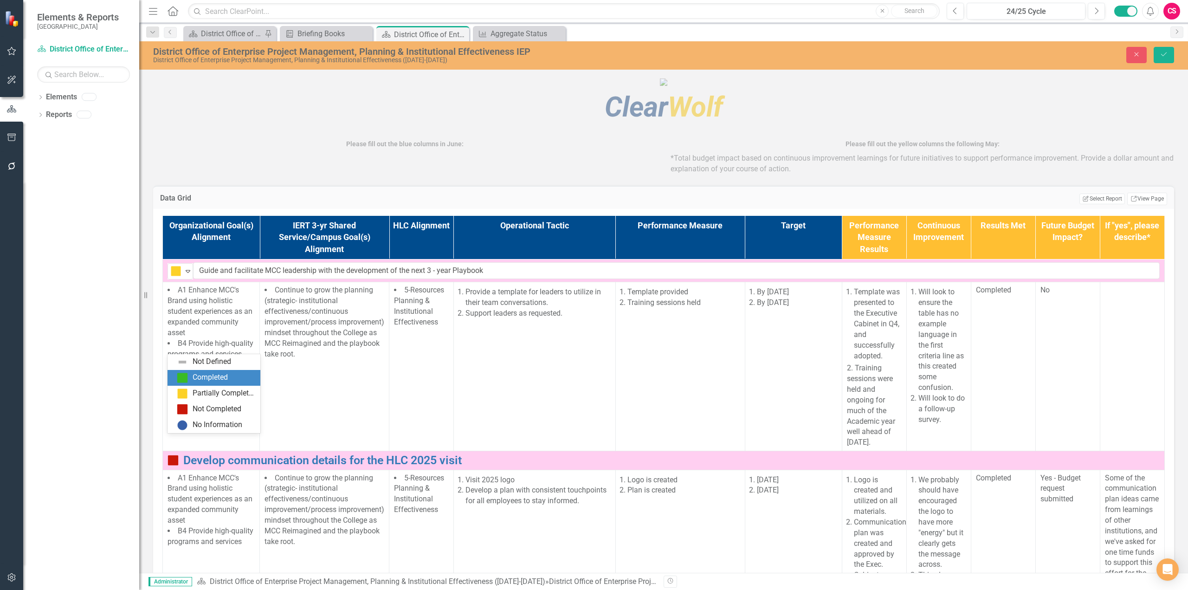
drag, startPoint x: 188, startPoint y: 381, endPoint x: 196, endPoint y: 374, distance: 10.2
click at [188, 381] on div "Completed" at bounding box center [216, 377] width 78 height 11
drag, startPoint x: 1164, startPoint y: 60, endPoint x: 898, endPoint y: 129, distance: 274.0
click at [1163, 60] on button "Save" at bounding box center [1163, 55] width 20 height 16
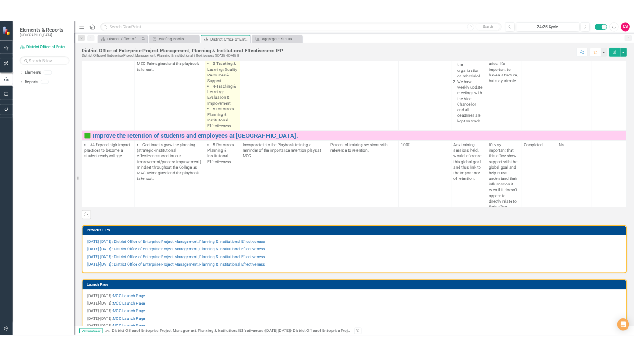
scroll to position [365, 0]
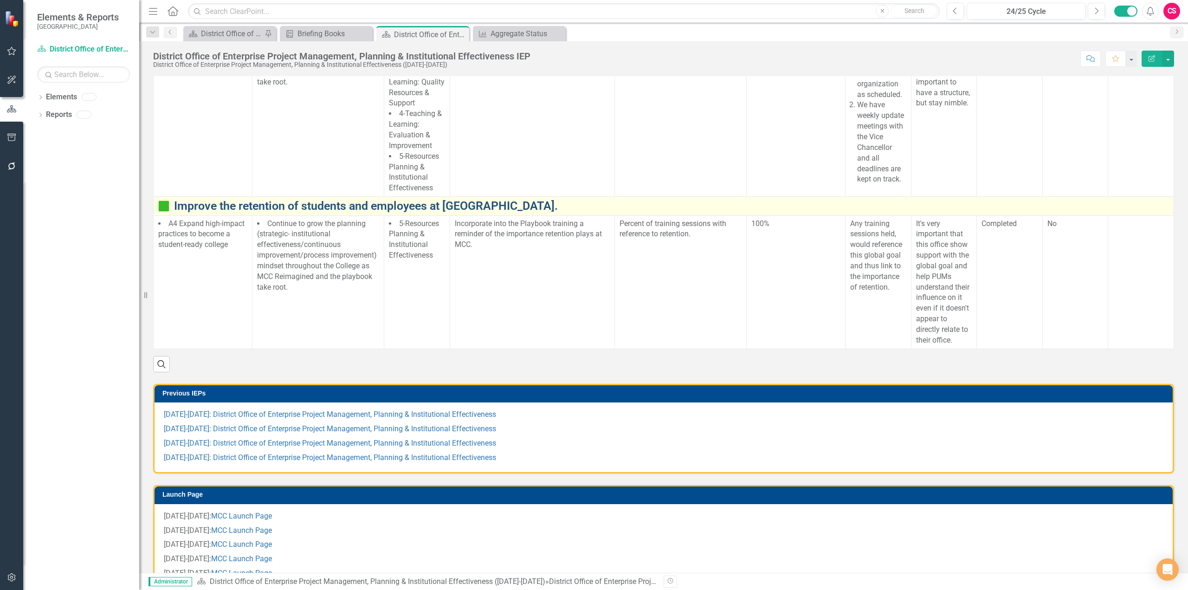
drag, startPoint x: 648, startPoint y: 58, endPoint x: 714, endPoint y: 287, distance: 239.0
click at [714, 212] on link "Improve the retention of students and employees at [GEOGRAPHIC_DATA]." at bounding box center [671, 205] width 995 height 13
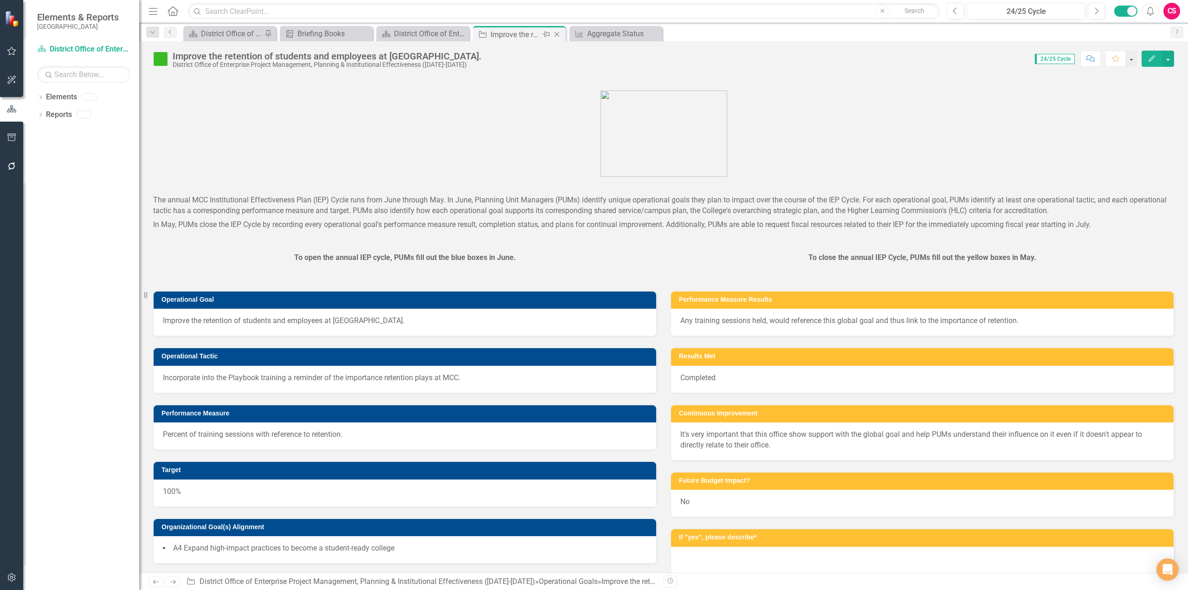
click at [557, 37] on icon "Close" at bounding box center [556, 34] width 9 height 7
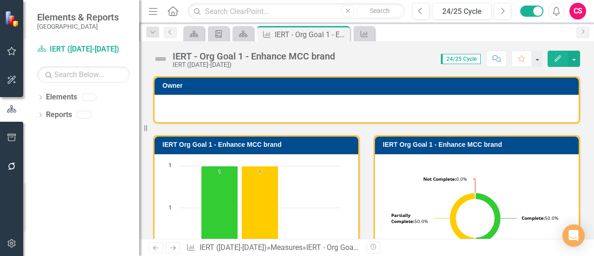
scroll to position [46, 0]
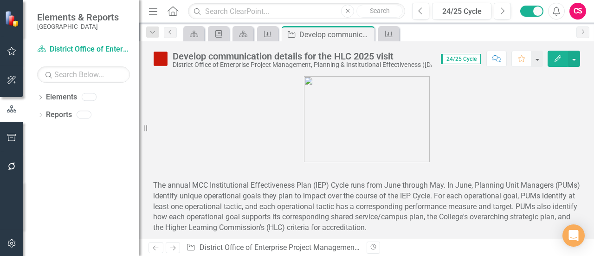
click at [168, 57] on div "Develop communication details for the HLC 2025 visit District Office of Enterpr…" at bounding box center [294, 60] width 283 height 18
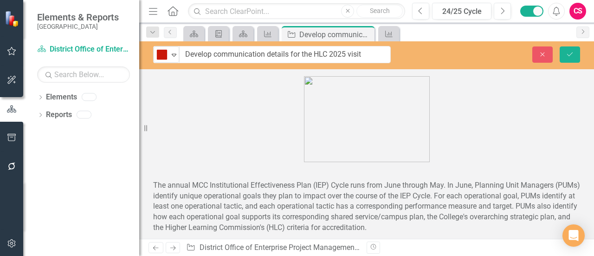
click at [168, 57] on div "Not Completed" at bounding box center [162, 54] width 14 height 13
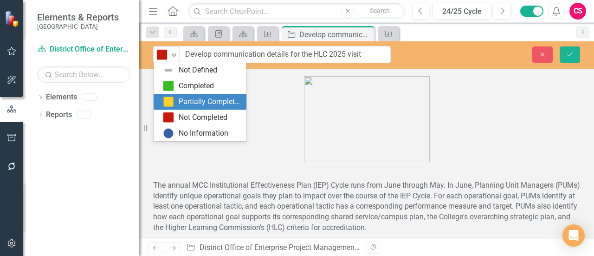
click at [173, 99] on img at bounding box center [168, 101] width 11 height 11
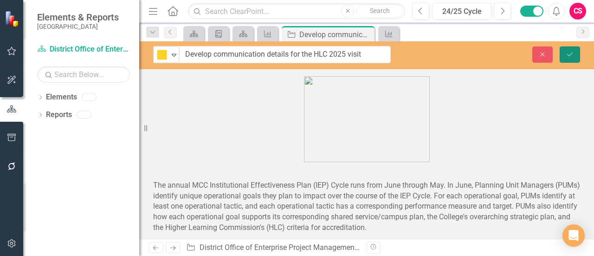
click at [568, 56] on icon "Save" at bounding box center [570, 54] width 8 height 6
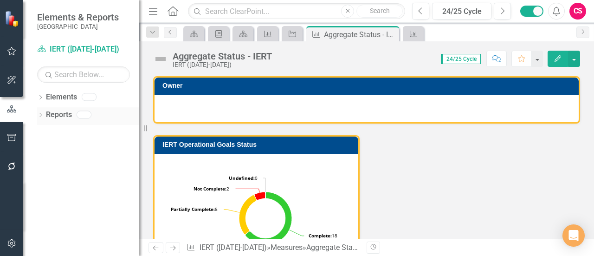
click at [57, 113] on link "Reports" at bounding box center [59, 114] width 26 height 11
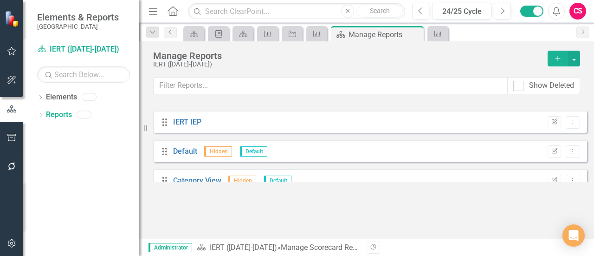
click at [9, 106] on icon "button" at bounding box center [11, 109] width 10 height 8
click at [69, 50] on link "Scorecard IERT (2024-2025)" at bounding box center [83, 49] width 93 height 11
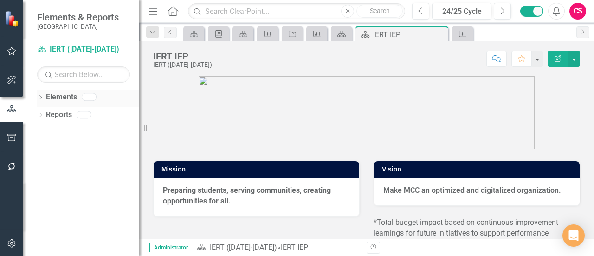
click at [39, 93] on div "Dropdown Elements" at bounding box center [88, 99] width 102 height 18
click at [339, 78] on img at bounding box center [367, 112] width 336 height 73
click at [51, 111] on link "Reports" at bounding box center [59, 114] width 26 height 11
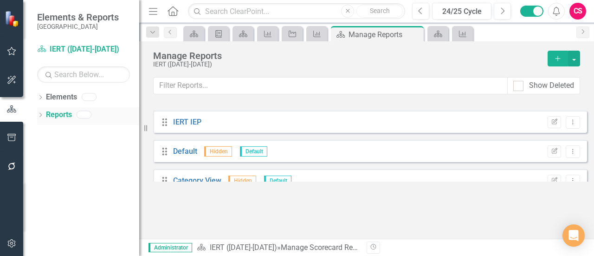
click at [40, 117] on icon "Dropdown" at bounding box center [40, 115] width 6 height 5
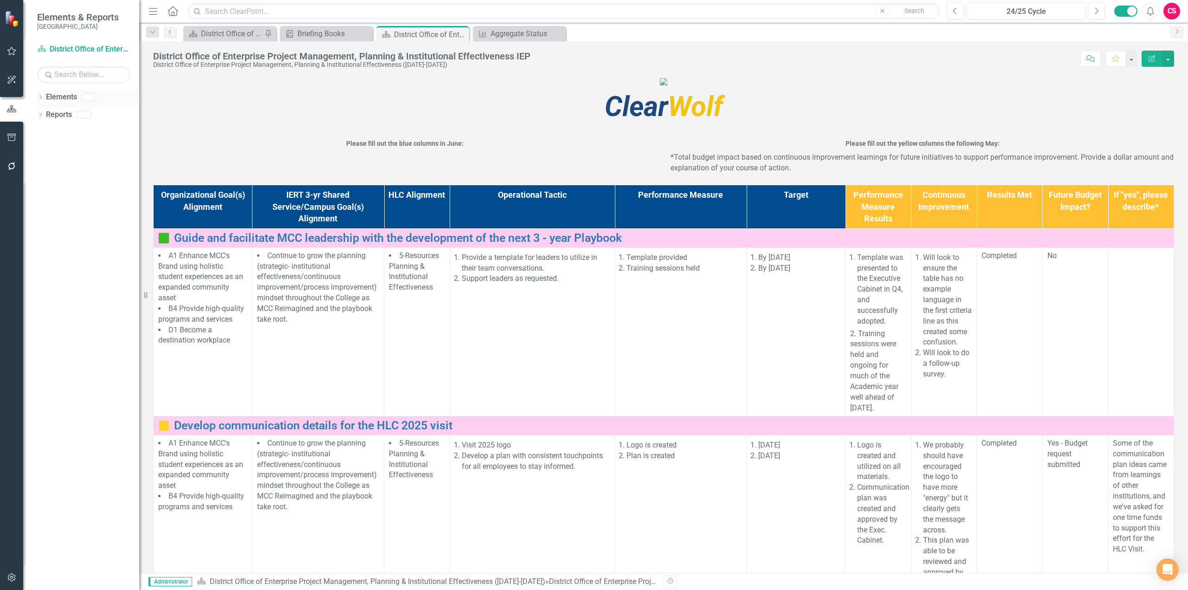
click at [61, 93] on link "Elements" at bounding box center [61, 97] width 31 height 11
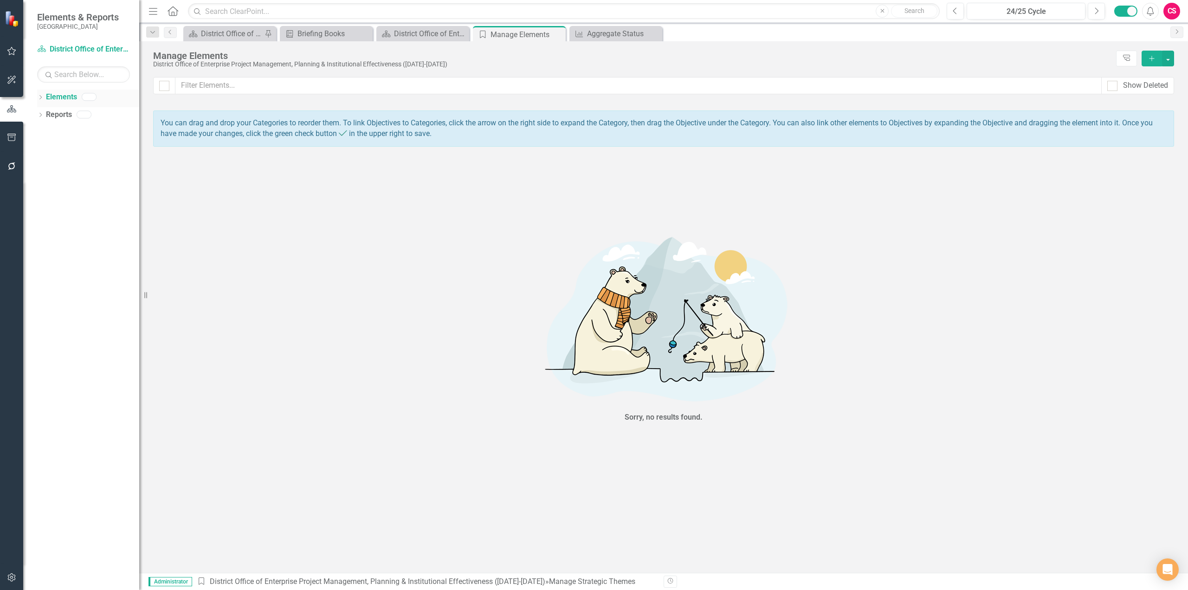
click at [42, 99] on icon "Dropdown" at bounding box center [40, 98] width 6 height 5
click at [37, 98] on div "Dropdown Elements Dropdown Reports" at bounding box center [81, 340] width 116 height 500
click at [39, 97] on icon "Dropdown" at bounding box center [39, 96] width 5 height 6
click at [19, 108] on button "button" at bounding box center [11, 109] width 23 height 15
click at [40, 118] on div "Dropdown" at bounding box center [40, 116] width 6 height 8
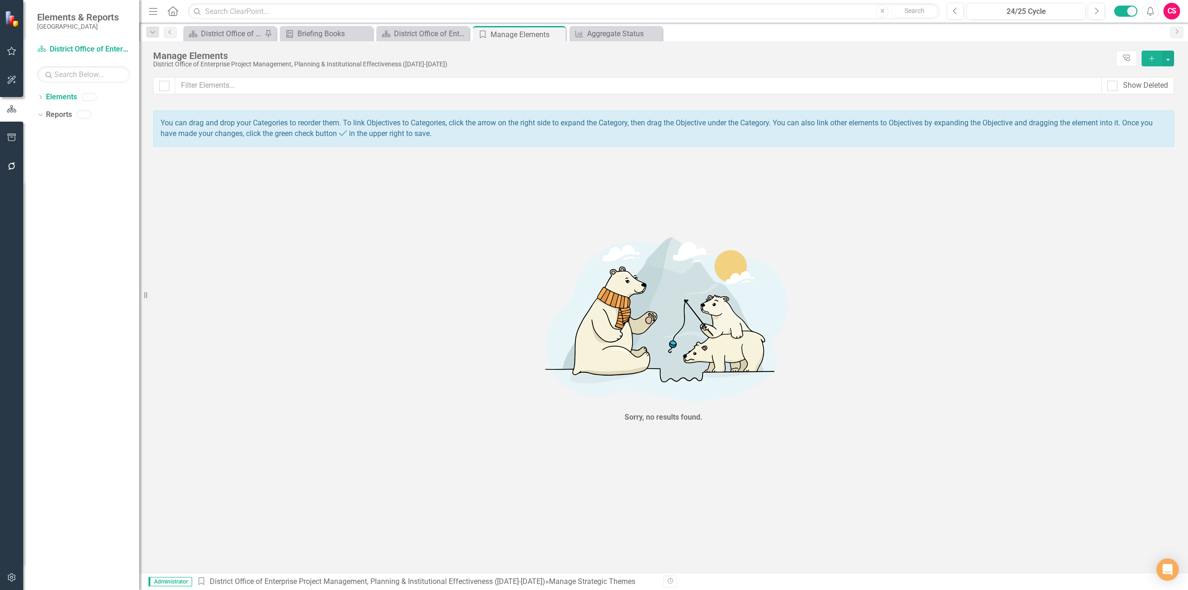
click at [68, 129] on div "Dropdown Reports" at bounding box center [88, 122] width 102 height 30
click at [64, 109] on link "Reports" at bounding box center [59, 114] width 26 height 11
